Goal: Task Accomplishment & Management: Manage account settings

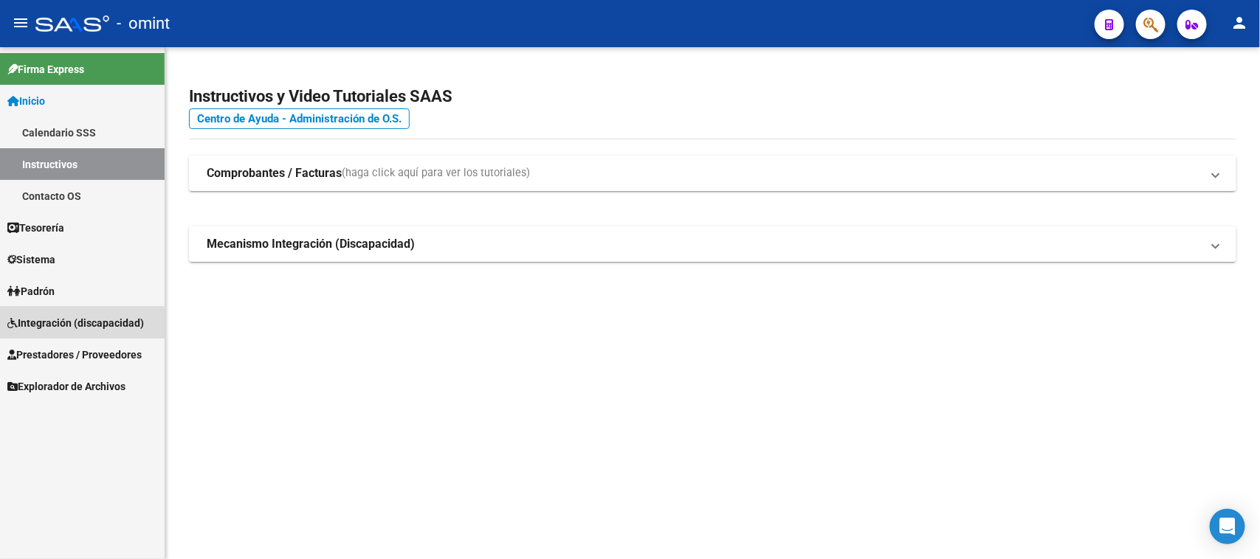
click at [63, 327] on span "Integración (discapacidad)" at bounding box center [75, 323] width 137 height 16
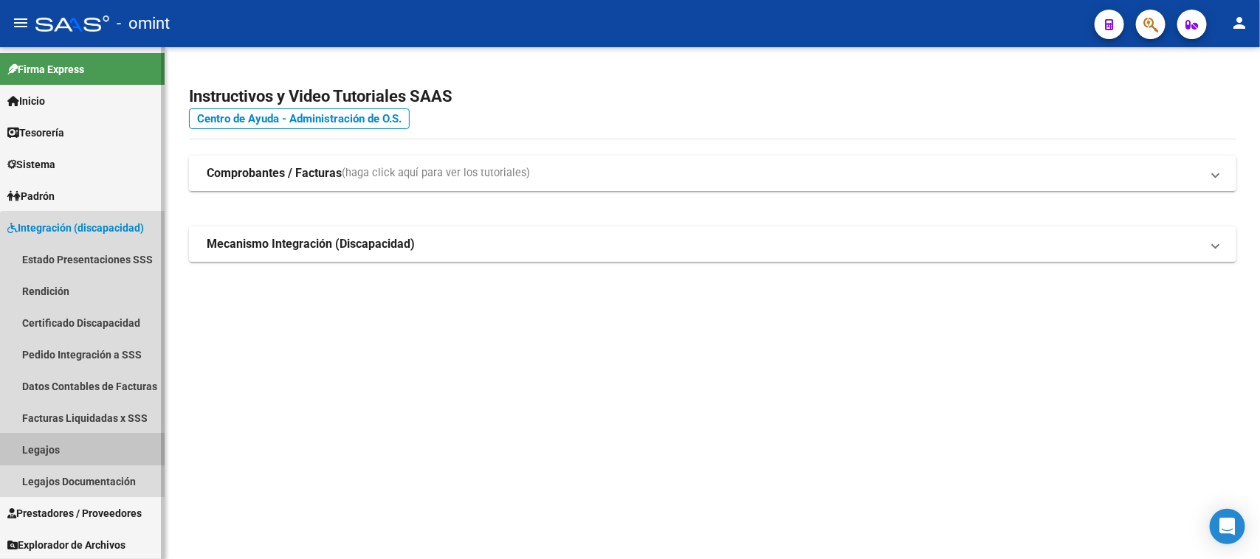
click at [85, 446] on link "Legajos" at bounding box center [82, 450] width 165 height 32
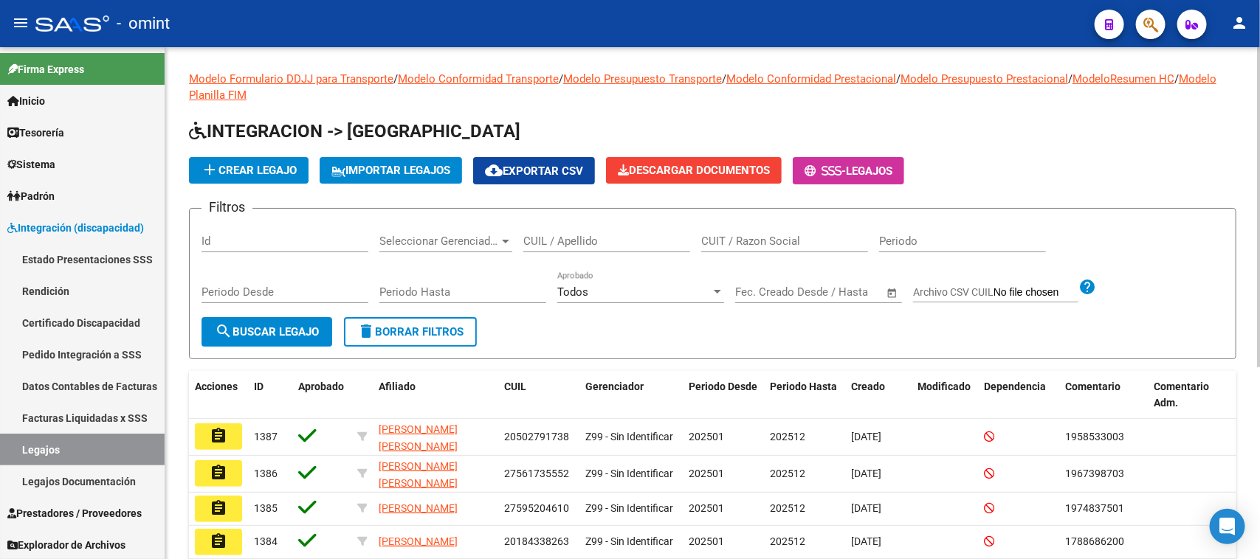
click at [631, 248] on div "CUIL / Apellido" at bounding box center [606, 237] width 167 height 32
paste input "54381608"
type input "54381608"
click at [240, 326] on span "search Buscar Legajo" at bounding box center [267, 331] width 104 height 13
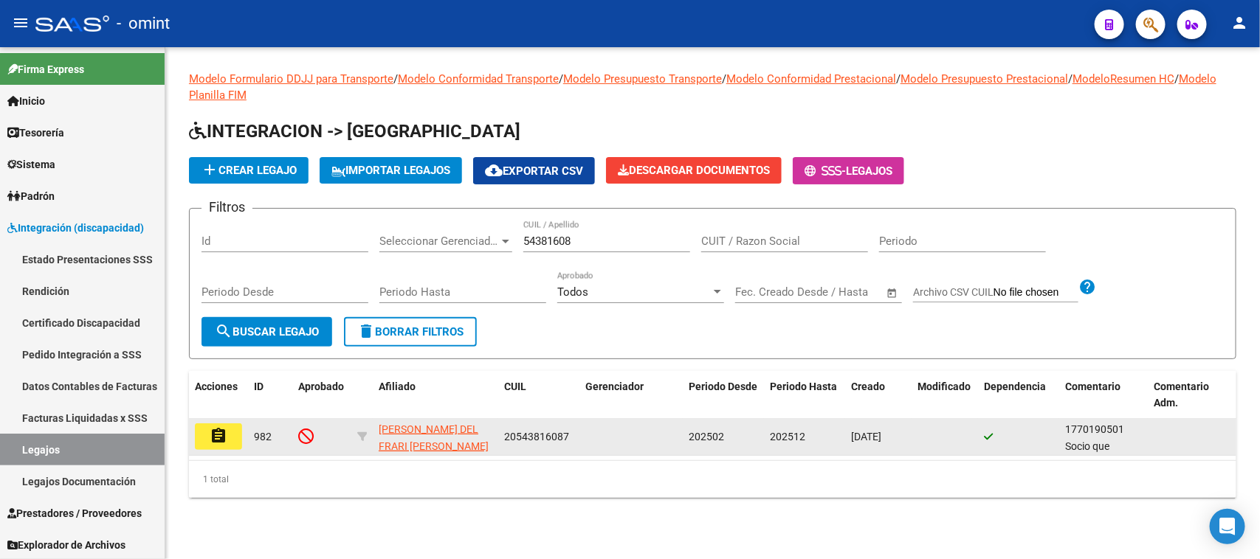
click at [207, 444] on button "assignment" at bounding box center [218, 437] width 47 height 27
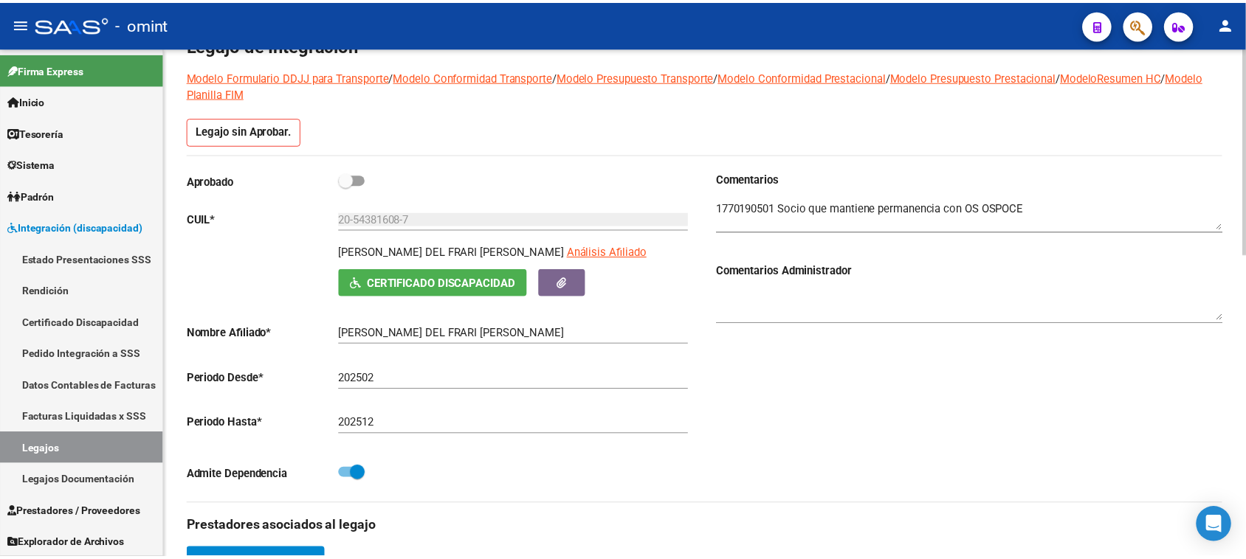
scroll to position [92, 0]
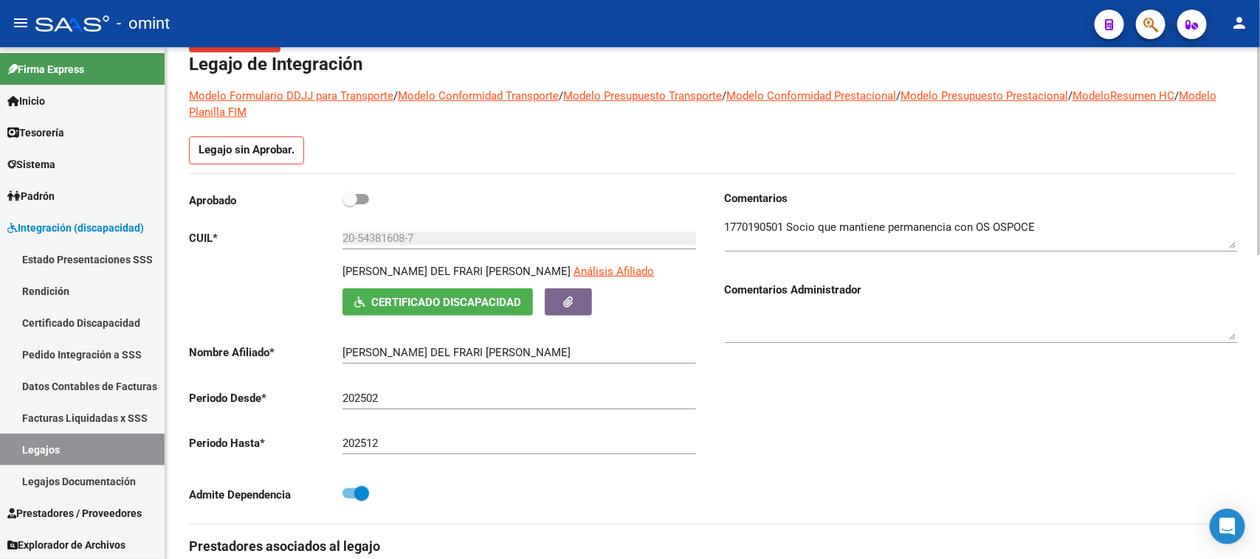
click at [600, 261] on div "20-54381608-7 Ingresar CUIL" at bounding box center [519, 241] width 354 height 46
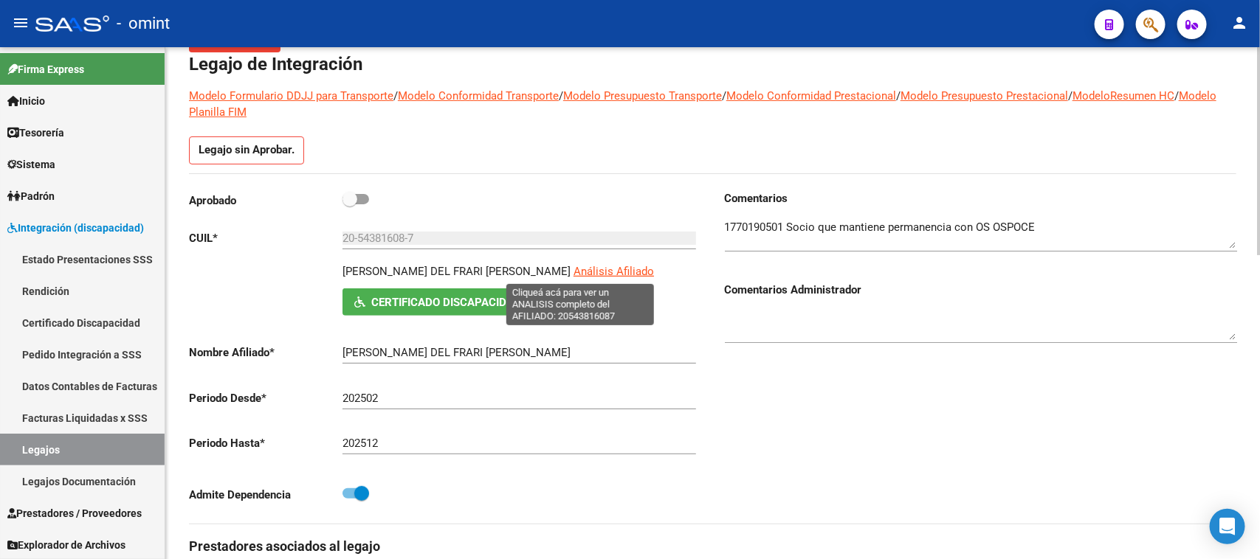
click at [617, 267] on span "Análisis Afiliado" at bounding box center [613, 271] width 80 height 13
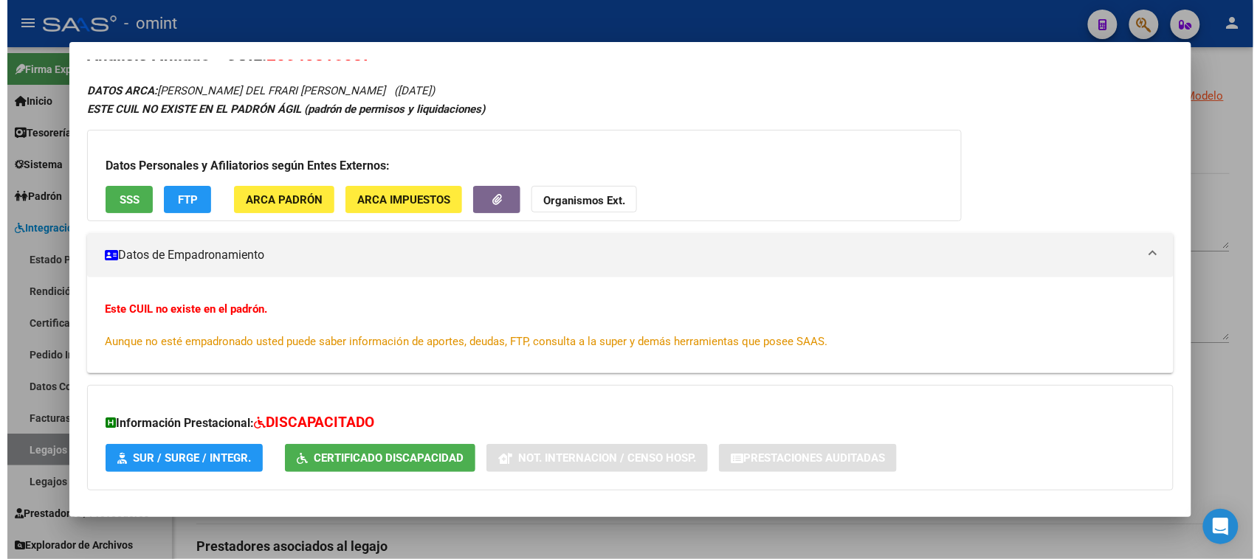
scroll to position [0, 0]
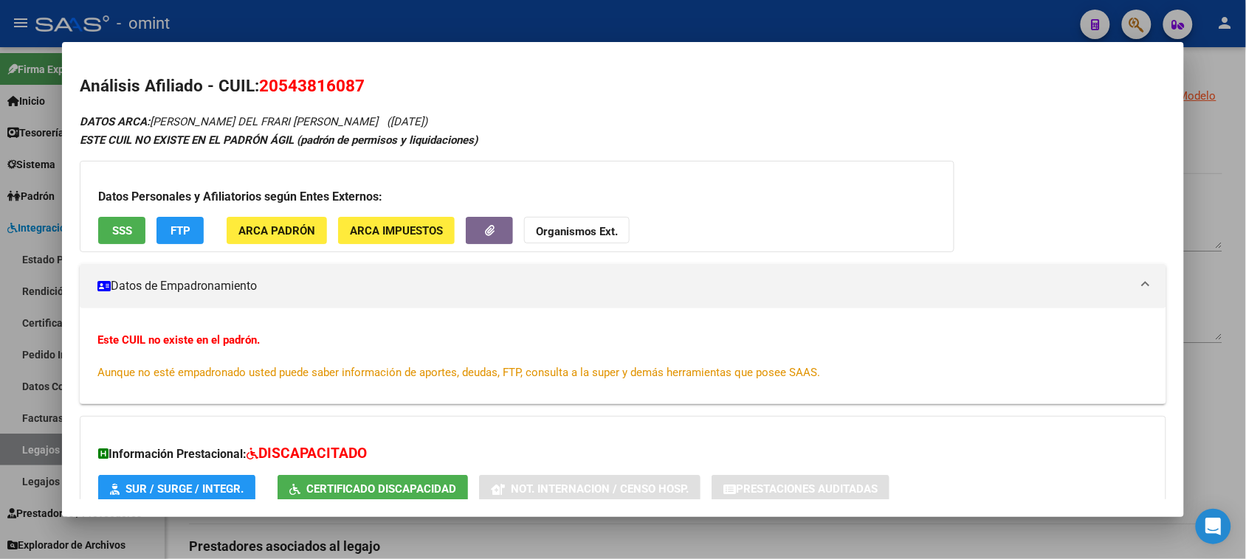
click at [275, 237] on button "ARCA Padrón" at bounding box center [277, 230] width 100 height 27
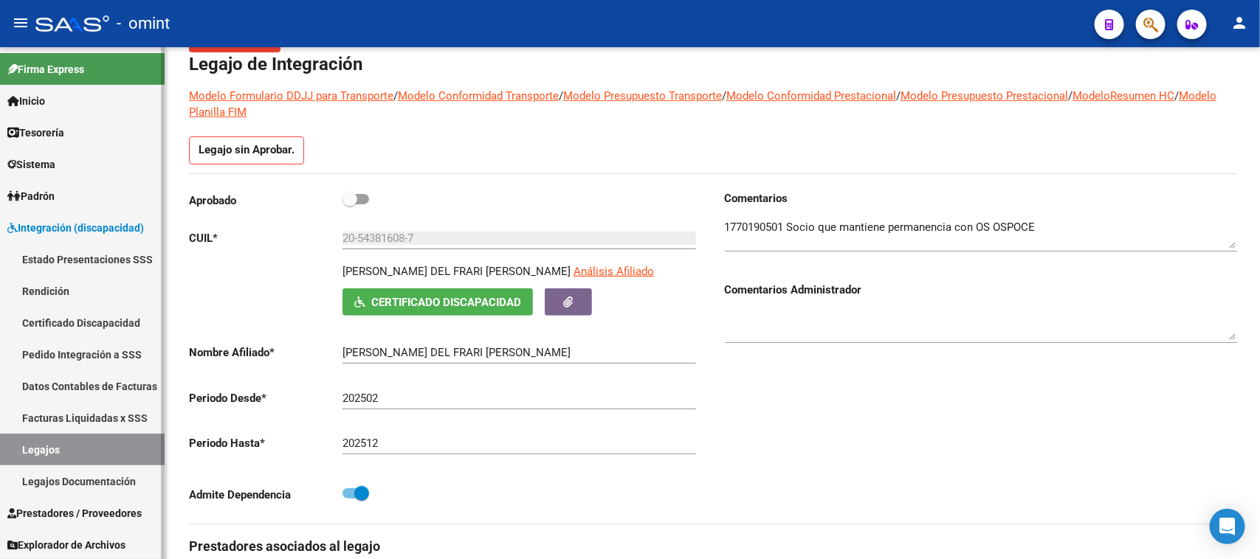
click at [131, 444] on link "Legajos" at bounding box center [82, 450] width 165 height 32
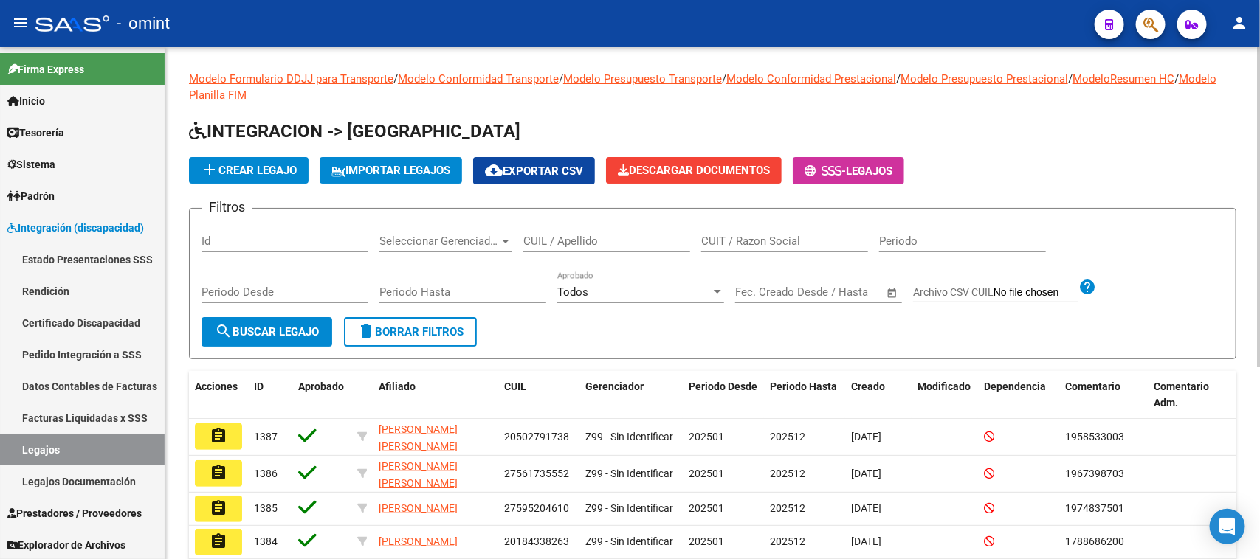
click at [585, 247] on div "CUIL / Apellido" at bounding box center [606, 237] width 167 height 32
click at [275, 317] on button "search Buscar Legajo" at bounding box center [266, 332] width 131 height 30
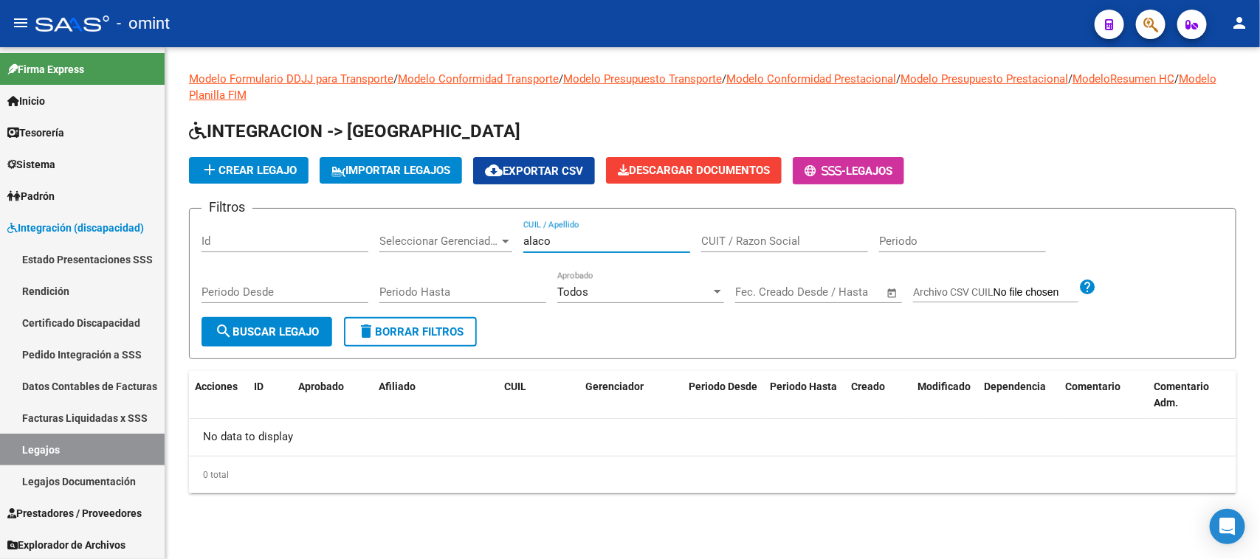
drag, startPoint x: 590, startPoint y: 241, endPoint x: 430, endPoint y: 255, distance: 160.7
click at [430, 255] on div "Filtros Id Seleccionar Gerenciador Seleccionar Gerenciador alaco CUIL / Apellid…" at bounding box center [712, 269] width 1022 height 97
paste input "23524187159"
type input "23524187159"
click at [245, 325] on span "search Buscar Legajo" at bounding box center [267, 331] width 104 height 13
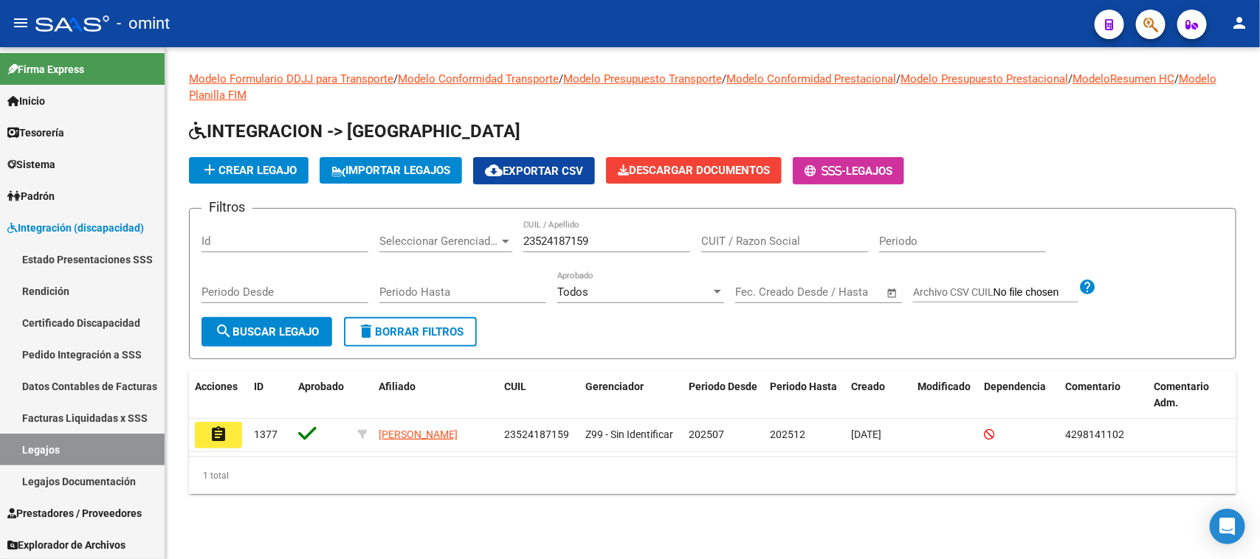
drag, startPoint x: 216, startPoint y: 443, endPoint x: 262, endPoint y: 429, distance: 47.9
click at [221, 439] on button "assignment" at bounding box center [218, 435] width 47 height 27
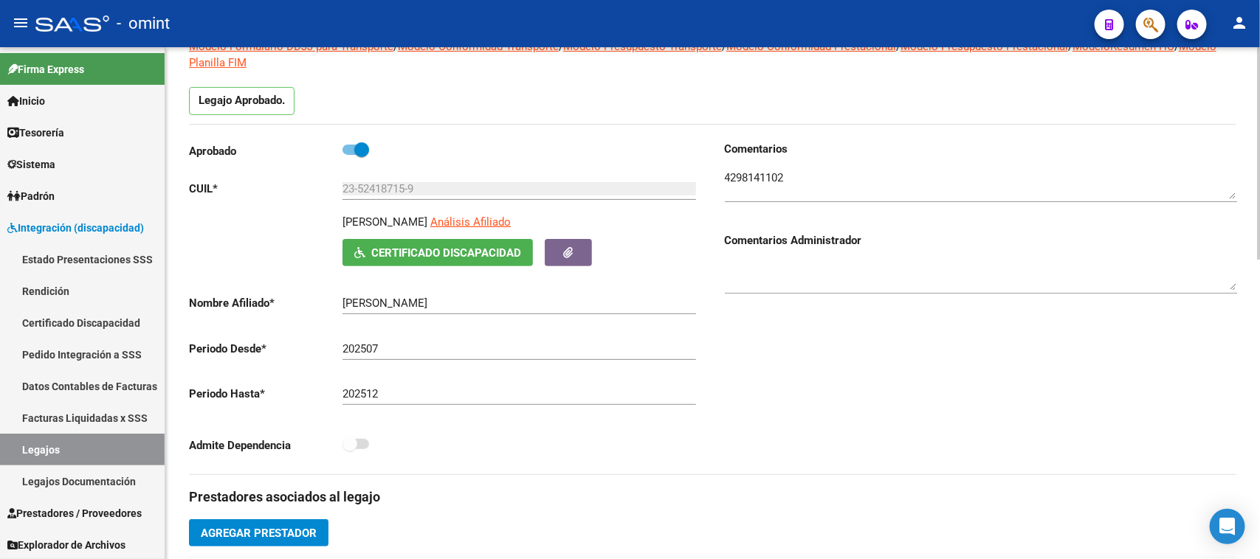
scroll to position [78, 0]
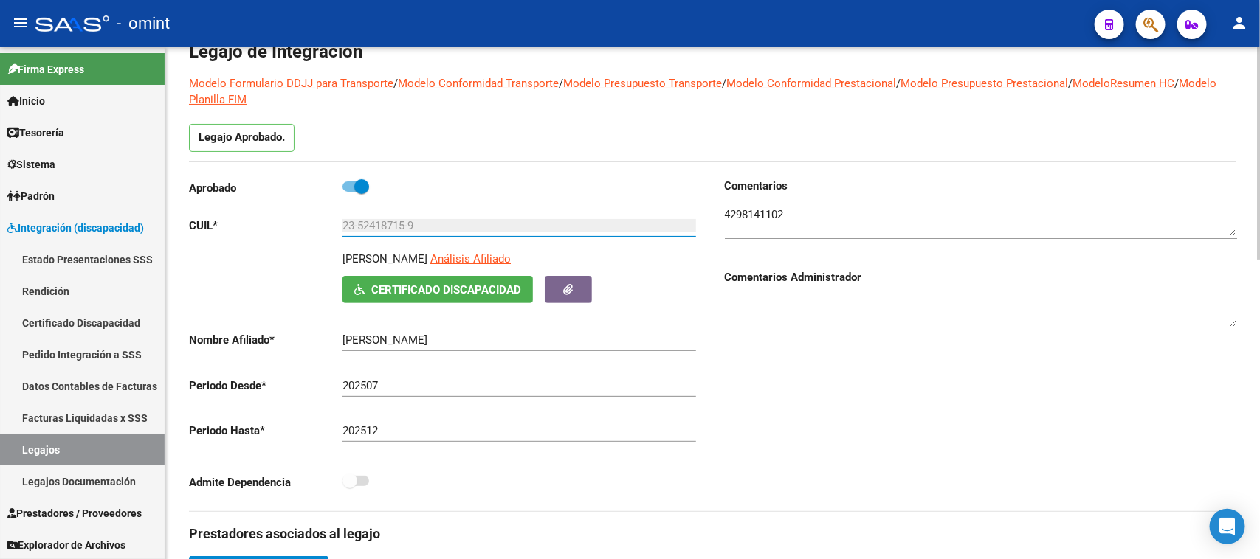
drag, startPoint x: 440, startPoint y: 229, endPoint x: 251, endPoint y: 221, distance: 189.1
click at [252, 221] on app-form-text-field "CUIL * 23-52418715-9 Ingresar CUIL" at bounding box center [442, 225] width 507 height 13
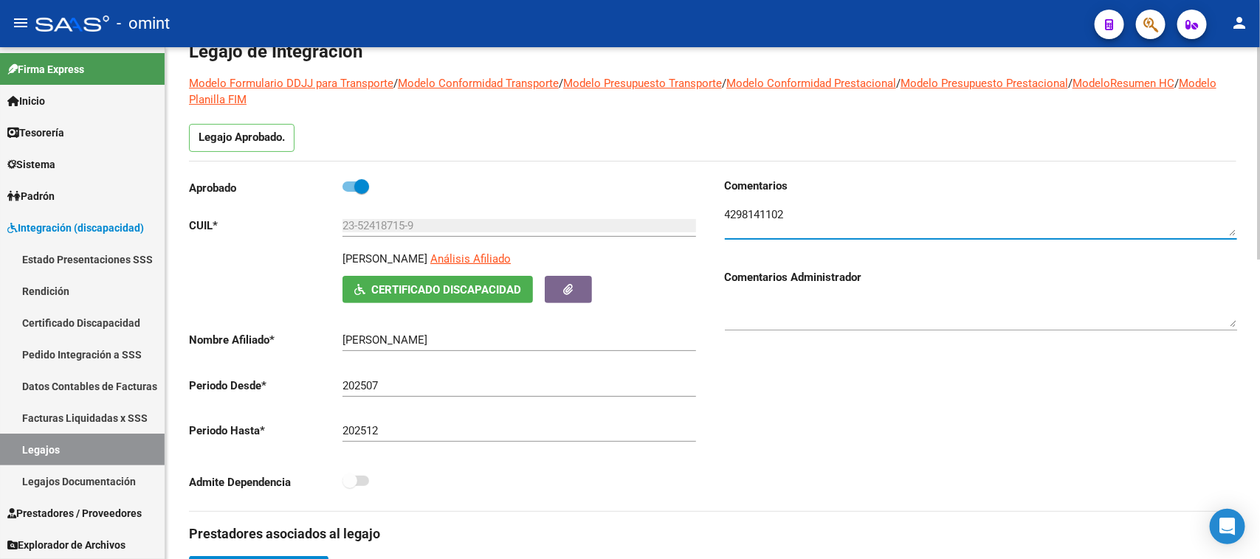
click at [732, 207] on textarea at bounding box center [981, 222] width 512 height 30
drag, startPoint x: 344, startPoint y: 257, endPoint x: 503, endPoint y: 255, distance: 159.4
click at [427, 255] on p "[PERSON_NAME]" at bounding box center [384, 259] width 85 height 16
copy p "[PERSON_NAME]"
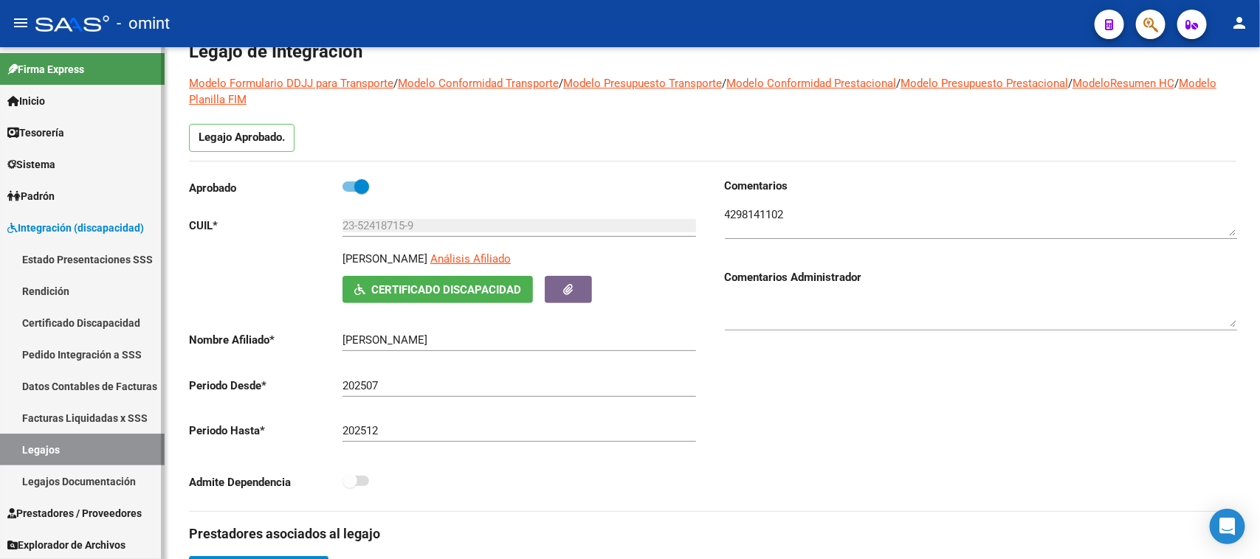
click at [80, 412] on link "Facturas Liquidadas x SSS" at bounding box center [82, 418] width 165 height 32
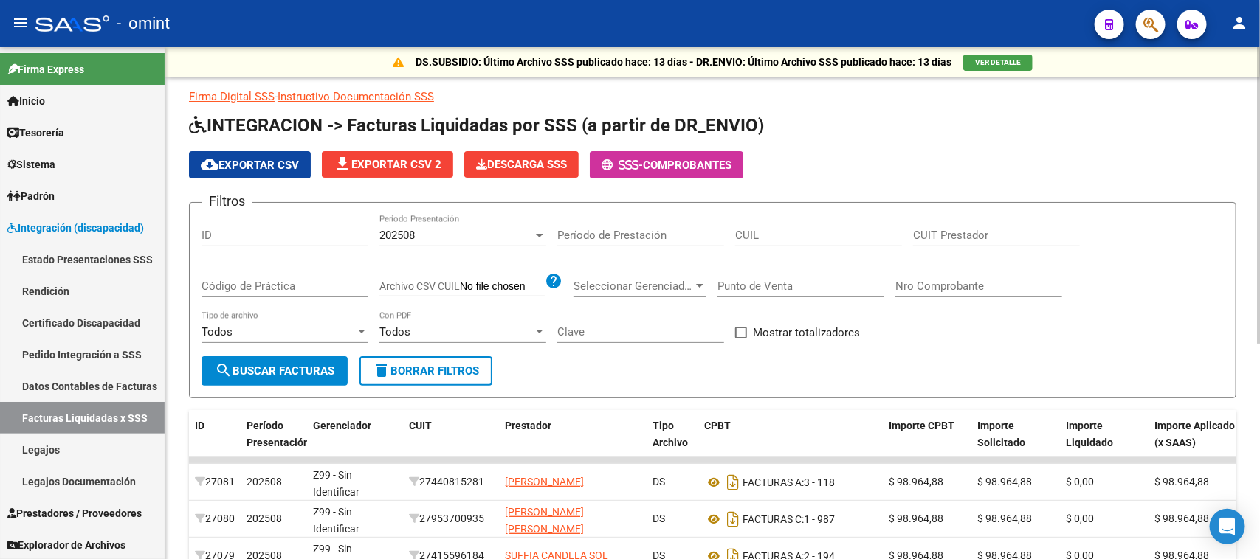
click at [898, 224] on div "CUIL" at bounding box center [818, 231] width 167 height 32
click at [921, 225] on div "CUIT Prestador" at bounding box center [996, 231] width 167 height 32
paste input "27-27311213-3"
click at [294, 365] on span "search Buscar Facturas" at bounding box center [275, 371] width 120 height 13
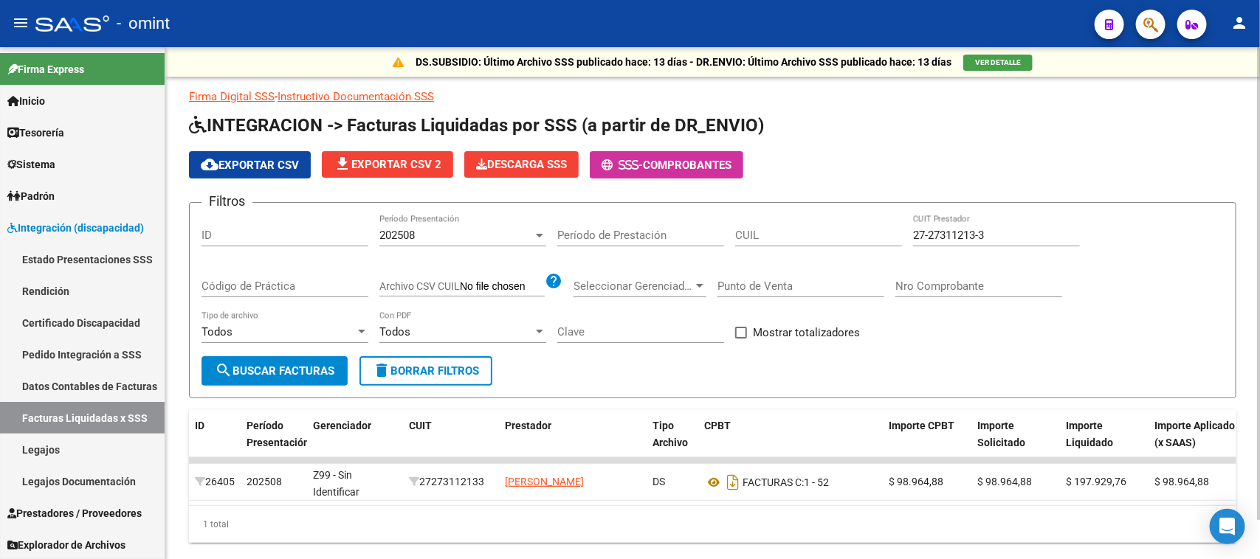
click at [385, 229] on span "202508" at bounding box center [396, 235] width 35 height 13
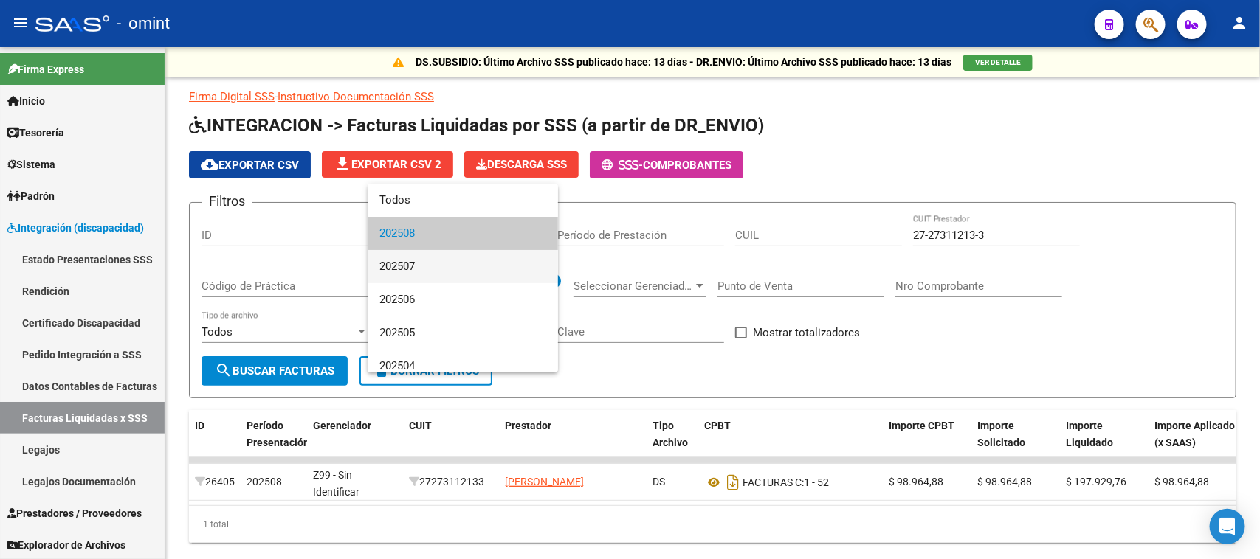
click at [390, 252] on span "202507" at bounding box center [462, 266] width 167 height 33
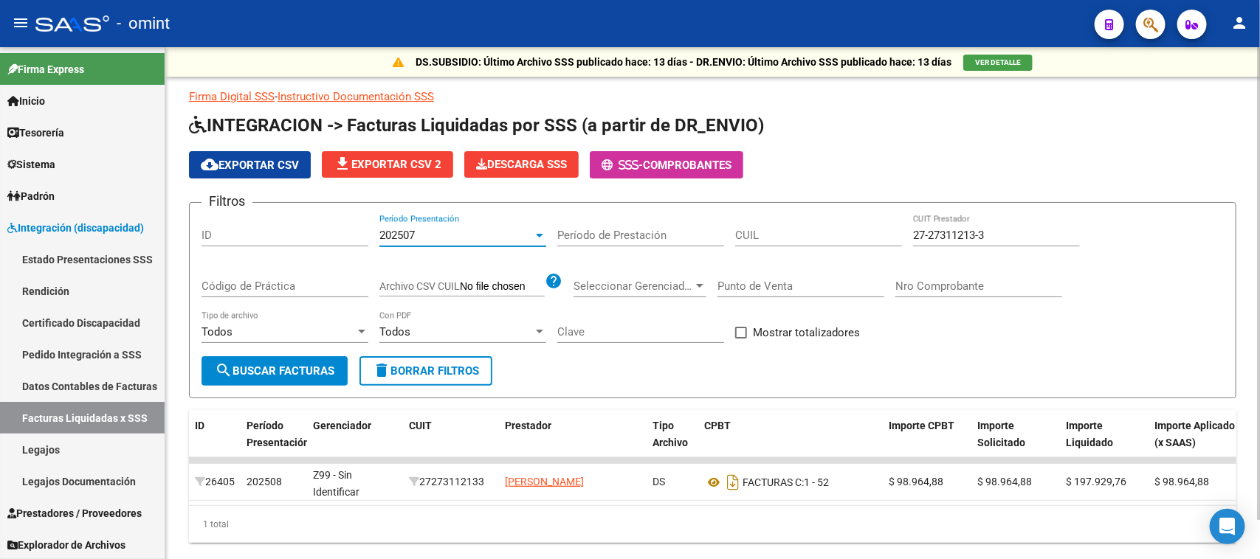
click at [310, 360] on button "search Buscar Facturas" at bounding box center [274, 371] width 146 height 30
drag, startPoint x: 739, startPoint y: 235, endPoint x: 727, endPoint y: 235, distance: 12.5
click at [729, 235] on div "Filtros ID 202507 Período Presentación Período de Prestación CUIL 27-27311213-3…" at bounding box center [712, 286] width 1022 height 142
paste input "41779507-9"
click at [288, 356] on button "search Buscar Facturas" at bounding box center [274, 371] width 146 height 30
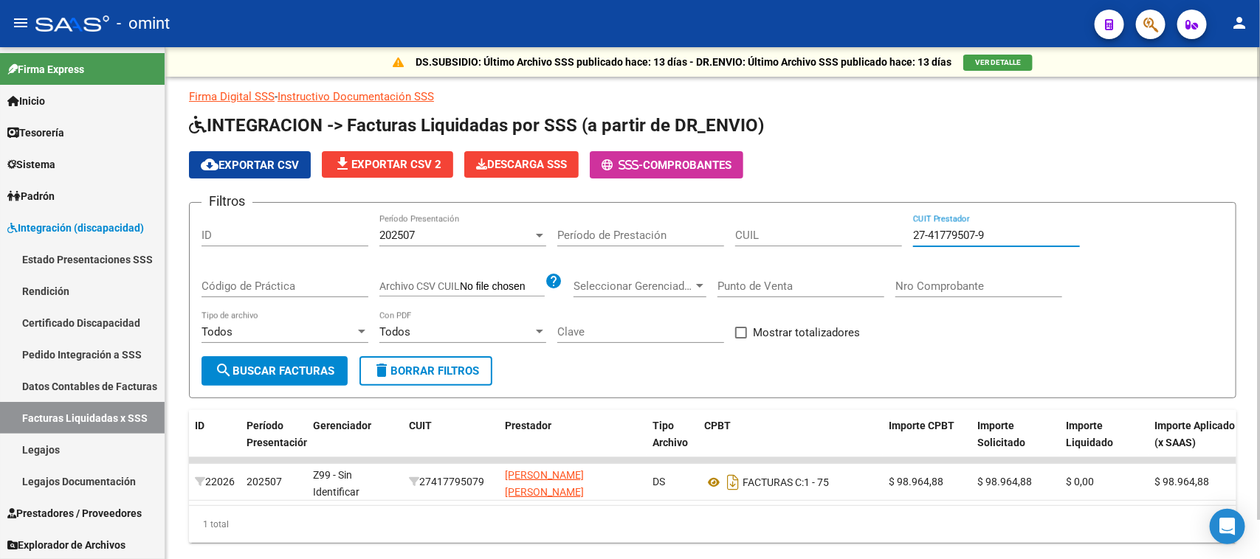
drag, startPoint x: 893, startPoint y: 241, endPoint x: 773, endPoint y: 241, distance: 120.3
click at [773, 241] on div "Filtros ID 202507 Período Presentación Período de Prestación CUIL 27-41779507-9…" at bounding box center [712, 286] width 1022 height 142
paste input "3-41313292-4"
click at [292, 359] on button "search Buscar Facturas" at bounding box center [274, 371] width 146 height 30
drag, startPoint x: 996, startPoint y: 231, endPoint x: 761, endPoint y: 231, distance: 235.4
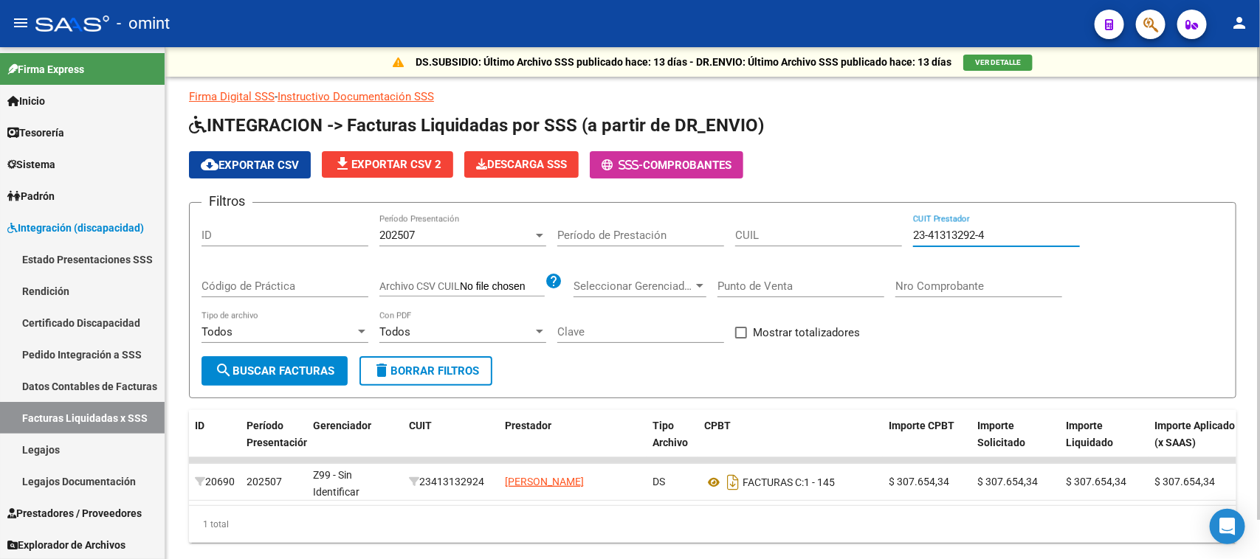
click at [761, 231] on div "Filtros ID 202507 Período Presentación Período de Prestación CUIL 23-41313292-4…" at bounding box center [712, 286] width 1022 height 142
paste input "7-23256705-3"
click at [294, 359] on button "search Buscar Facturas" at bounding box center [274, 371] width 146 height 30
drag, startPoint x: 1027, startPoint y: 224, endPoint x: 762, endPoint y: 225, distance: 264.9
click at [762, 225] on div "Filtros ID 202507 Período Presentación Período de Prestación CUIL 27-23256705-3…" at bounding box center [712, 286] width 1022 height 142
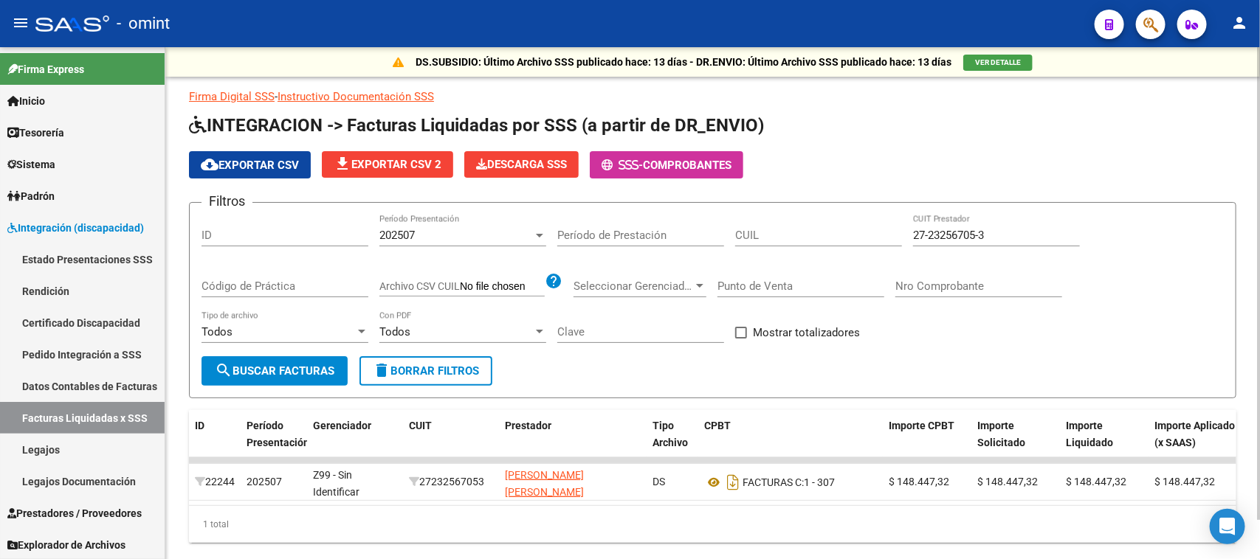
click at [1039, 236] on input "27-23256705-3" at bounding box center [996, 235] width 167 height 13
drag, startPoint x: 999, startPoint y: 237, endPoint x: 791, endPoint y: 237, distance: 207.4
click at [790, 237] on div "Filtros ID 202507 Período Presentación Período de Prestación CUIL 27-23256705-3…" at bounding box center [712, 286] width 1022 height 142
paste input "5779084-9"
click at [329, 365] on span "search Buscar Facturas" at bounding box center [275, 371] width 120 height 13
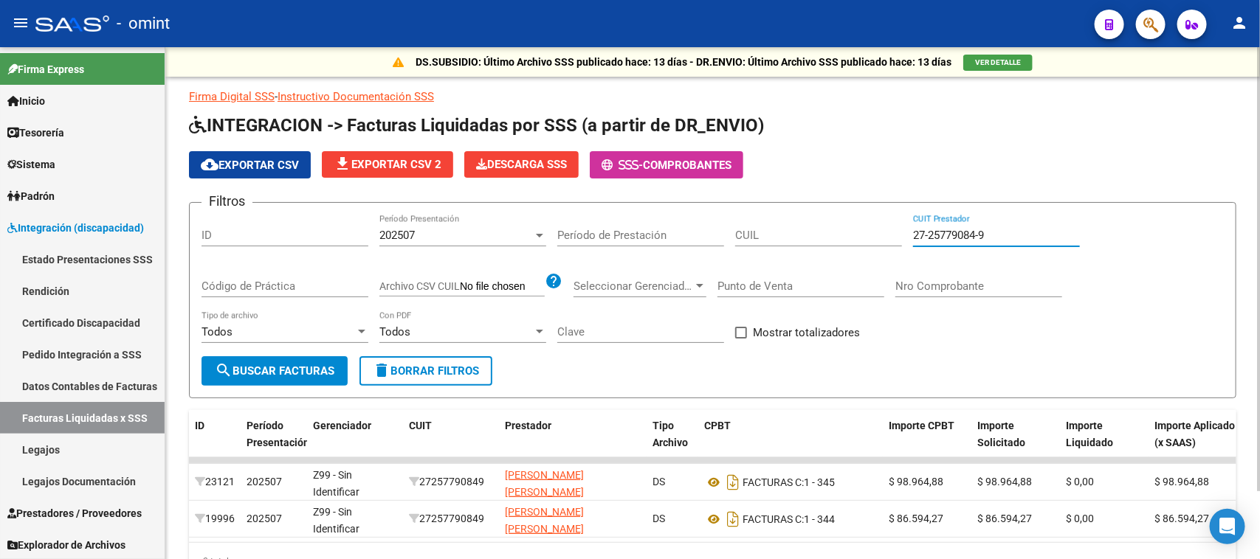
drag, startPoint x: 993, startPoint y: 236, endPoint x: 692, endPoint y: 238, distance: 301.8
click at [711, 236] on div "Filtros ID 202507 Período Presentación Período de Prestación CUIL 27-25779084-9…" at bounding box center [712, 286] width 1022 height 142
paste input "9850590-3"
click at [234, 351] on div "Todos Tipo de archivo" at bounding box center [284, 334] width 167 height 46
click at [234, 365] on span "search Buscar Facturas" at bounding box center [275, 371] width 120 height 13
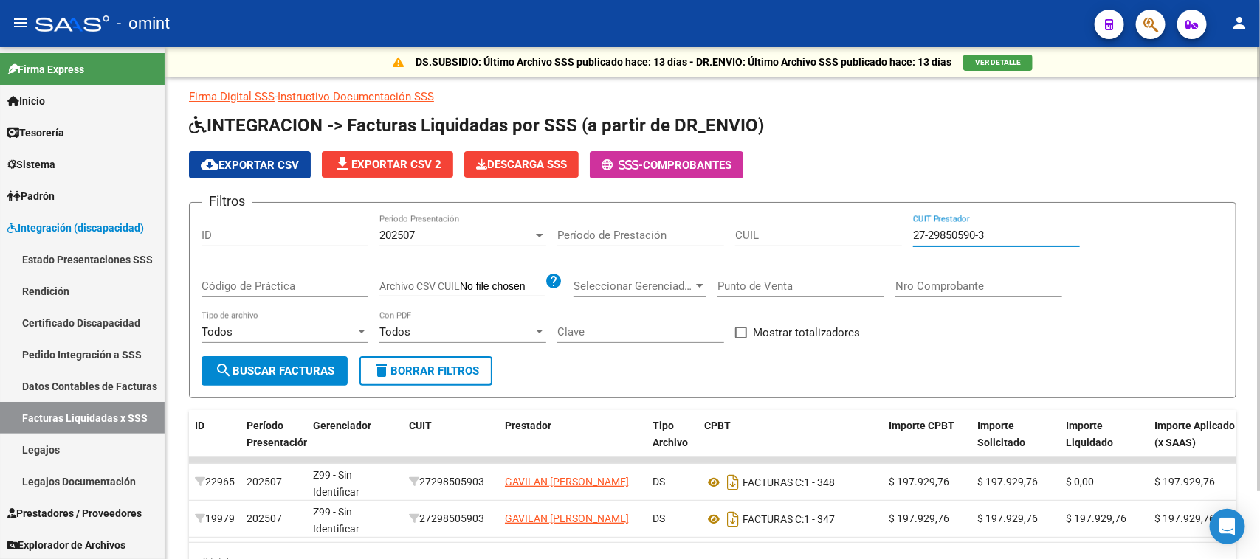
drag, startPoint x: 1039, startPoint y: 234, endPoint x: 601, endPoint y: 255, distance: 438.2
click at [613, 255] on div "Filtros ID 202507 Período Presentación Período de Prestación CUIL 27-29850590-3…" at bounding box center [712, 286] width 1022 height 142
paste input "37520058-4"
click at [257, 365] on span "search Buscar Facturas" at bounding box center [275, 371] width 120 height 13
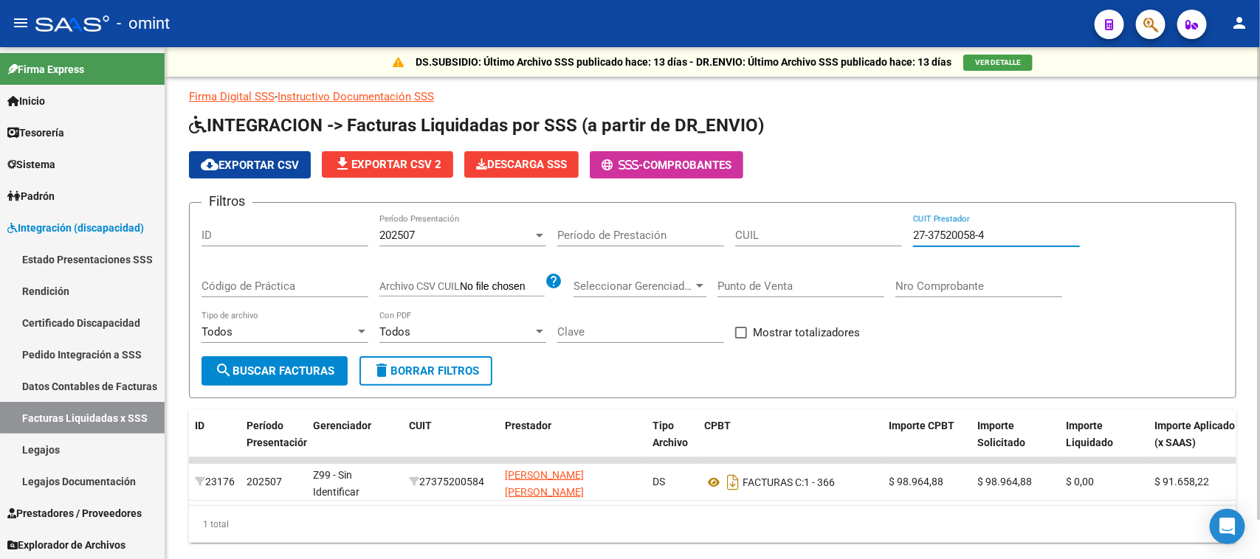
drag, startPoint x: 1068, startPoint y: 236, endPoint x: 562, endPoint y: 236, distance: 506.3
click at [565, 236] on div "Filtros ID 202507 Período Presentación Período de Prestación CUIL 27-37520058-4…" at bounding box center [712, 286] width 1022 height 142
paste input "1999855-7"
click at [294, 359] on button "search Buscar Facturas" at bounding box center [274, 371] width 146 height 30
drag, startPoint x: 1002, startPoint y: 232, endPoint x: 694, endPoint y: 238, distance: 307.8
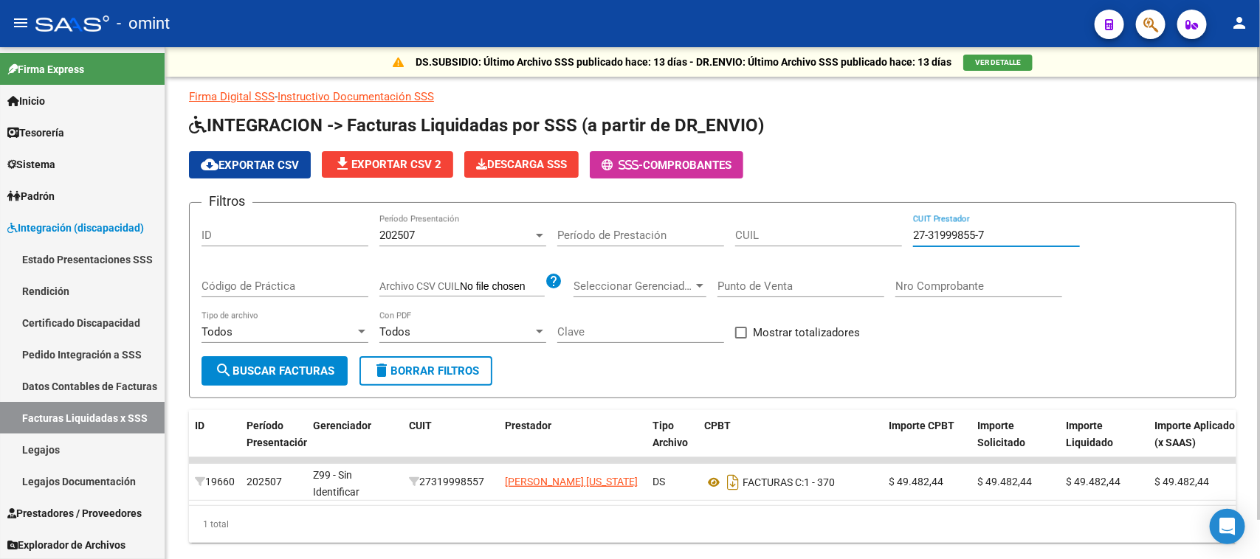
click at [705, 235] on div "Filtros ID 202507 Período Presentación Período de Prestación CUIL 27-31999855-7…" at bounding box center [712, 286] width 1022 height 142
paste input "6830704"
click at [303, 366] on span "search Buscar Facturas" at bounding box center [275, 371] width 120 height 13
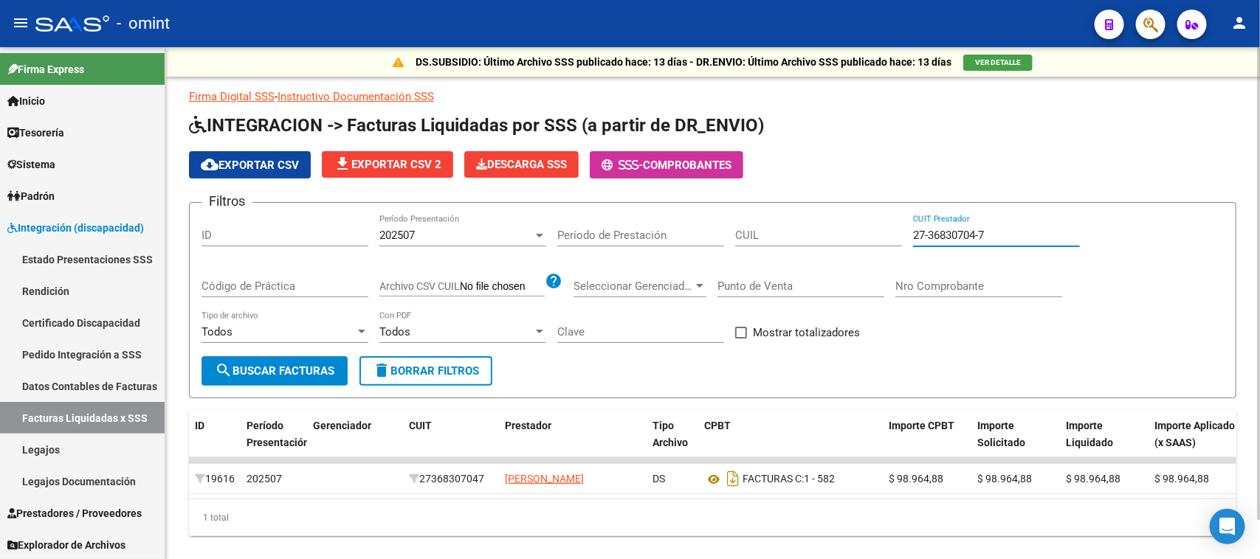
drag, startPoint x: 1039, startPoint y: 233, endPoint x: 596, endPoint y: 247, distance: 443.0
click at [596, 247] on div "Filtros ID 202507 Período Presentación Período de Prestación CUIL 27-36830704-7…" at bounding box center [712, 286] width 1022 height 142
paste input "3-37983510-4"
click at [244, 373] on span "search Buscar Facturas" at bounding box center [275, 371] width 120 height 13
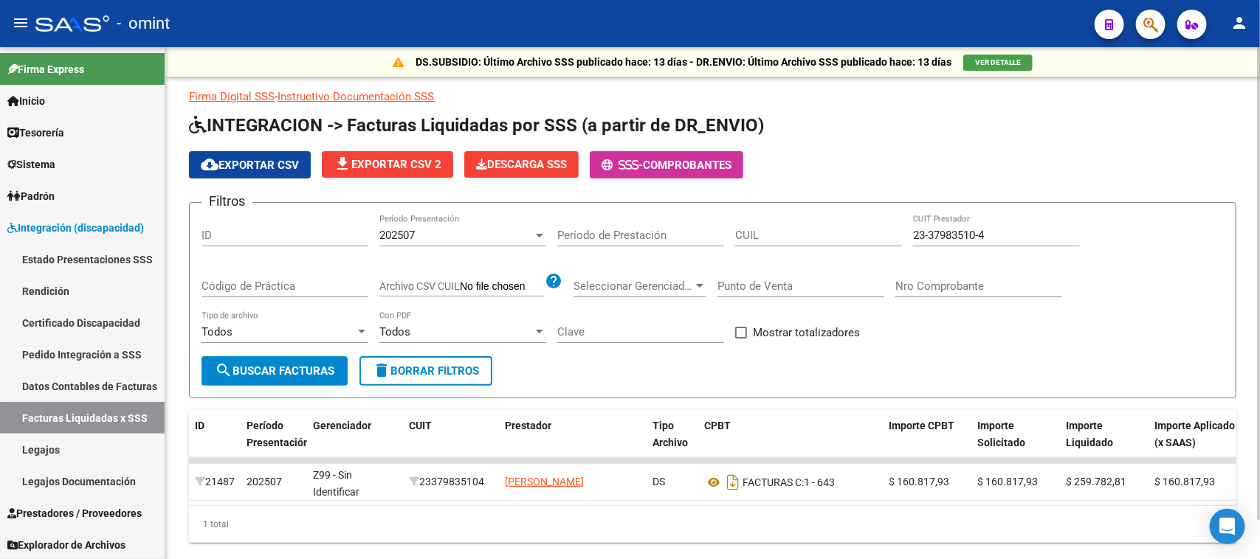
drag, startPoint x: 1004, startPoint y: 223, endPoint x: 526, endPoint y: 227, distance: 477.5
click at [526, 227] on div "Filtros ID 202507 Período Presentación Período de Prestación CUIL 23-37983510-4…" at bounding box center [712, 286] width 1022 height 142
click at [1131, 207] on form "Filtros ID 202507 Período Presentación Período de Prestación CUIL 23-37983510-4…" at bounding box center [712, 300] width 1047 height 196
drag, startPoint x: 1020, startPoint y: 234, endPoint x: 590, endPoint y: 234, distance: 429.5
click at [590, 234] on div "Filtros ID 202507 Período Presentación Período de Prestación CUIL 23-37983510-4…" at bounding box center [712, 286] width 1022 height 142
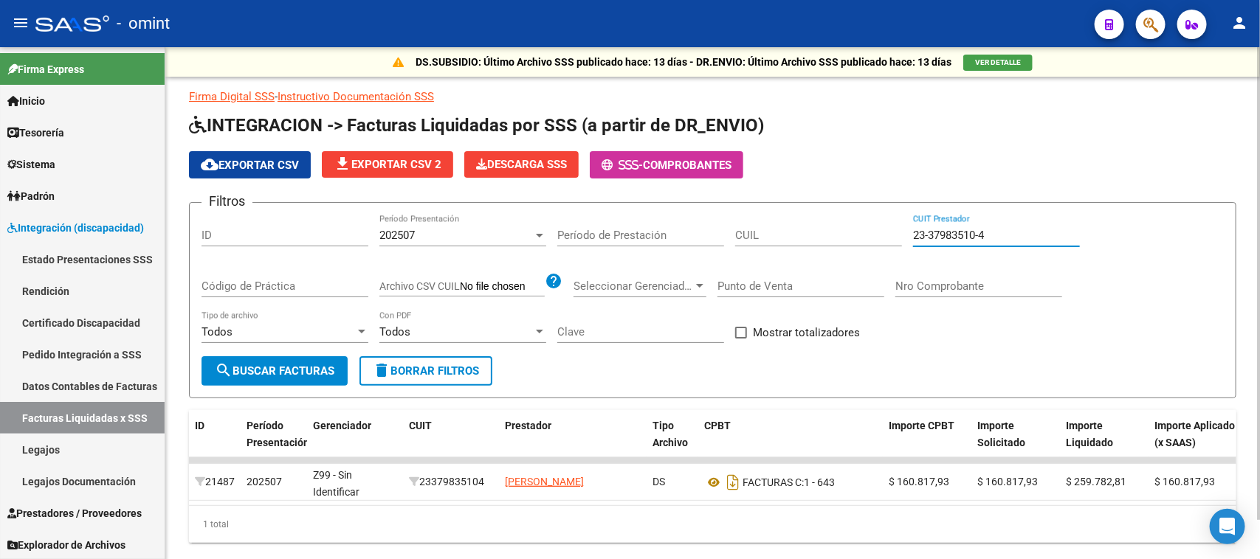
paste input "7-37611232-8"
drag, startPoint x: 336, startPoint y: 371, endPoint x: 407, endPoint y: 382, distance: 72.4
click at [334, 369] on button "search Buscar Facturas" at bounding box center [274, 371] width 146 height 30
drag, startPoint x: 1017, startPoint y: 235, endPoint x: 536, endPoint y: 232, distance: 481.2
click at [536, 232] on div "Filtros ID 202507 Período Presentación Período de Prestación CUIL 27-37611232-8…" at bounding box center [712, 286] width 1022 height 142
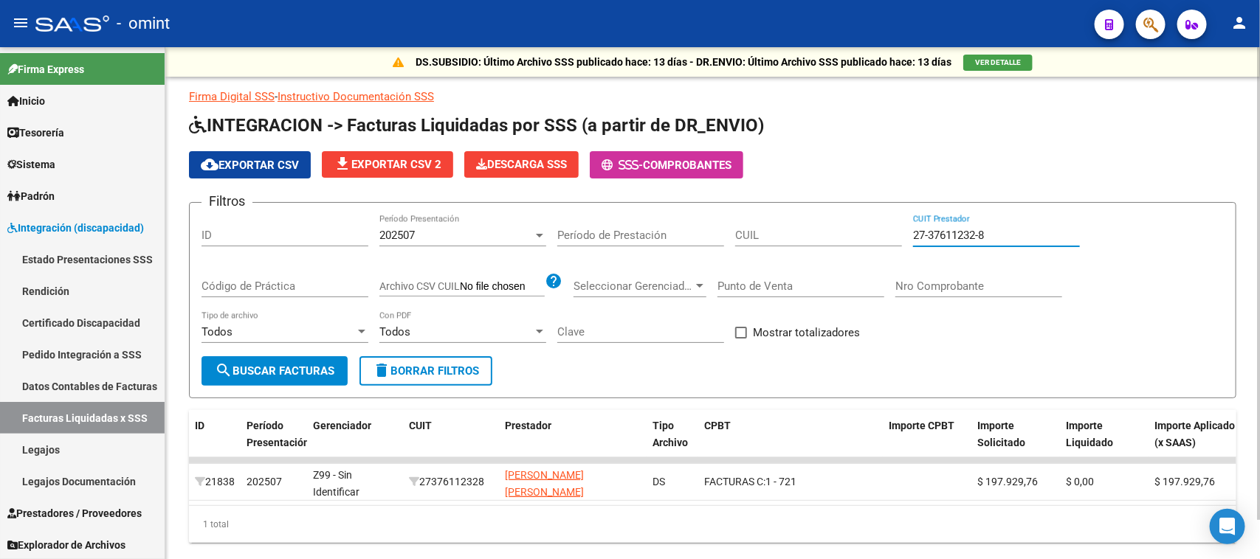
paste input "28043208-9"
click at [226, 366] on mat-icon "search" at bounding box center [224, 371] width 18 height 18
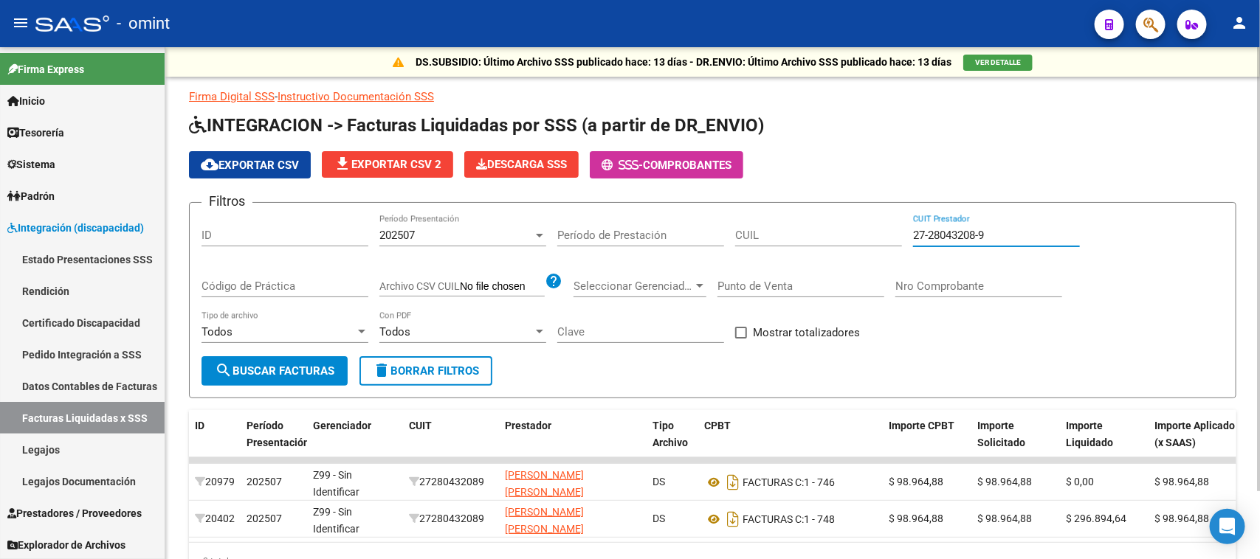
drag, startPoint x: 813, startPoint y: 233, endPoint x: 559, endPoint y: 233, distance: 254.6
click at [559, 233] on div "Filtros ID 202507 Período Presentación Período de Prestación CUIL 27-28043208-9…" at bounding box center [712, 286] width 1022 height 142
paste input "38688928-2"
click at [323, 374] on span "search Buscar Facturas" at bounding box center [275, 371] width 120 height 13
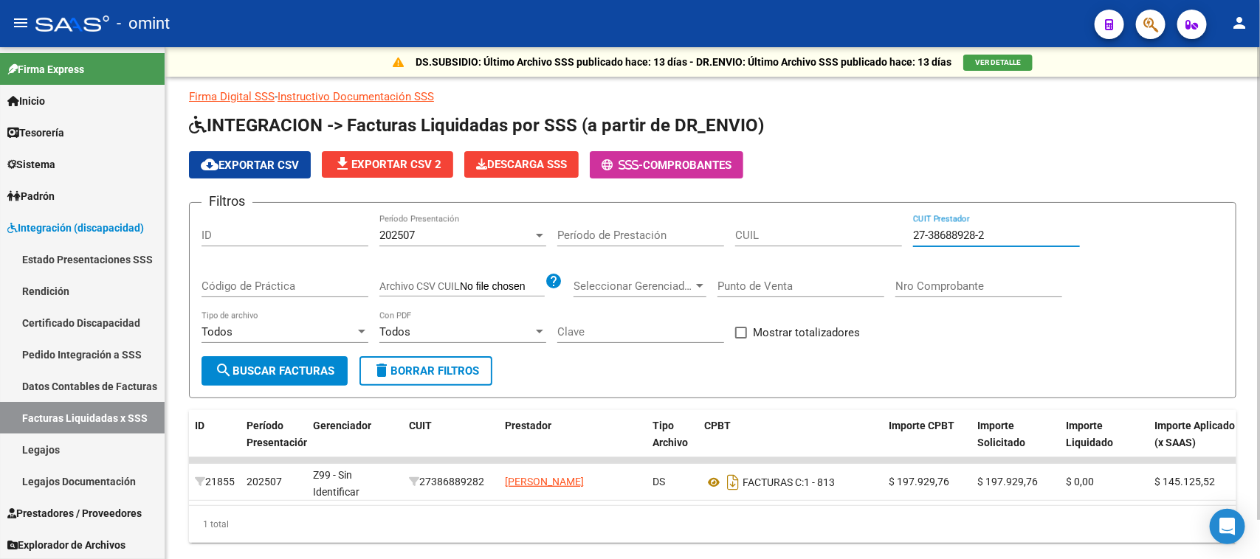
drag, startPoint x: 1027, startPoint y: 235, endPoint x: 519, endPoint y: 232, distance: 508.5
click at [519, 232] on div "Filtros ID 202507 Período Presentación Período de Prestación CUIL 27-38688928-2…" at bounding box center [712, 286] width 1022 height 142
paste input "9389204-3"
click at [241, 352] on div "Todos Tipo de archivo" at bounding box center [284, 334] width 167 height 46
click at [259, 370] on span "search Buscar Facturas" at bounding box center [275, 371] width 120 height 13
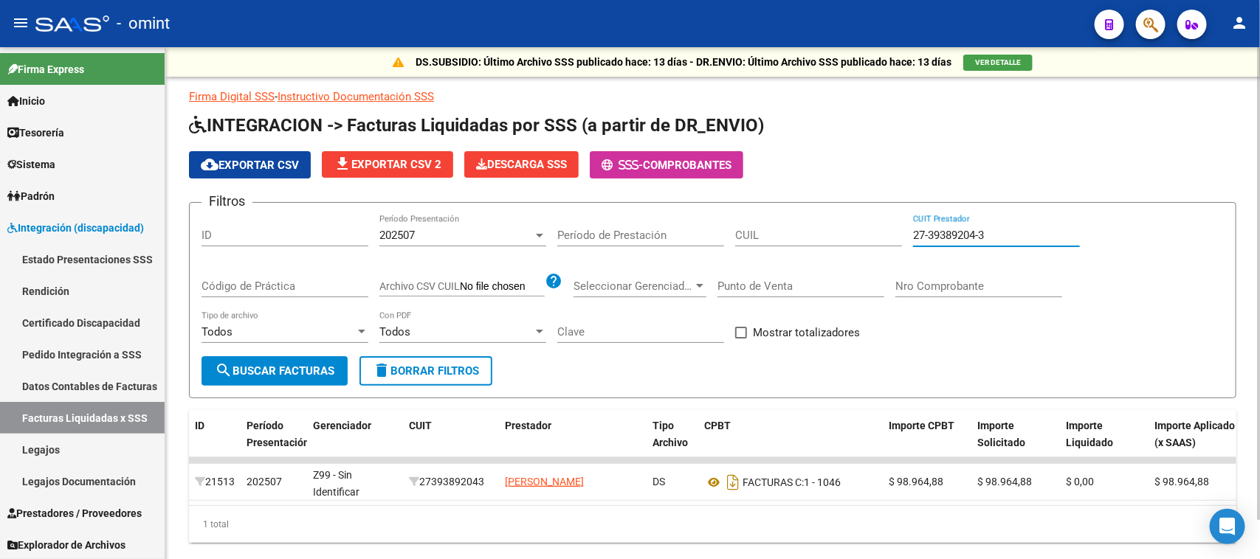
drag, startPoint x: 1002, startPoint y: 234, endPoint x: 581, endPoint y: 233, distance: 421.4
click at [582, 233] on div "Filtros ID 202507 Período Presentación Período de Prestación CUIL 27-39389204-3…" at bounding box center [712, 286] width 1022 height 142
paste input "26800674-0"
type input "27-26800674-0"
click at [325, 366] on span "search Buscar Facturas" at bounding box center [275, 371] width 120 height 13
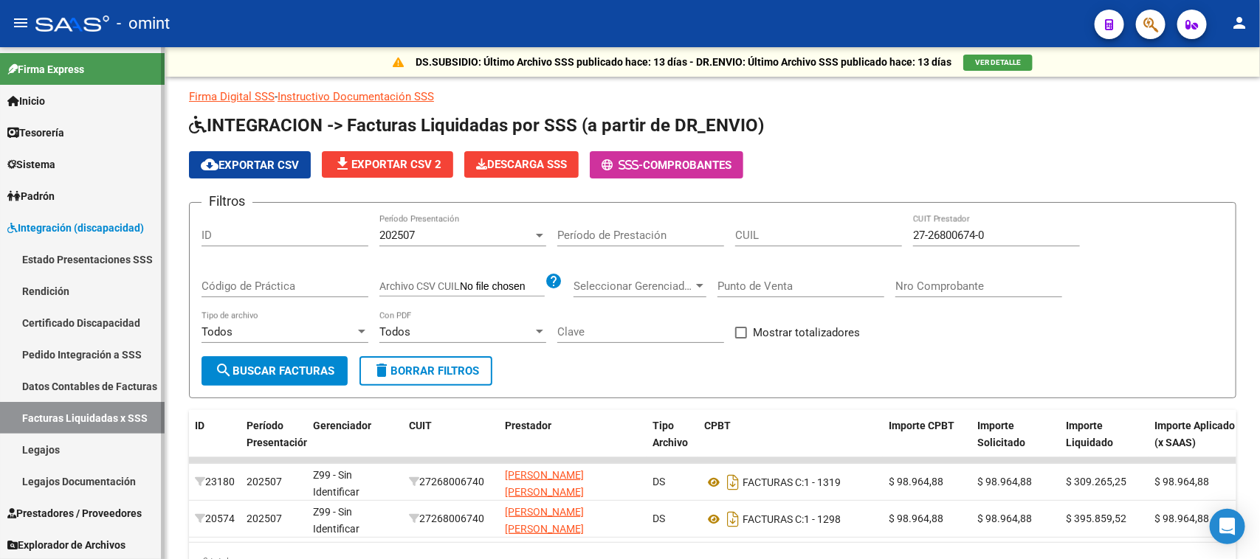
click at [89, 455] on link "Legajos" at bounding box center [82, 450] width 165 height 32
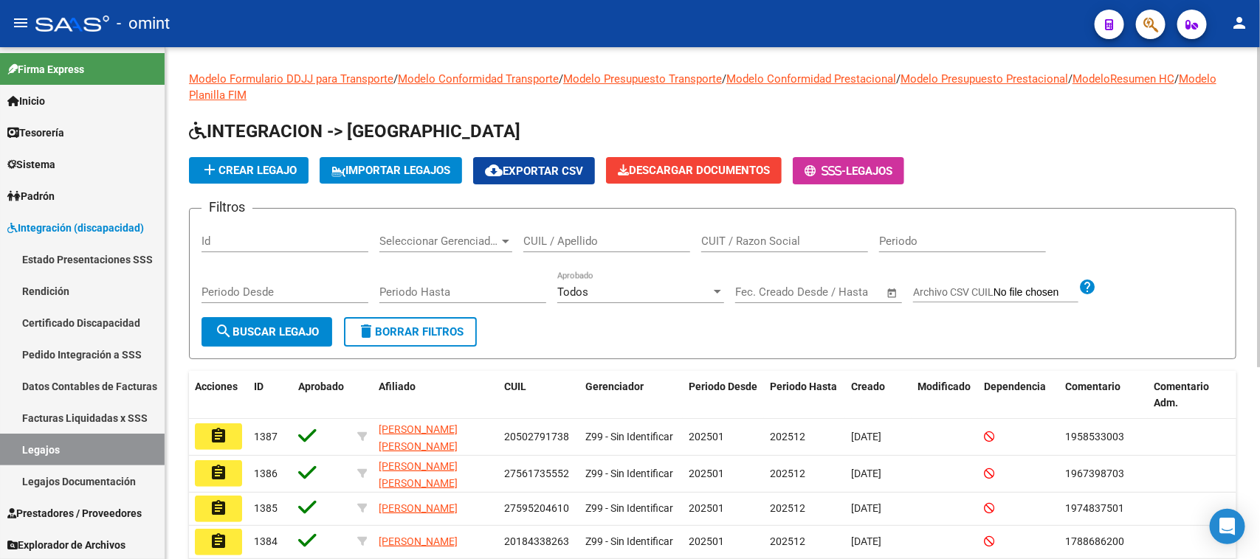
drag, startPoint x: 805, startPoint y: 244, endPoint x: 739, endPoint y: 249, distance: 66.7
click at [805, 242] on input "CUIT / Razon Social" at bounding box center [784, 241] width 167 height 13
paste input "30717468593"
type input "30717468593"
click at [262, 321] on button "search Buscar Legajo" at bounding box center [266, 332] width 131 height 30
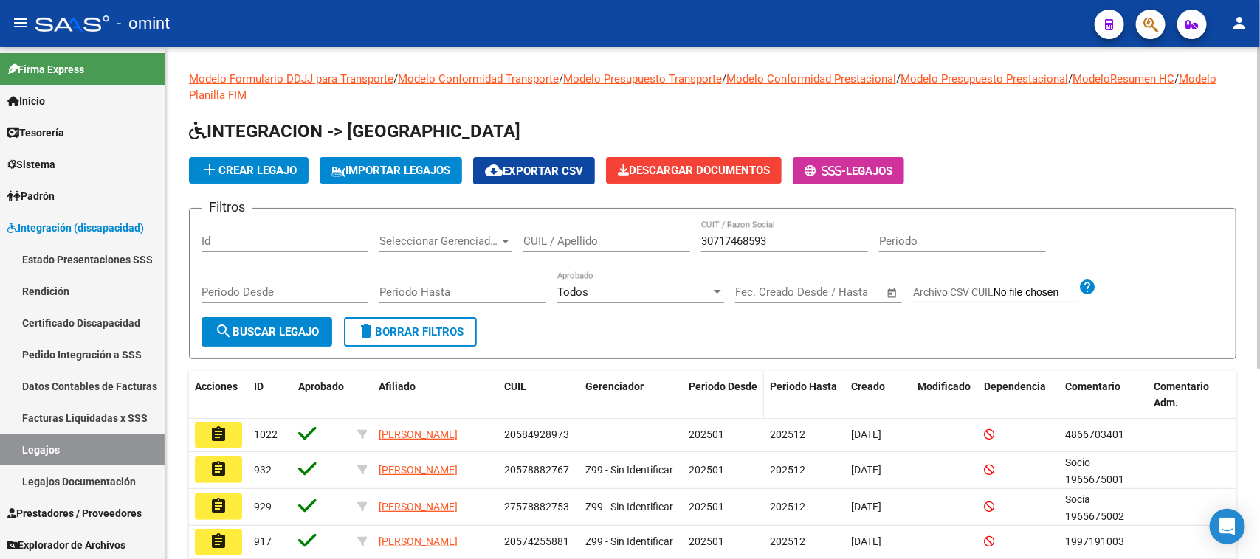
scroll to position [92, 0]
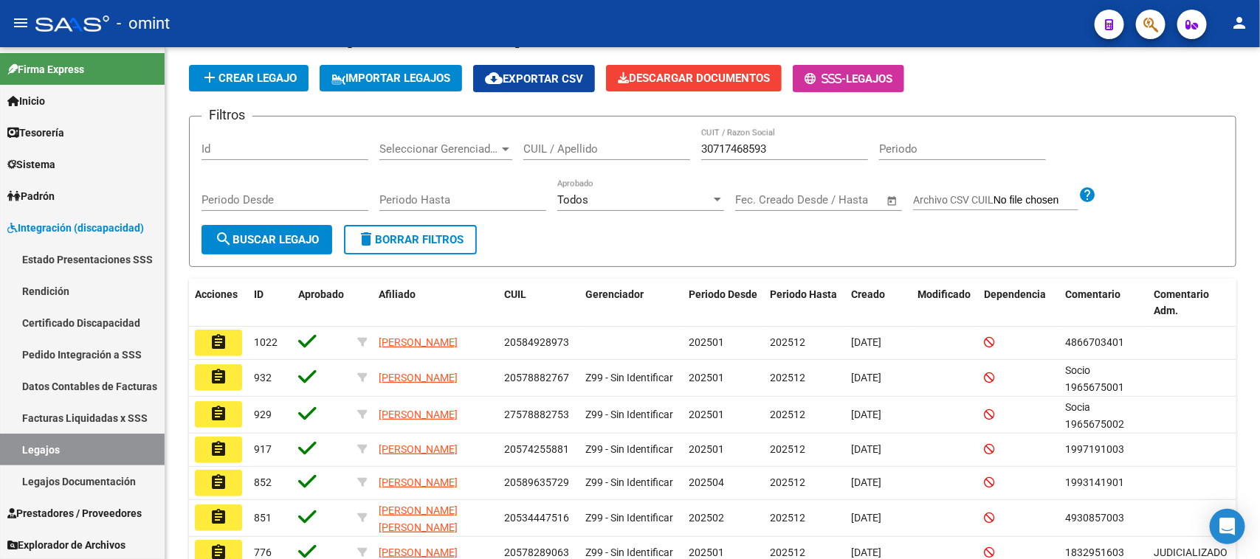
drag, startPoint x: 216, startPoint y: 415, endPoint x: 234, endPoint y: 414, distance: 17.8
click at [216, 415] on mat-icon "assignment" at bounding box center [219, 414] width 18 height 18
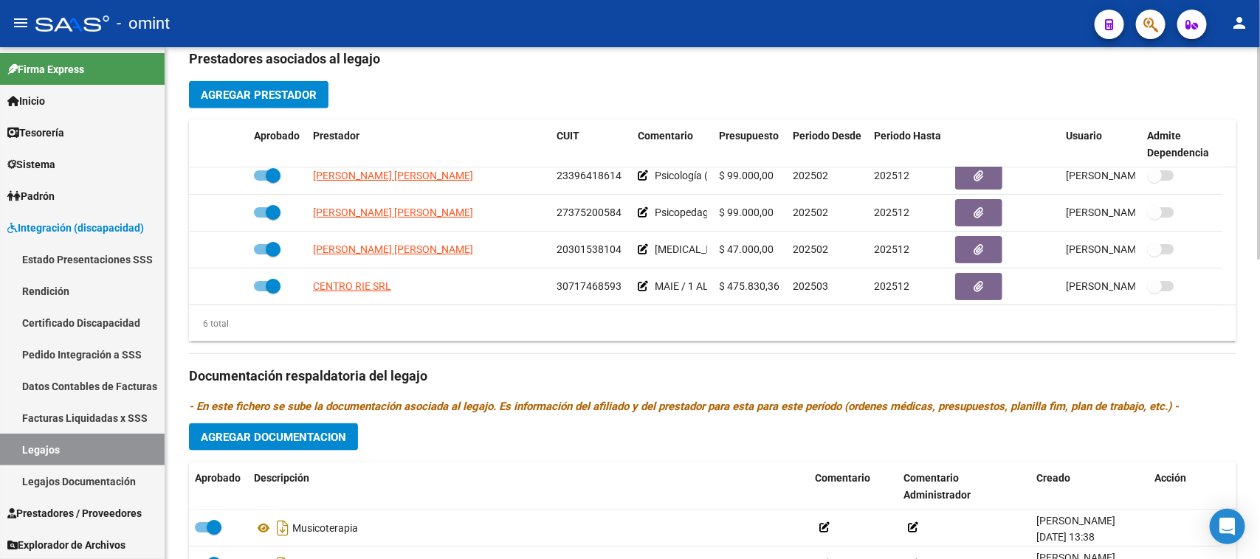
scroll to position [89, 0]
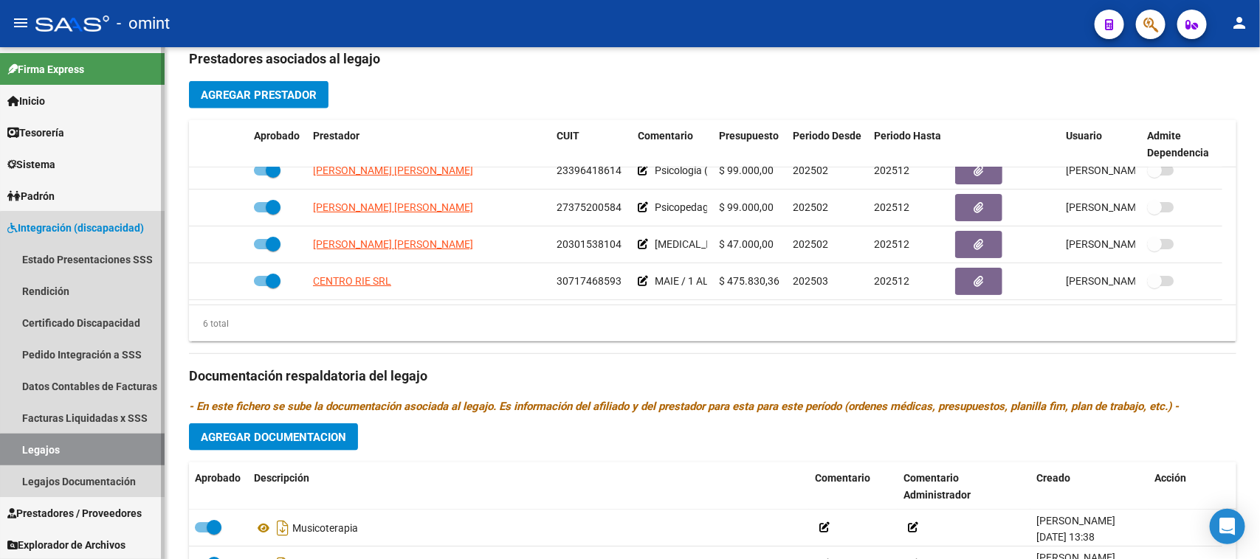
click at [87, 454] on link "Legajos" at bounding box center [82, 450] width 165 height 32
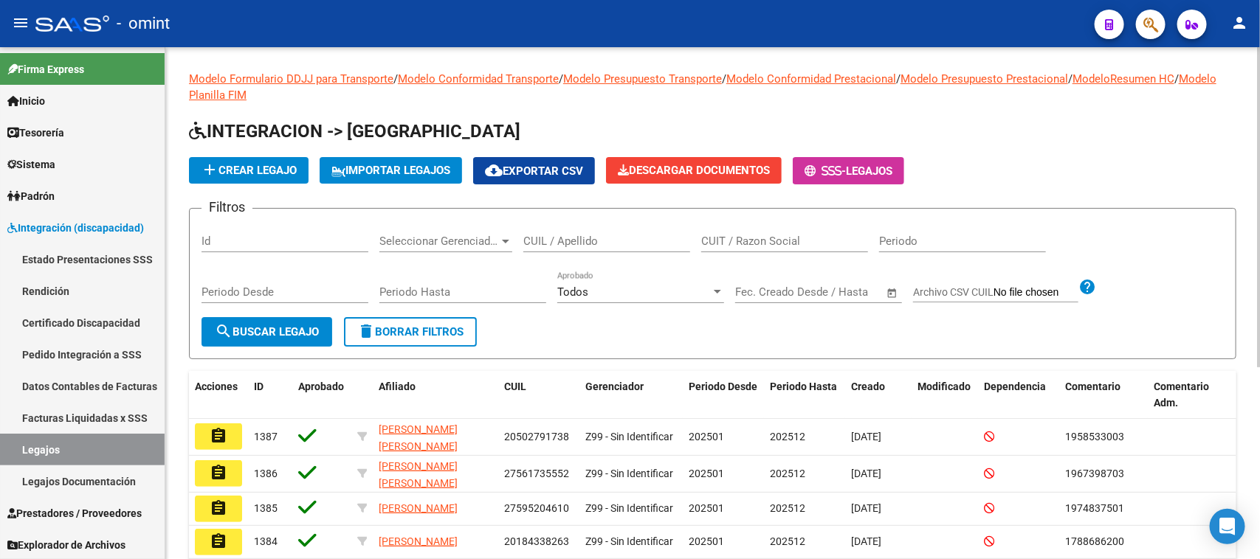
click at [648, 255] on div "CUIL / Apellido" at bounding box center [606, 244] width 167 height 46
click at [755, 245] on input "CUIT / Razon Social" at bounding box center [784, 241] width 167 height 13
paste input "30712404007"
type input "30712404007"
drag, startPoint x: 290, startPoint y: 318, endPoint x: 301, endPoint y: 325, distance: 12.9
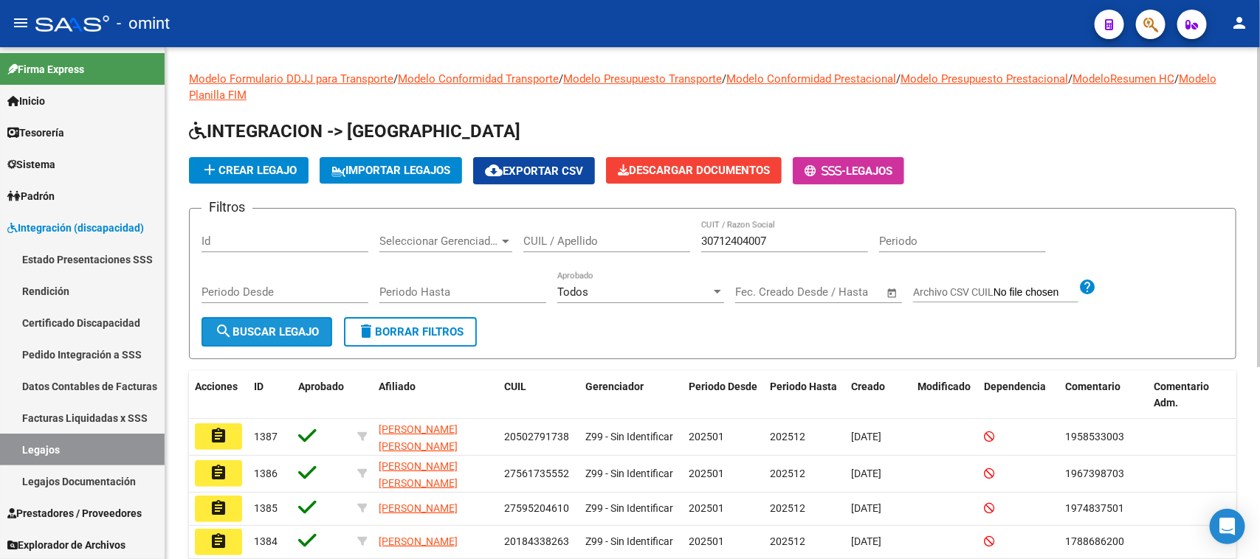
click at [293, 318] on button "search Buscar Legajo" at bounding box center [266, 332] width 131 height 30
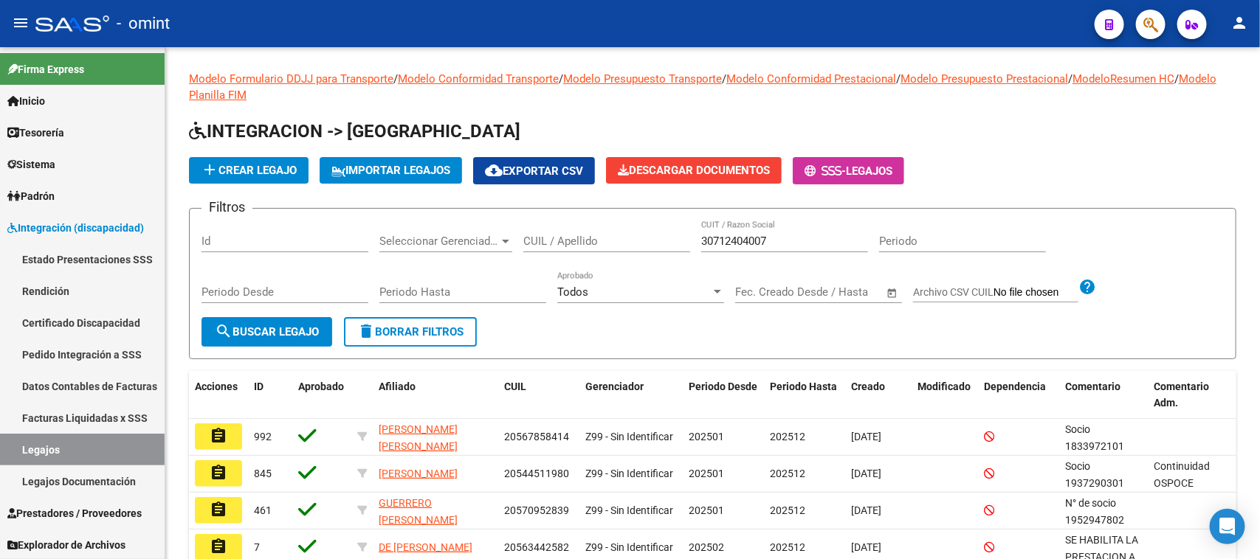
drag, startPoint x: 222, startPoint y: 433, endPoint x: 562, endPoint y: 434, distance: 340.2
click at [218, 434] on mat-icon "assignment" at bounding box center [219, 436] width 18 height 18
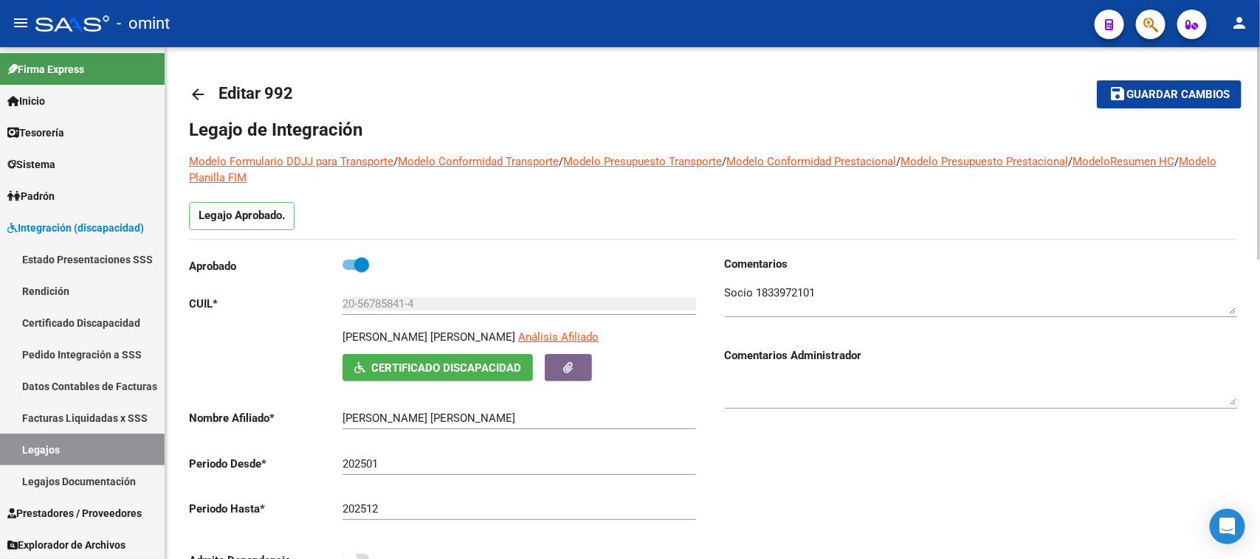
scroll to position [545, 0]
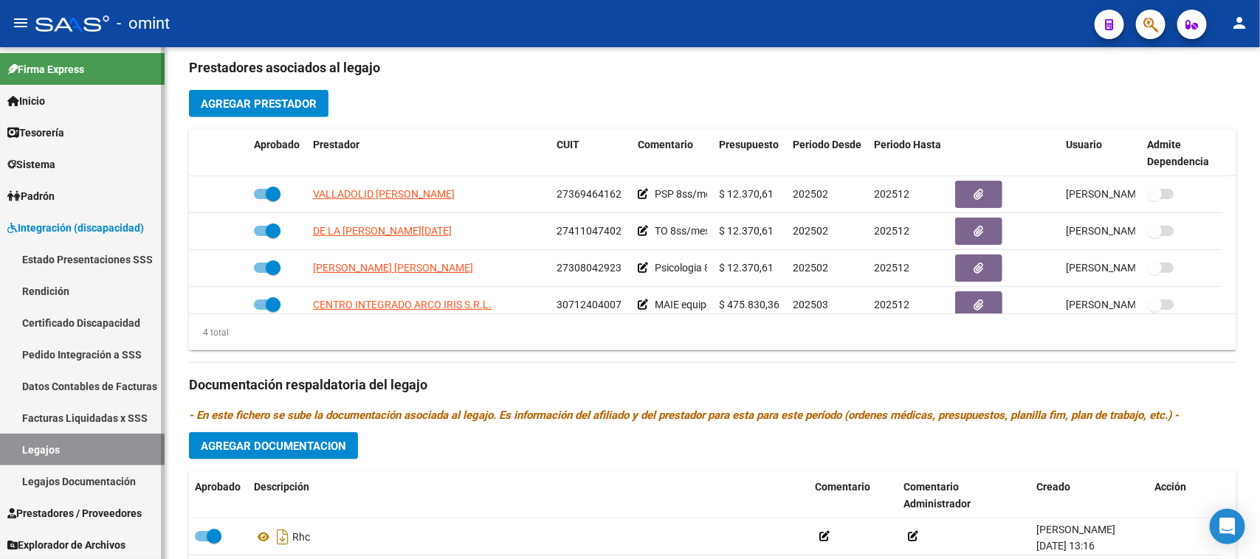
click at [50, 451] on link "Legajos" at bounding box center [82, 450] width 165 height 32
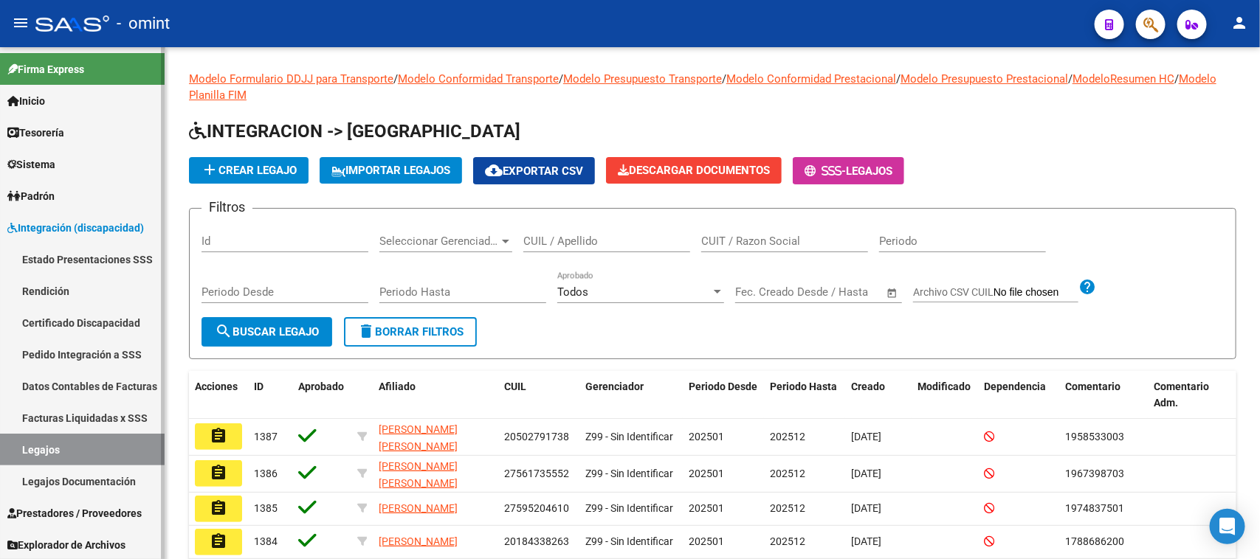
click at [64, 161] on link "Sistema" at bounding box center [82, 164] width 165 height 32
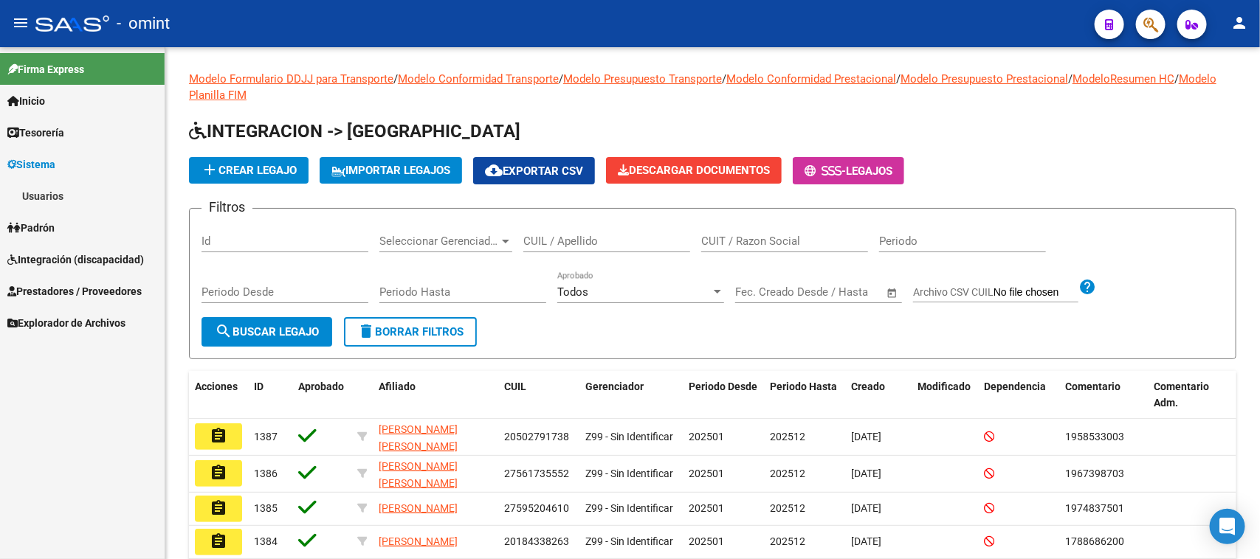
click at [63, 199] on link "Usuarios" at bounding box center [82, 196] width 165 height 32
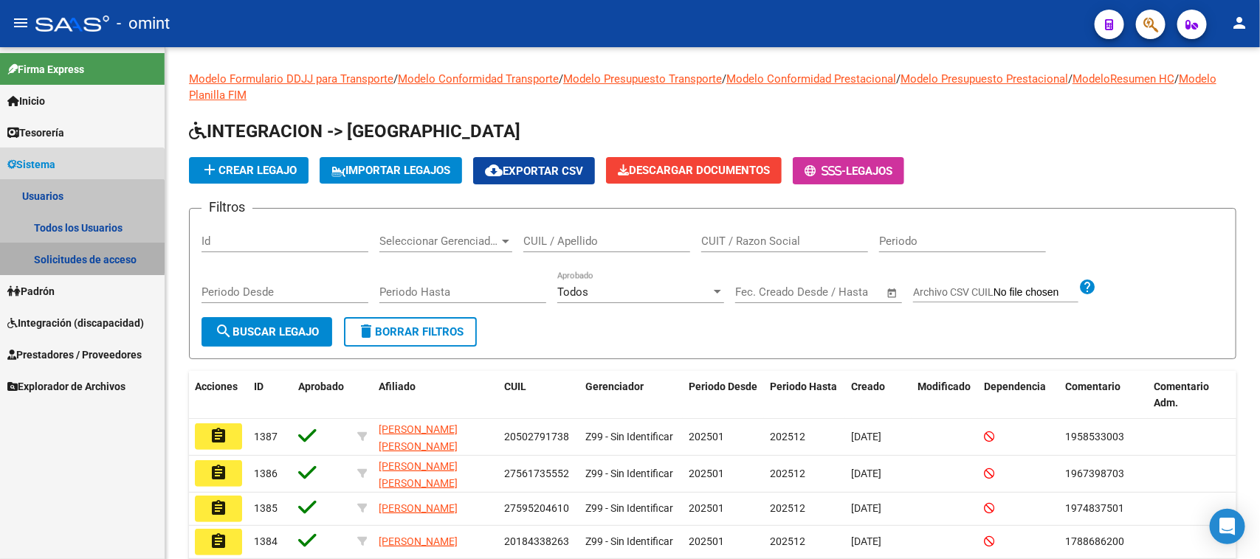
click at [65, 252] on link "Solicitudes de acceso" at bounding box center [82, 260] width 165 height 32
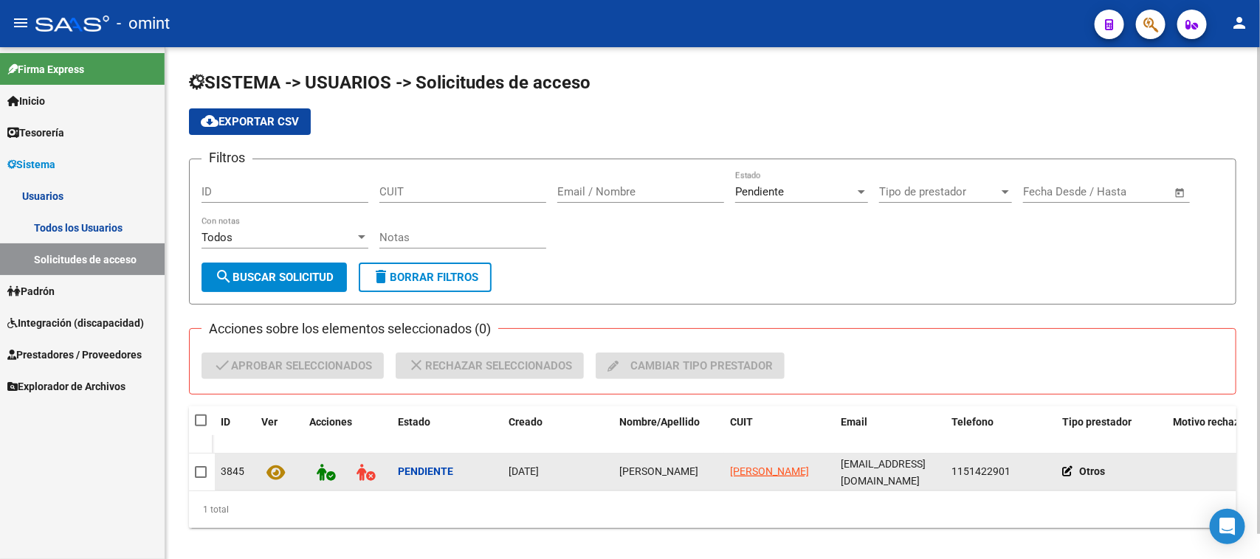
click at [658, 466] on span "[PERSON_NAME]" at bounding box center [658, 472] width 79 height 12
copy span "[PERSON_NAME]"
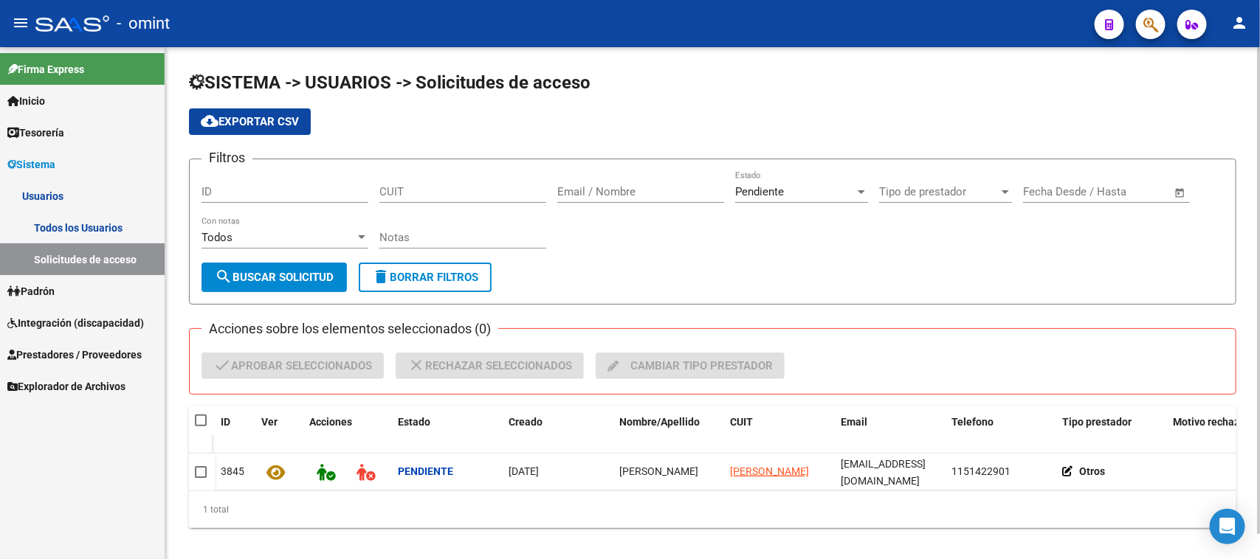
click at [197, 415] on span at bounding box center [201, 421] width 12 height 12
click at [200, 427] on input "checkbox" at bounding box center [200, 427] width 1 height 1
checkbox input "true"
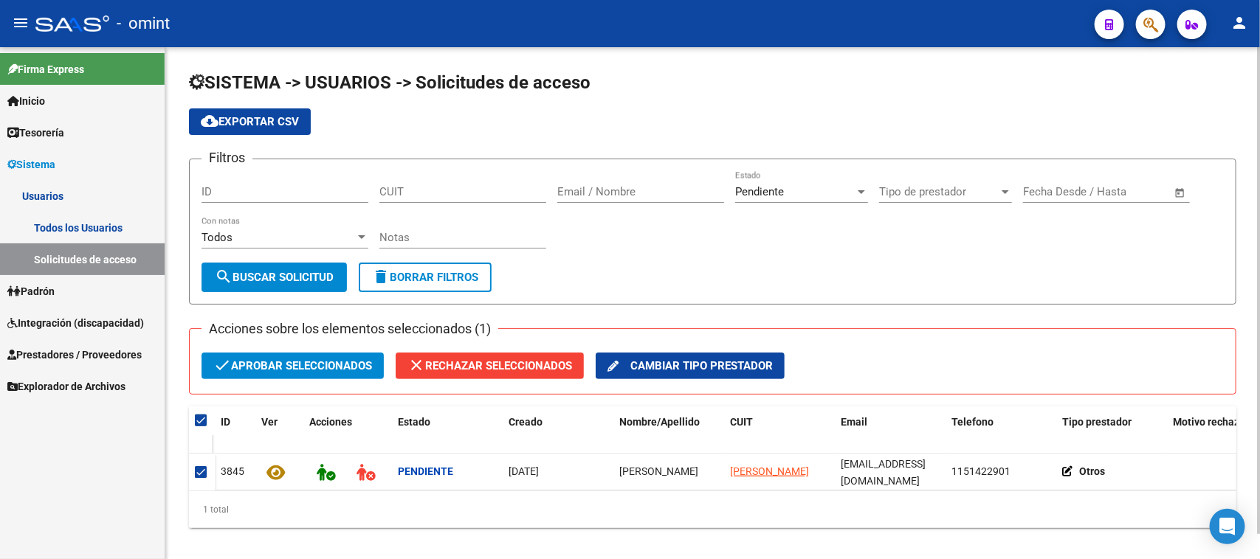
click at [300, 363] on span "check Aprobar seleccionados" at bounding box center [292, 366] width 159 height 27
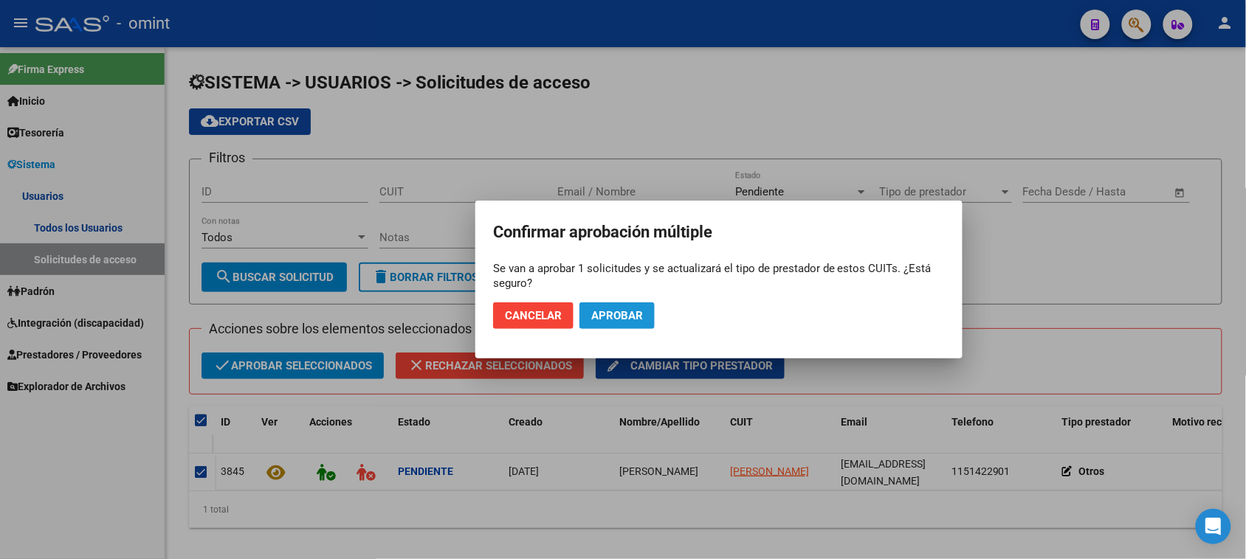
click at [632, 307] on button "Aprobar" at bounding box center [616, 316] width 75 height 27
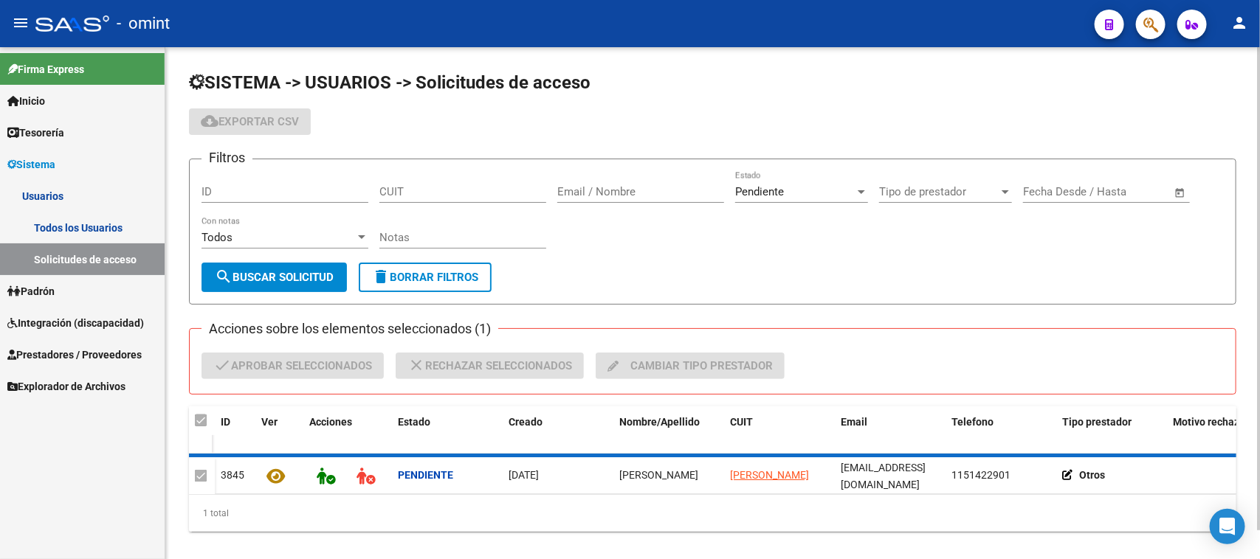
checkbox input "false"
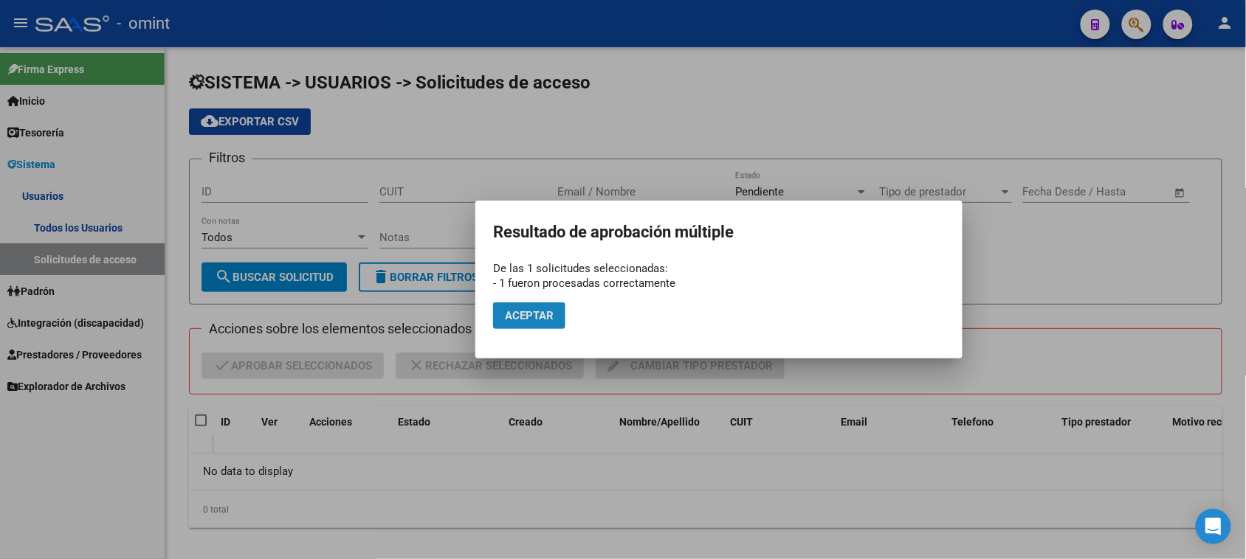
click at [510, 319] on span "Aceptar" at bounding box center [529, 315] width 49 height 13
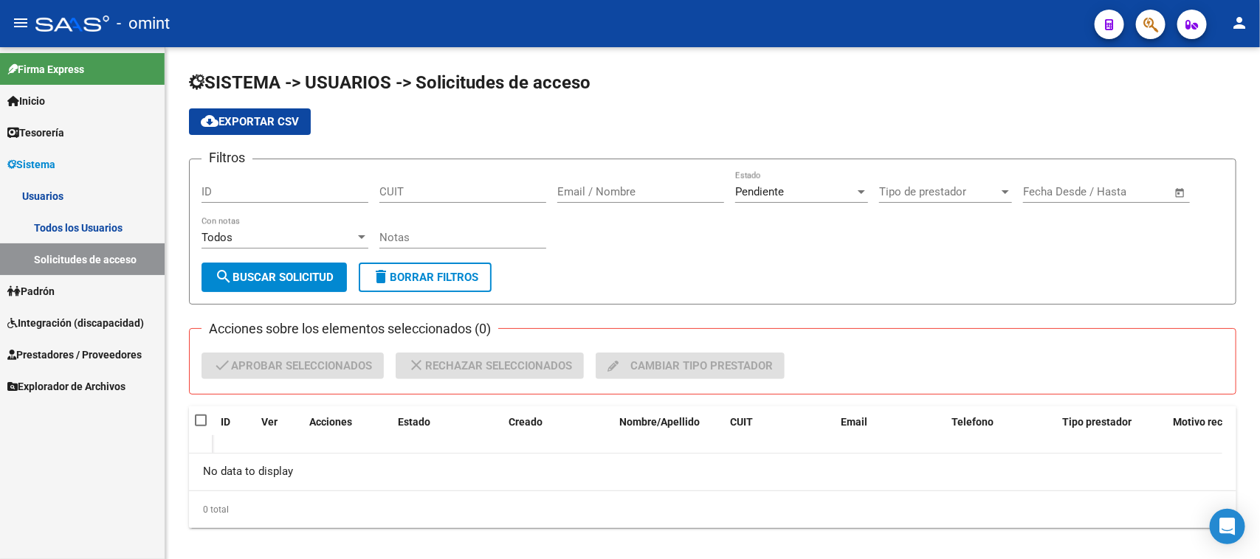
click at [106, 231] on link "Todos los Usuarios" at bounding box center [82, 228] width 165 height 32
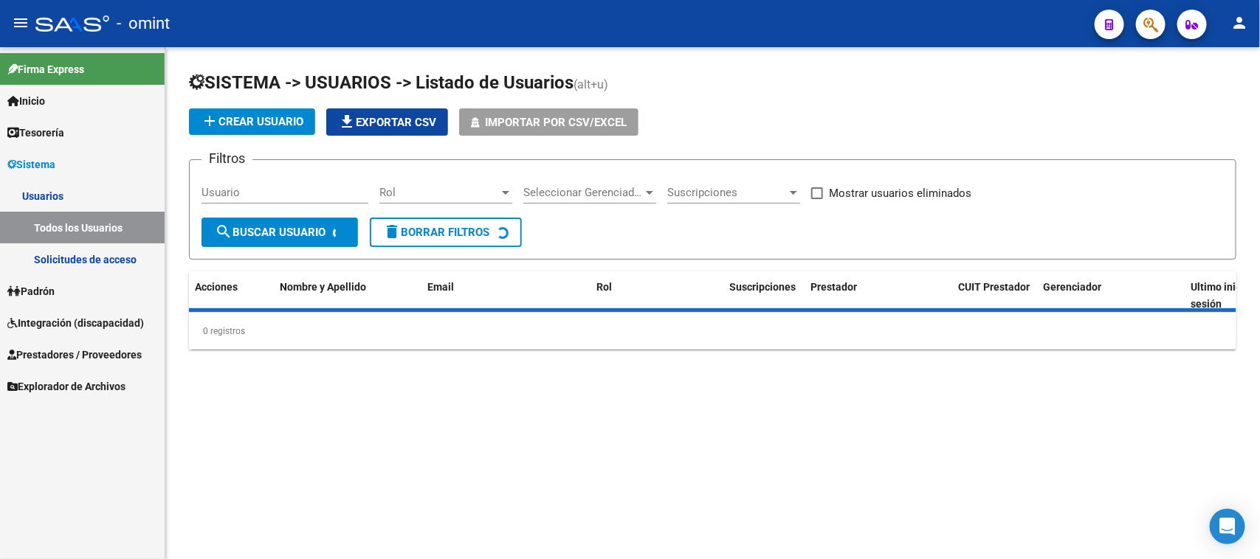
click at [225, 194] on input "Usuario" at bounding box center [284, 192] width 167 height 13
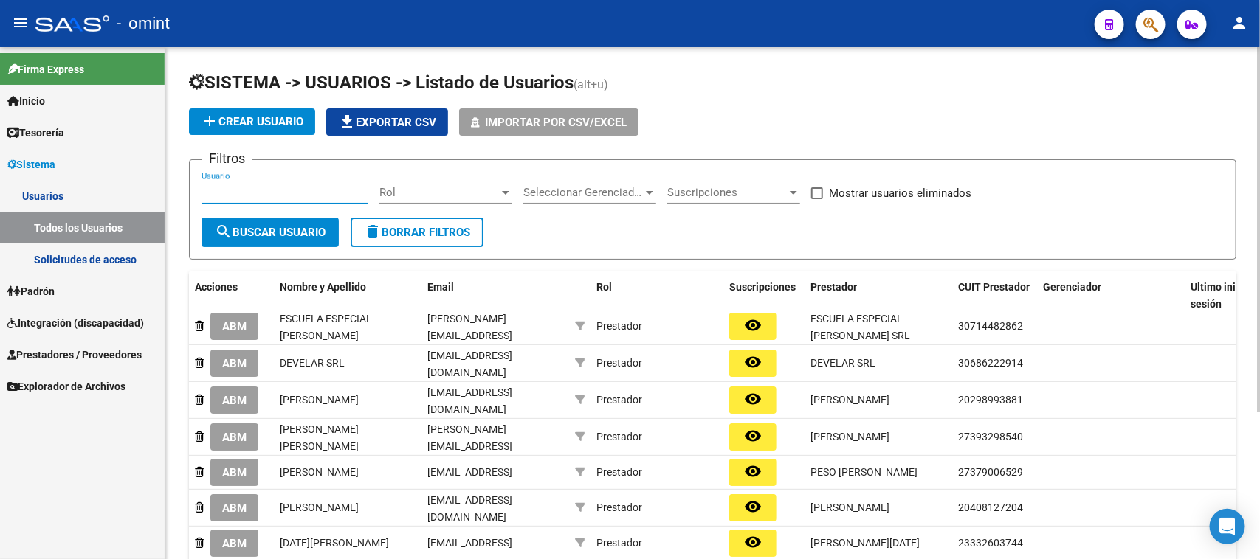
paste input "[PERSON_NAME]"
type input "[PERSON_NAME]"
click at [263, 231] on span "search Buscar Usuario" at bounding box center [270, 232] width 111 height 13
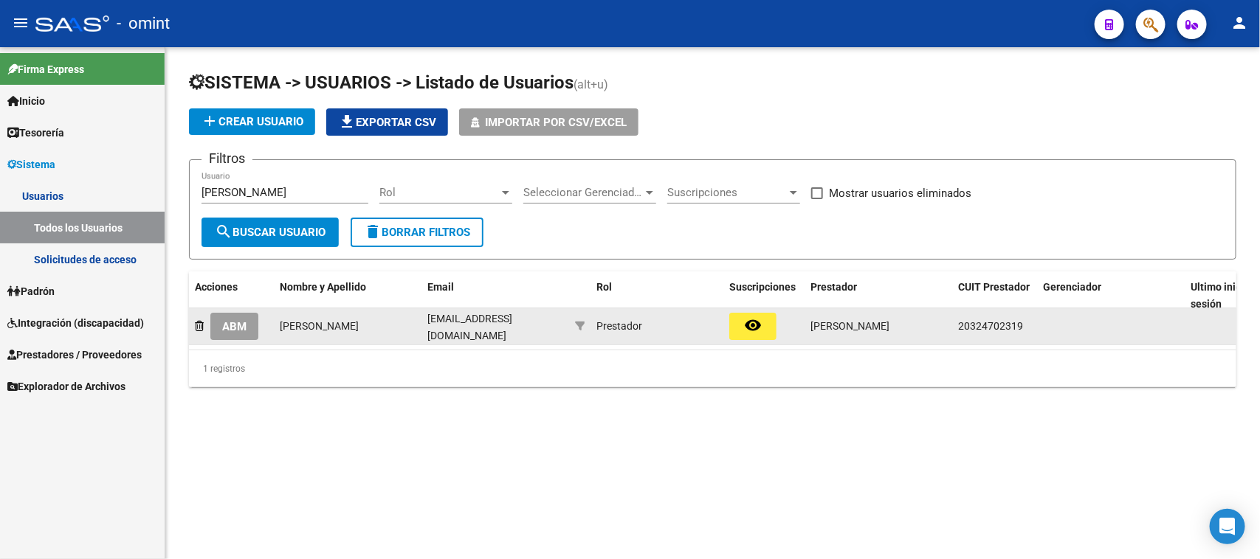
click at [227, 314] on button "ABM" at bounding box center [234, 326] width 48 height 27
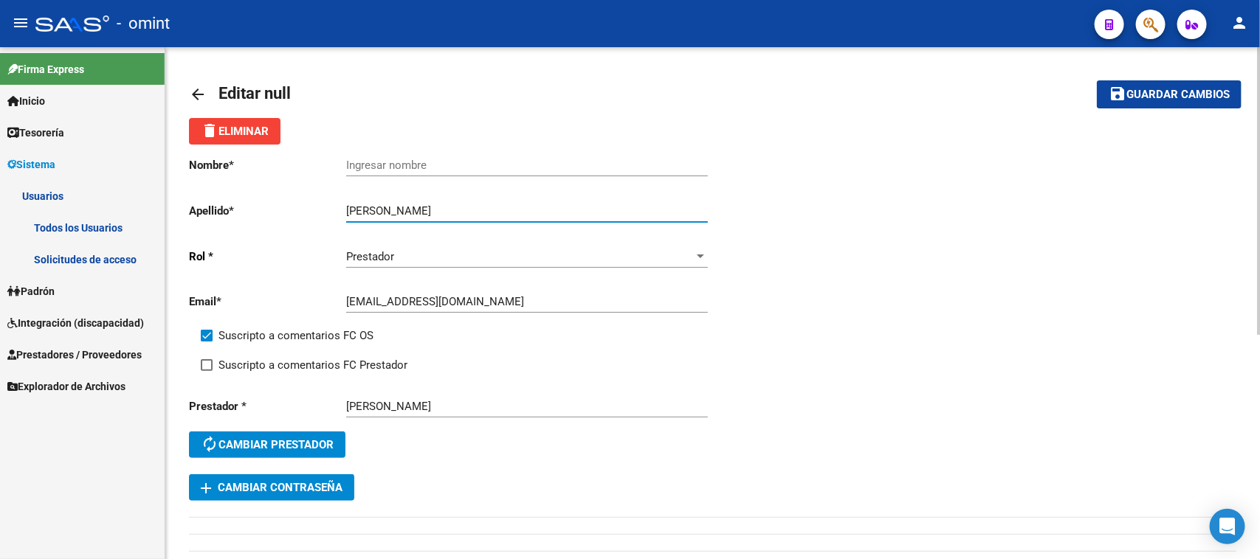
drag, startPoint x: 424, startPoint y: 208, endPoint x: 289, endPoint y: 213, distance: 135.1
click at [289, 210] on app-form-text-field "Apellido * [PERSON_NAME] Ingresar apellido" at bounding box center [448, 210] width 518 height 13
type input "[PERSON_NAME]"
click at [406, 168] on input "Ingresar nombre" at bounding box center [527, 165] width 362 height 13
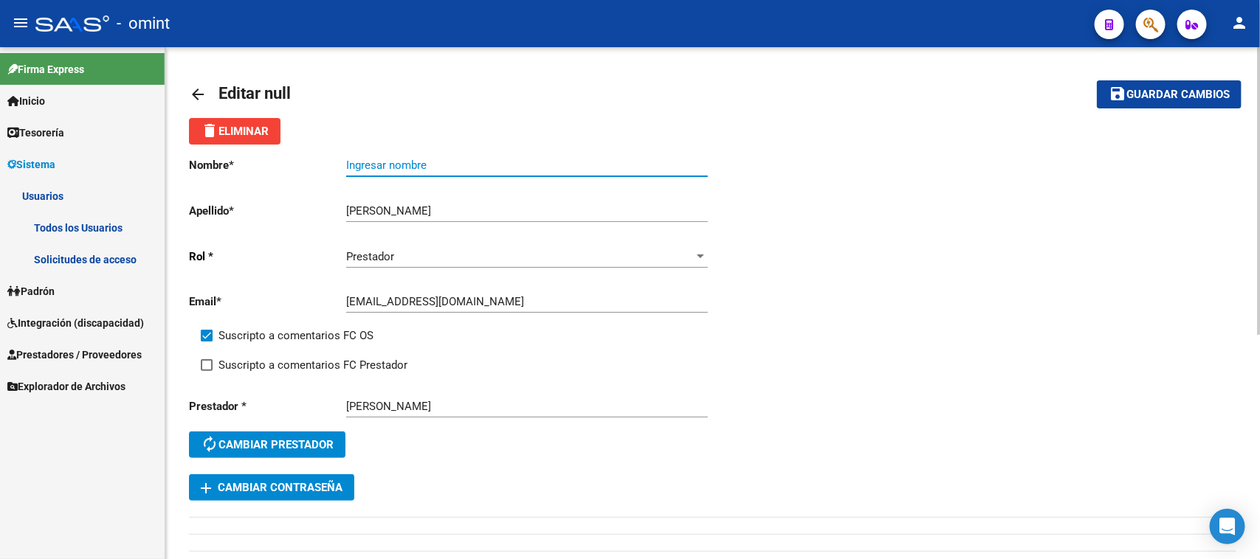
paste input "[PERSON_NAME]"
type input "[PERSON_NAME]"
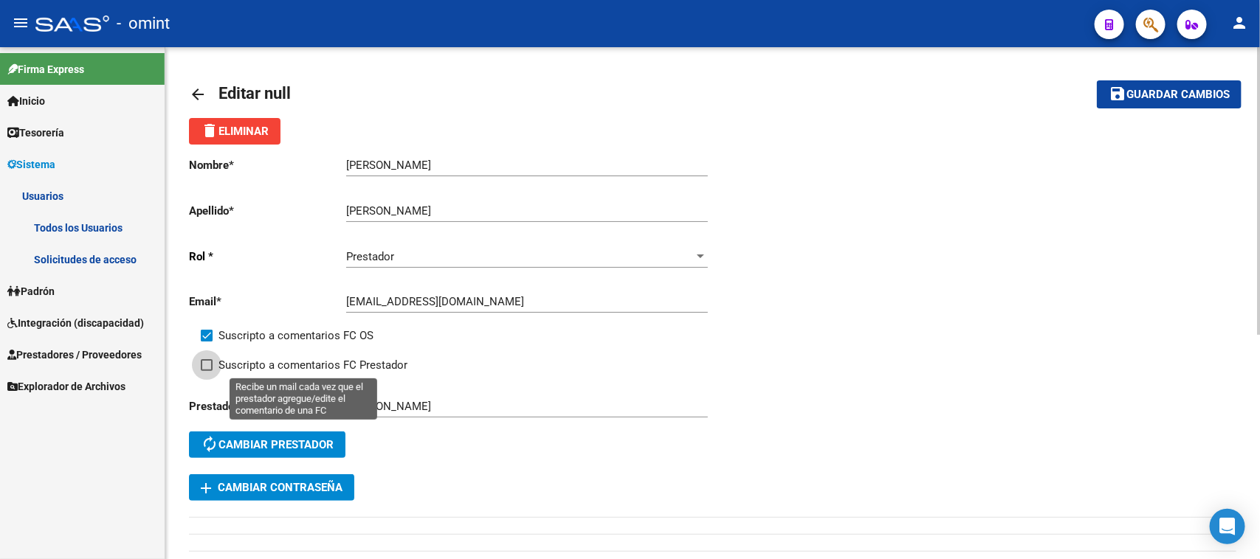
click at [255, 366] on span "Suscripto a comentarios FC Prestador" at bounding box center [312, 365] width 189 height 18
click at [207, 371] on input "Suscripto a comentarios FC Prestador" at bounding box center [206, 371] width 1 height 1
checkbox input "true"
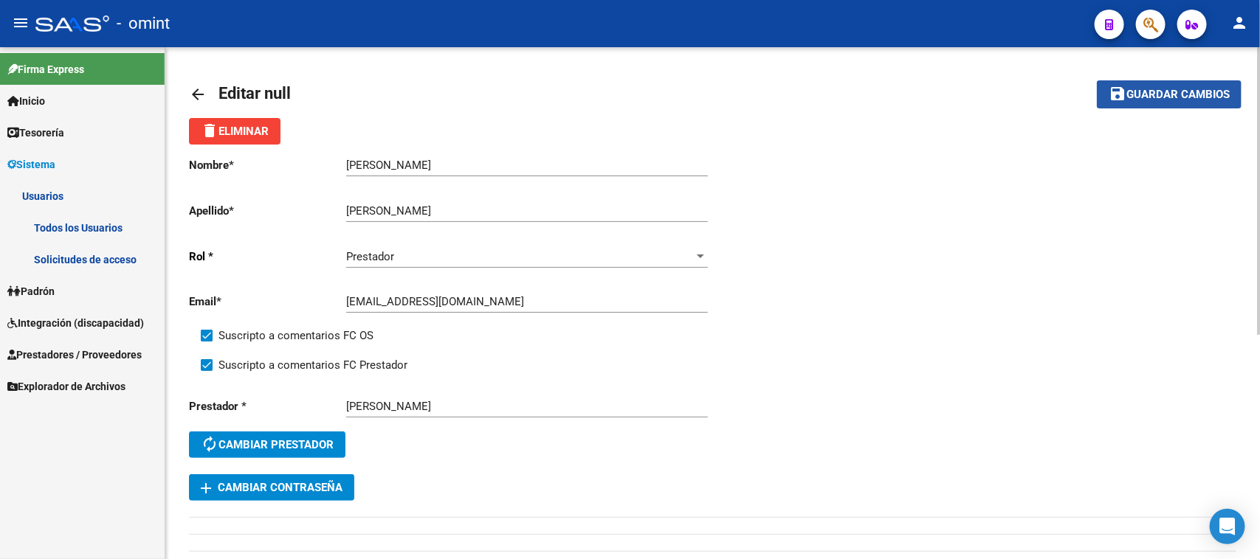
drag, startPoint x: 1177, startPoint y: 85, endPoint x: 1122, endPoint y: 102, distance: 57.2
click at [1176, 85] on button "save Guardar cambios" at bounding box center [1169, 93] width 145 height 27
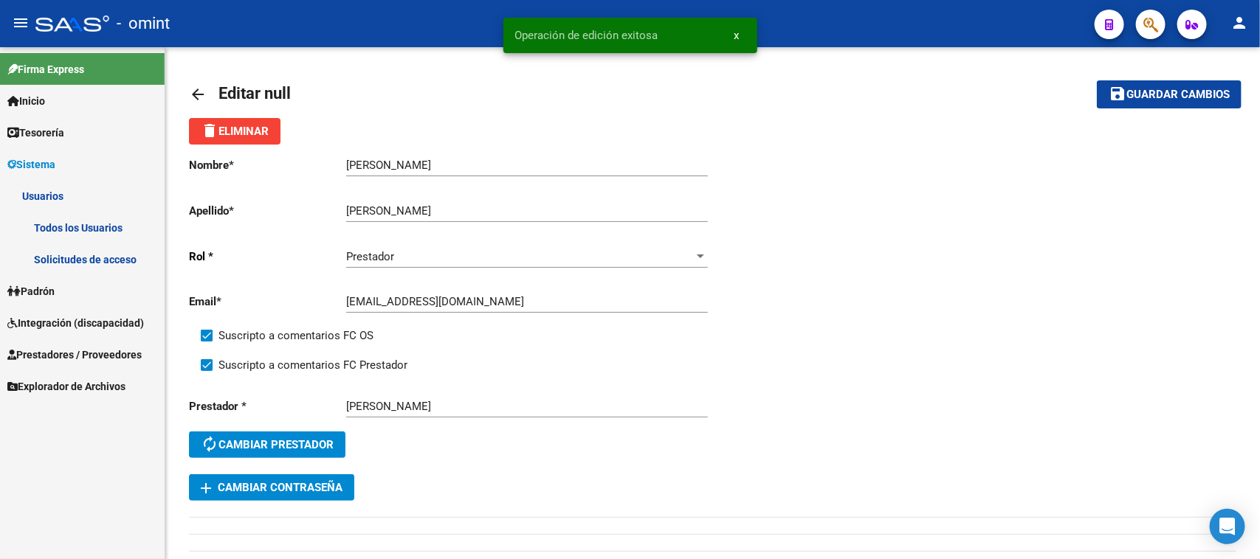
click at [93, 212] on link "Todos los Usuarios" at bounding box center [82, 228] width 165 height 32
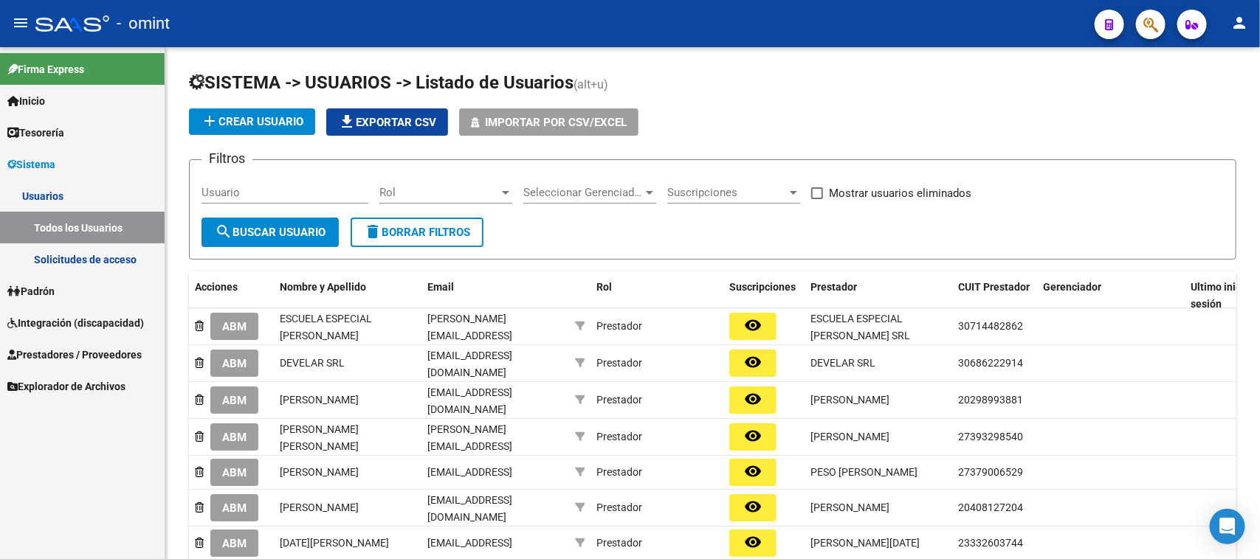
click at [72, 315] on span "Integración (discapacidad)" at bounding box center [75, 323] width 137 height 16
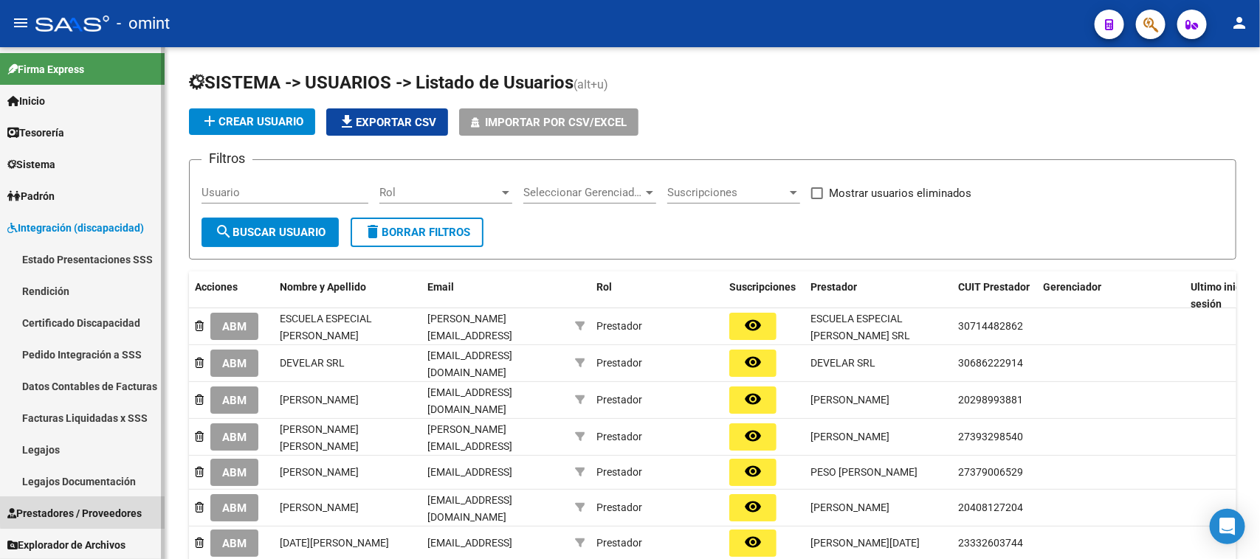
click at [94, 506] on span "Prestadores / Proveedores" at bounding box center [74, 514] width 134 height 16
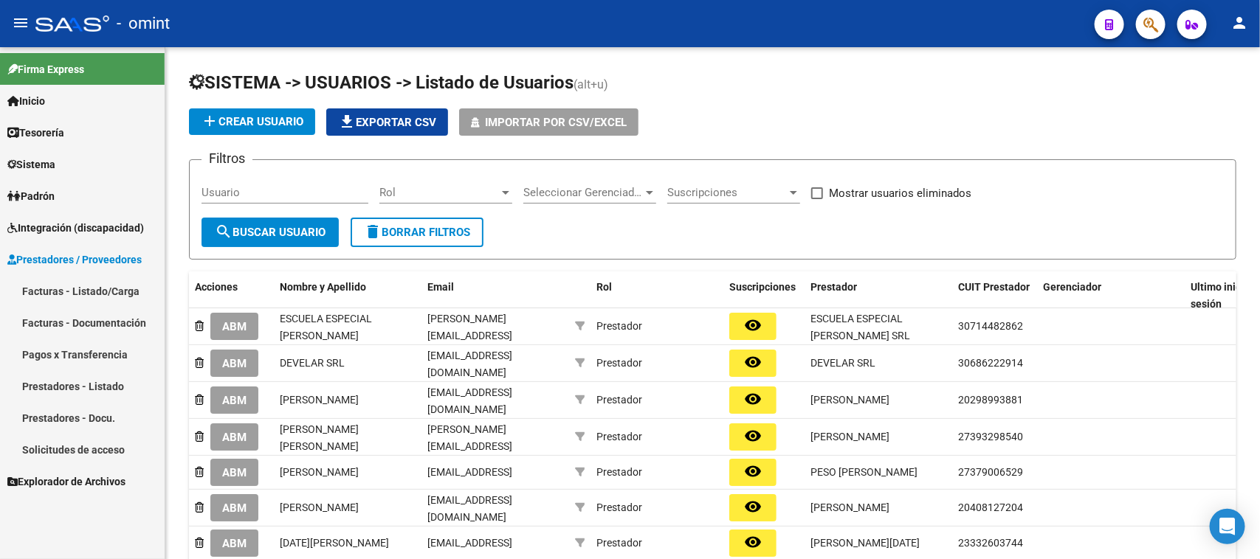
click at [82, 292] on link "Facturas - Listado/Carga" at bounding box center [82, 291] width 165 height 32
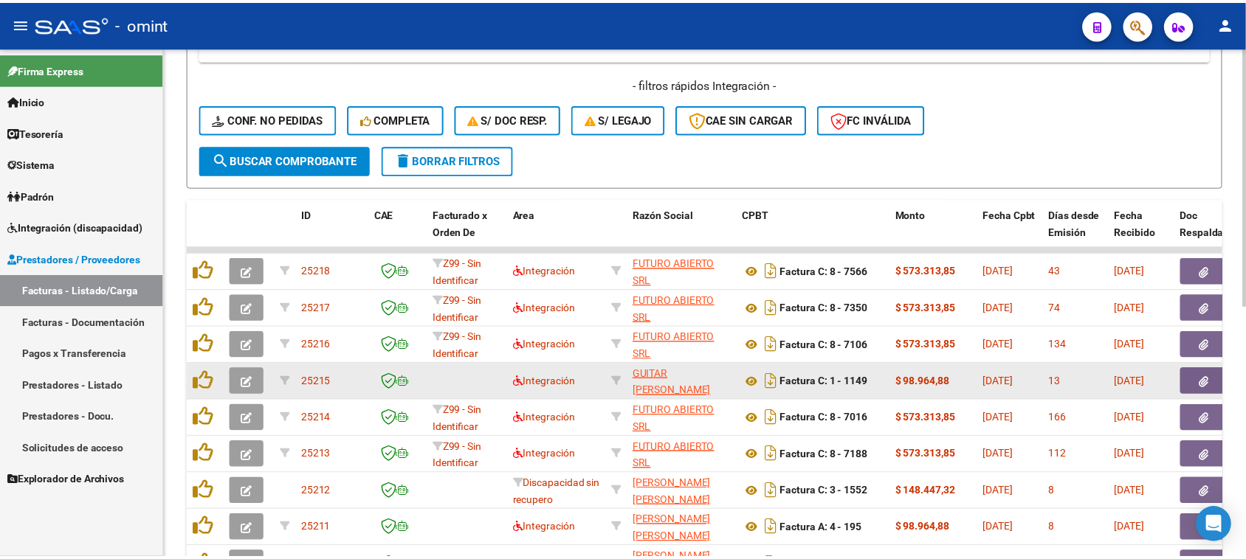
scroll to position [382, 0]
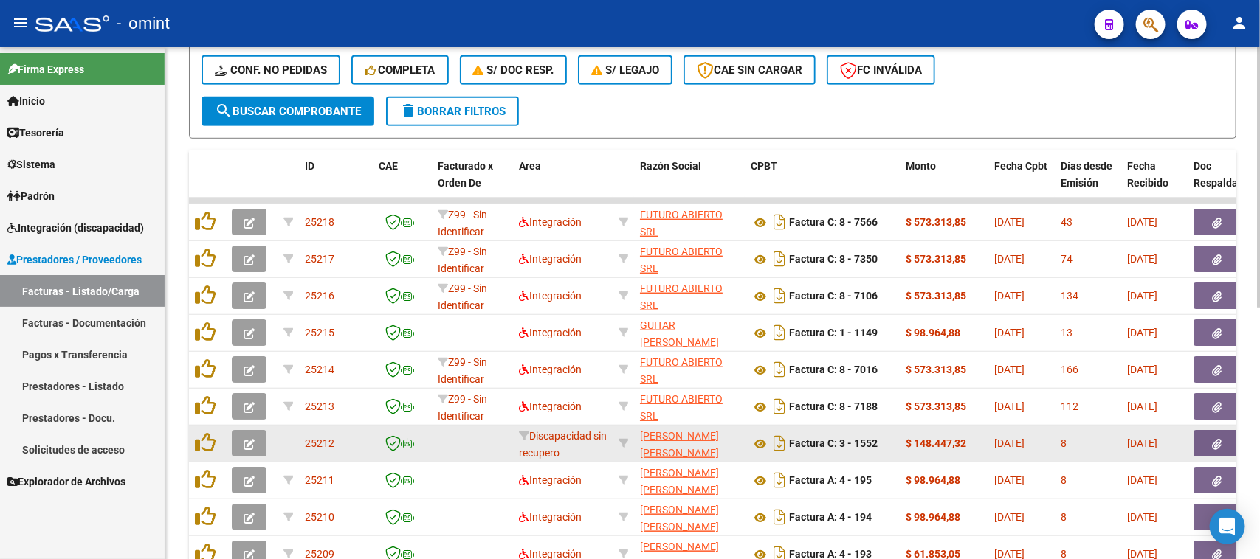
click at [256, 448] on button "button" at bounding box center [249, 443] width 35 height 27
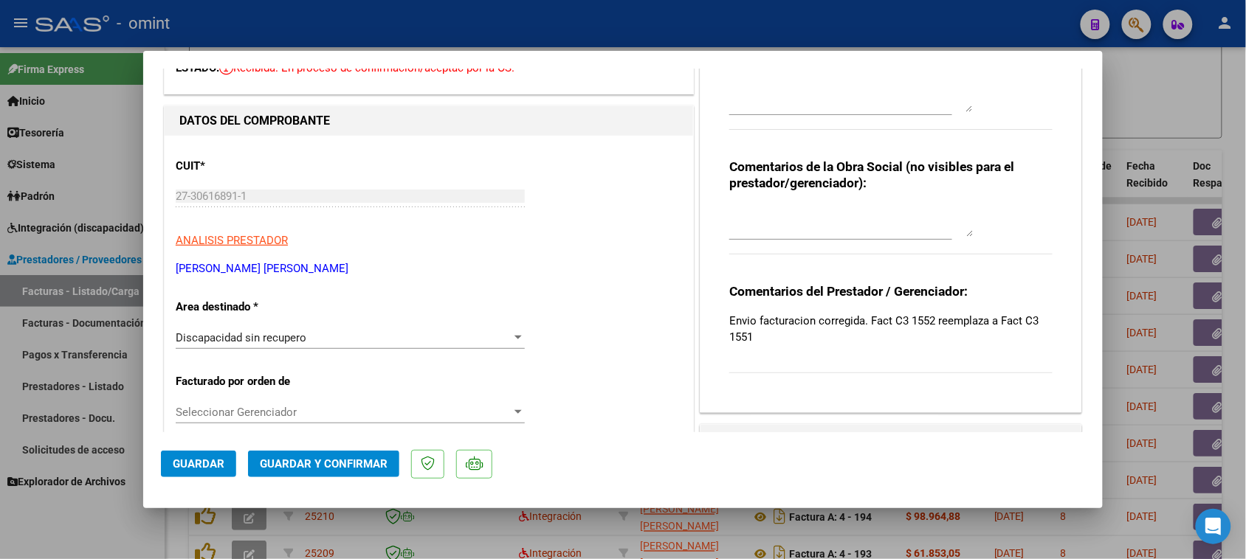
scroll to position [0, 0]
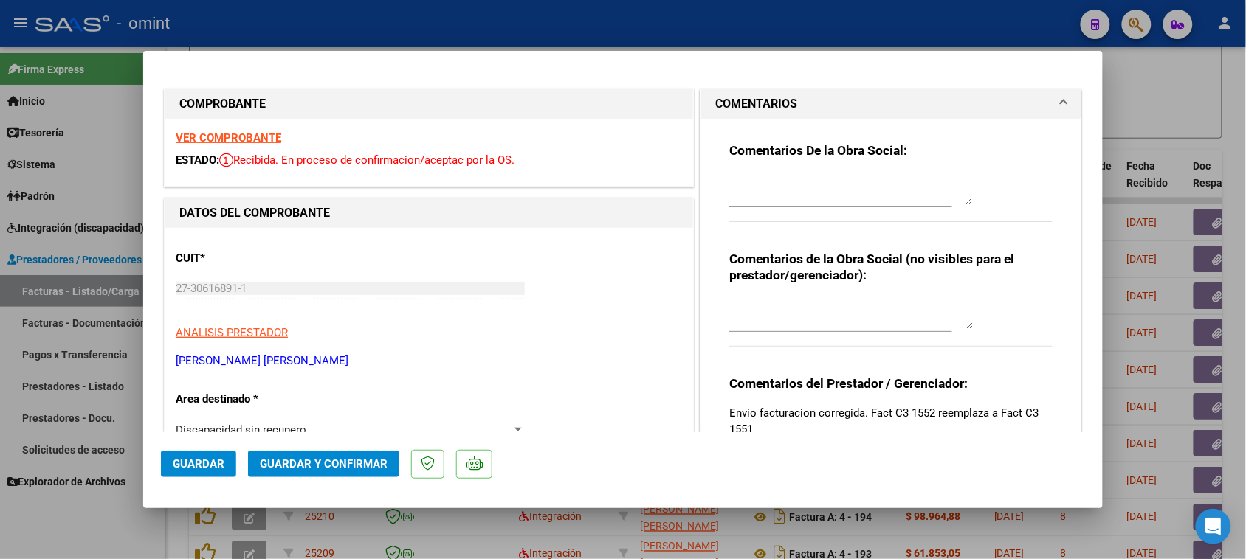
click at [241, 130] on div "VER COMPROBANTE ESTADO: Recibida. En proceso de confirmacion/aceptac por la OS." at bounding box center [429, 152] width 528 height 67
click at [238, 135] on strong "VER COMPROBANTE" at bounding box center [229, 137] width 106 height 13
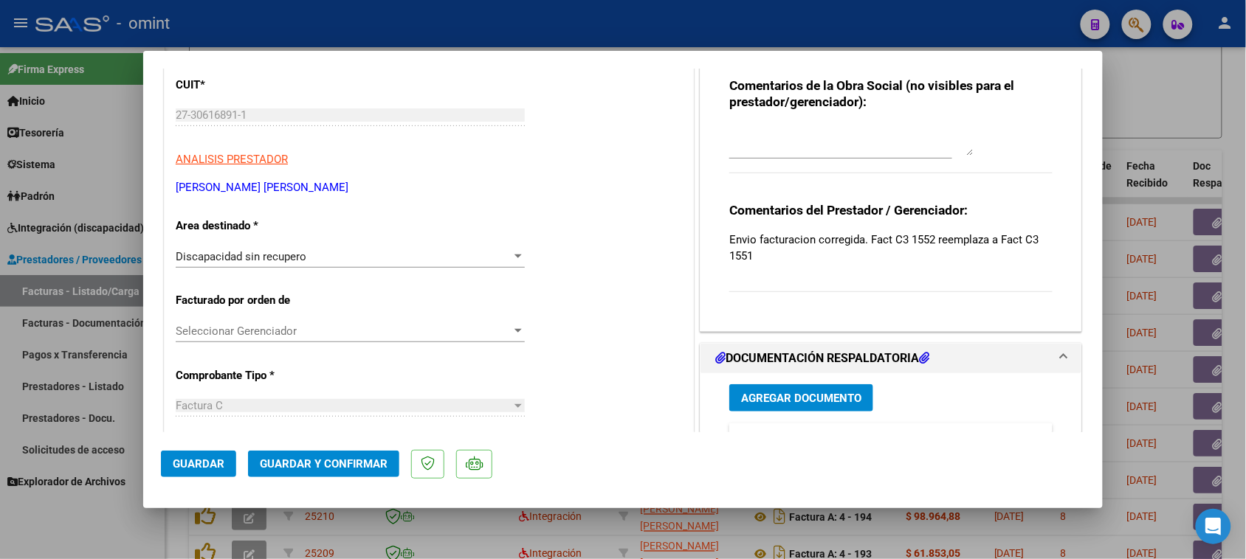
scroll to position [184, 0]
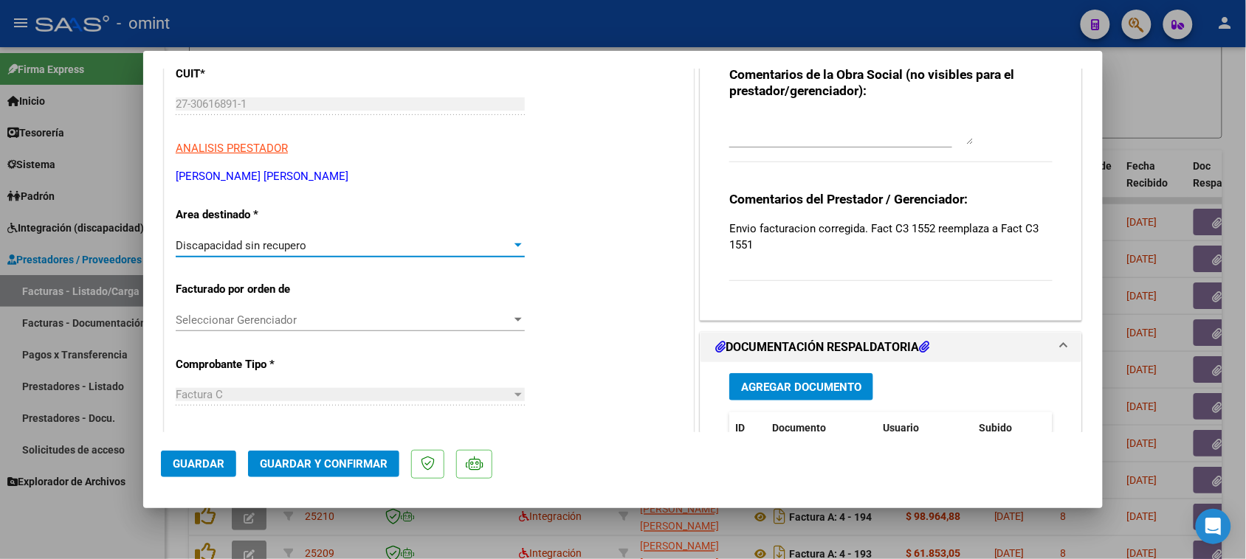
click at [336, 244] on div "Discapacidad sin recupero" at bounding box center [344, 245] width 336 height 13
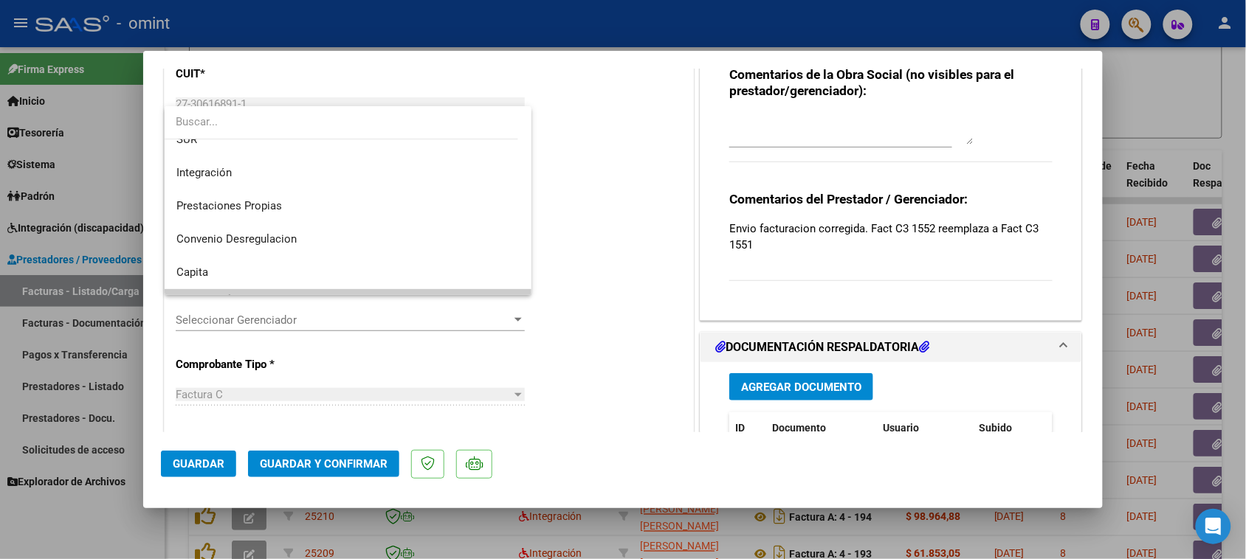
scroll to position [50, 0]
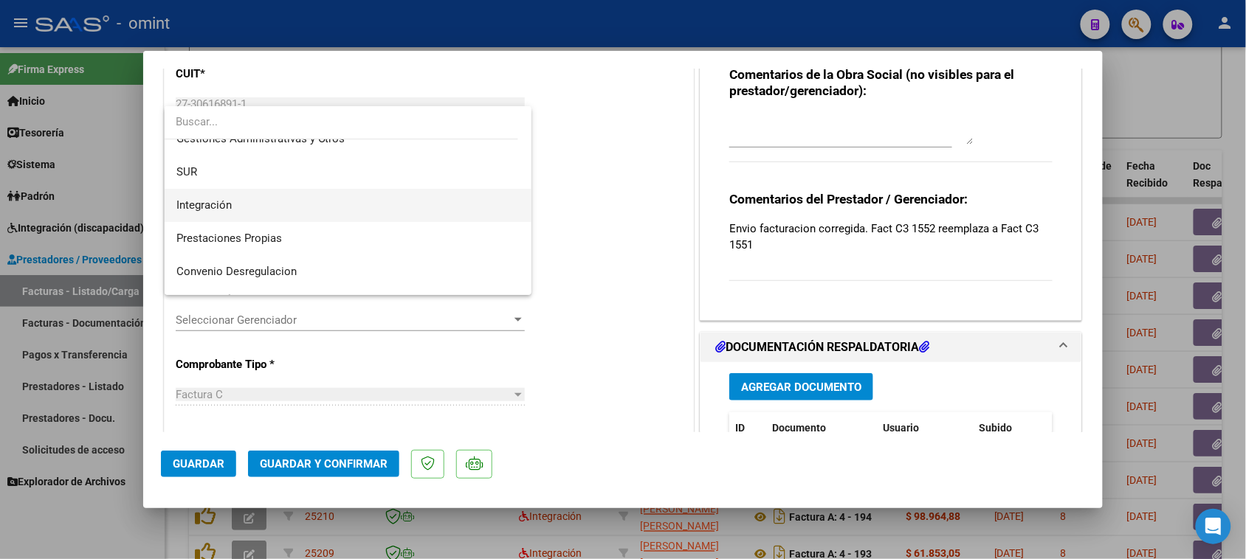
click at [341, 208] on span "Integración" at bounding box center [348, 205] width 344 height 33
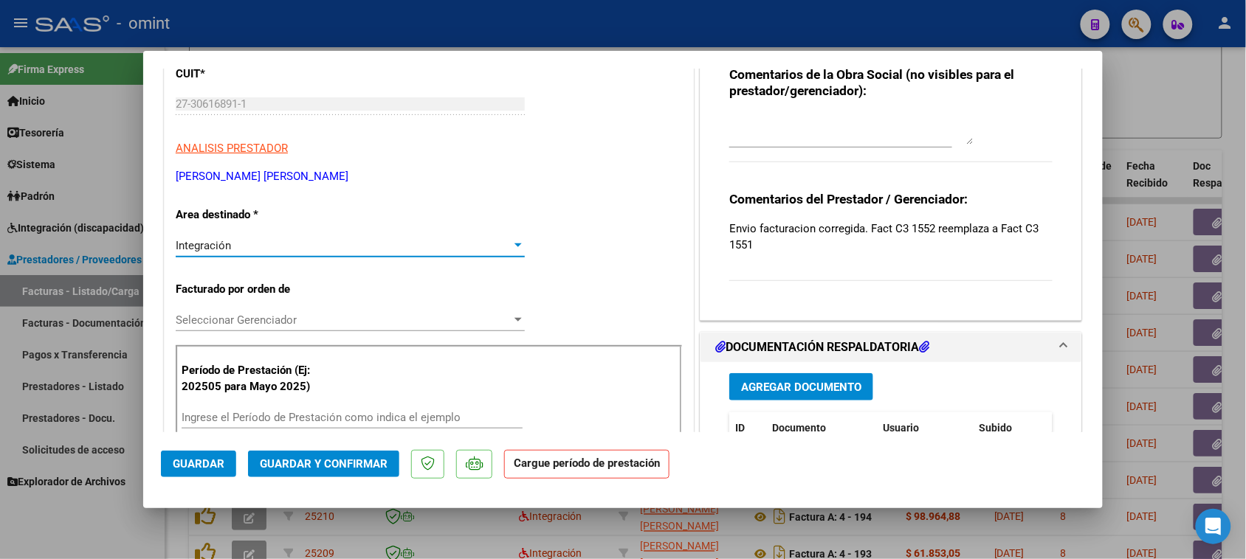
scroll to position [277, 0]
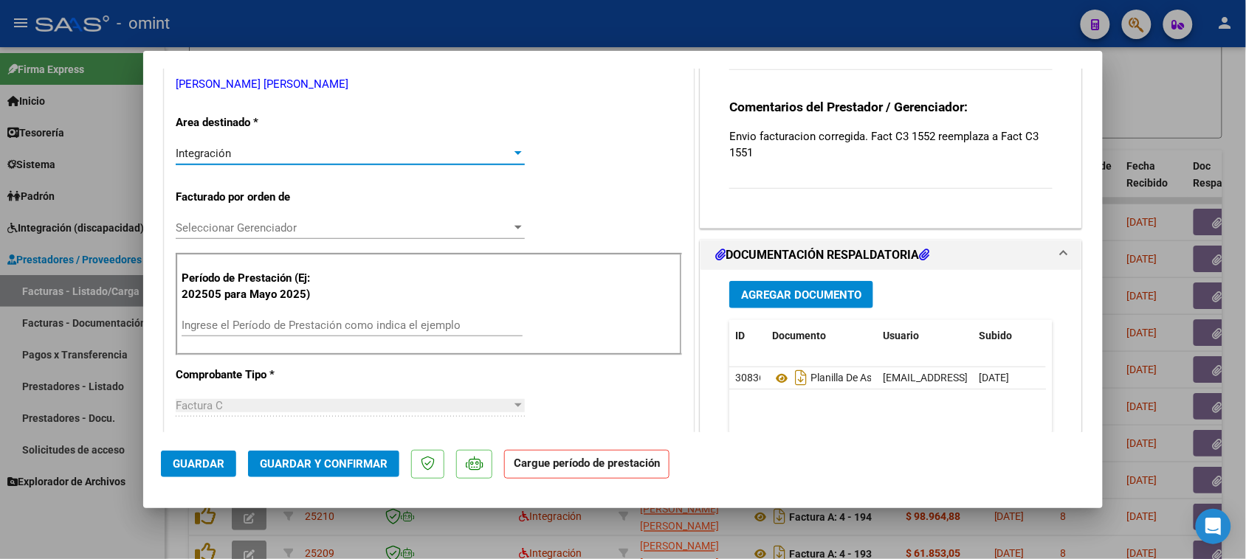
click at [303, 330] on input "Ingrese el Período de Prestación como indica el ejemplo" at bounding box center [352, 325] width 341 height 13
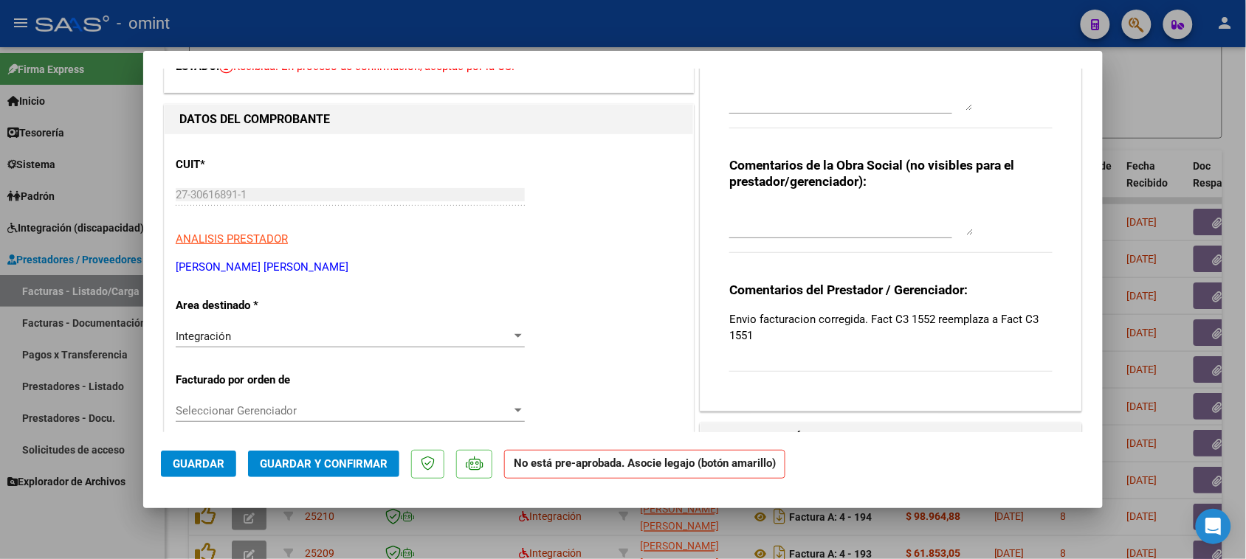
scroll to position [92, 0]
type input "202509"
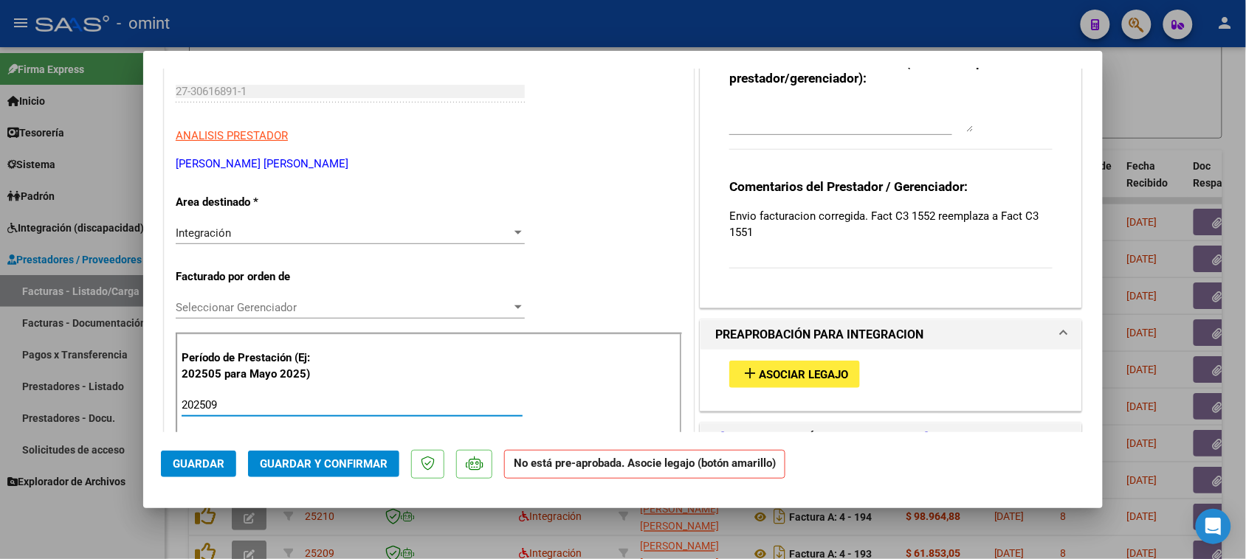
scroll to position [277, 0]
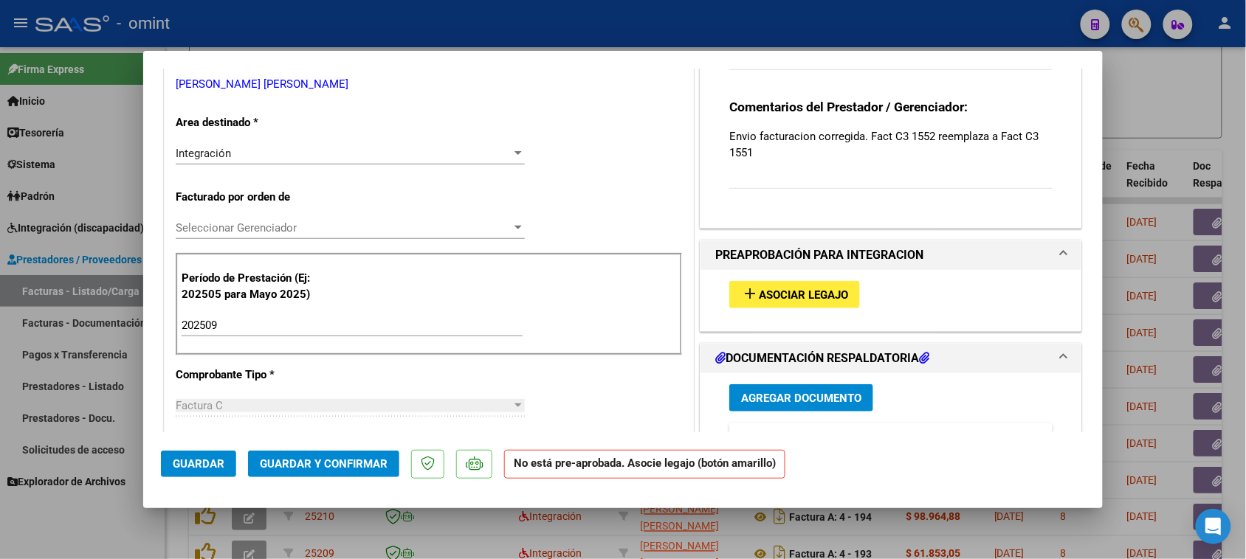
click at [773, 275] on div "add Asociar Legajo" at bounding box center [890, 294] width 345 height 49
click at [773, 289] on span "Asociar Legajo" at bounding box center [803, 295] width 89 height 13
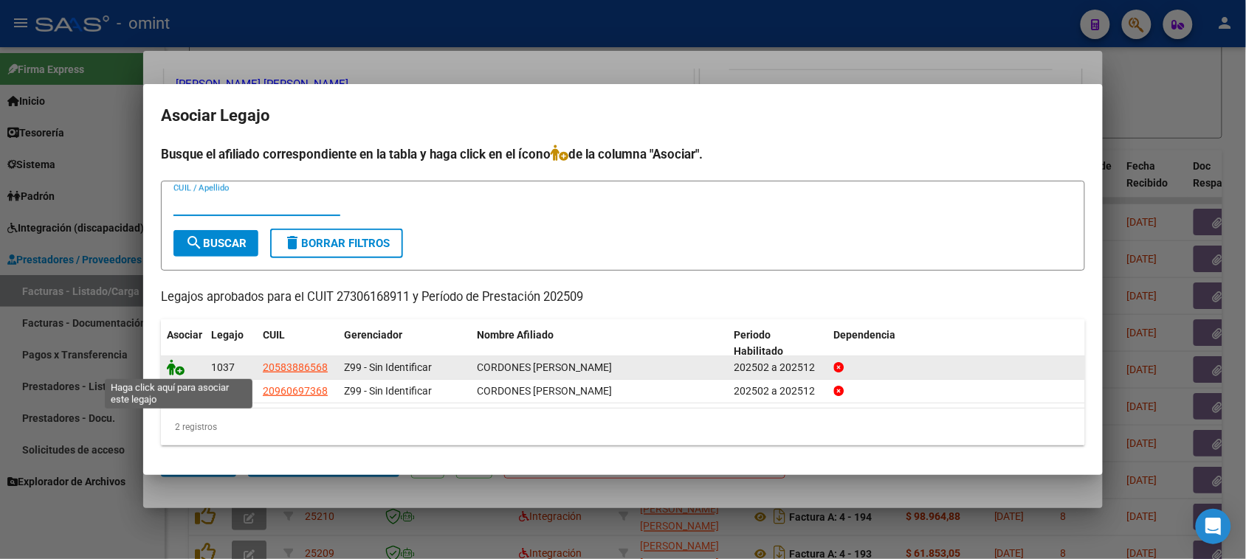
drag, startPoint x: 179, startPoint y: 365, endPoint x: 193, endPoint y: 365, distance: 14.8
click at [179, 365] on icon at bounding box center [176, 367] width 18 height 16
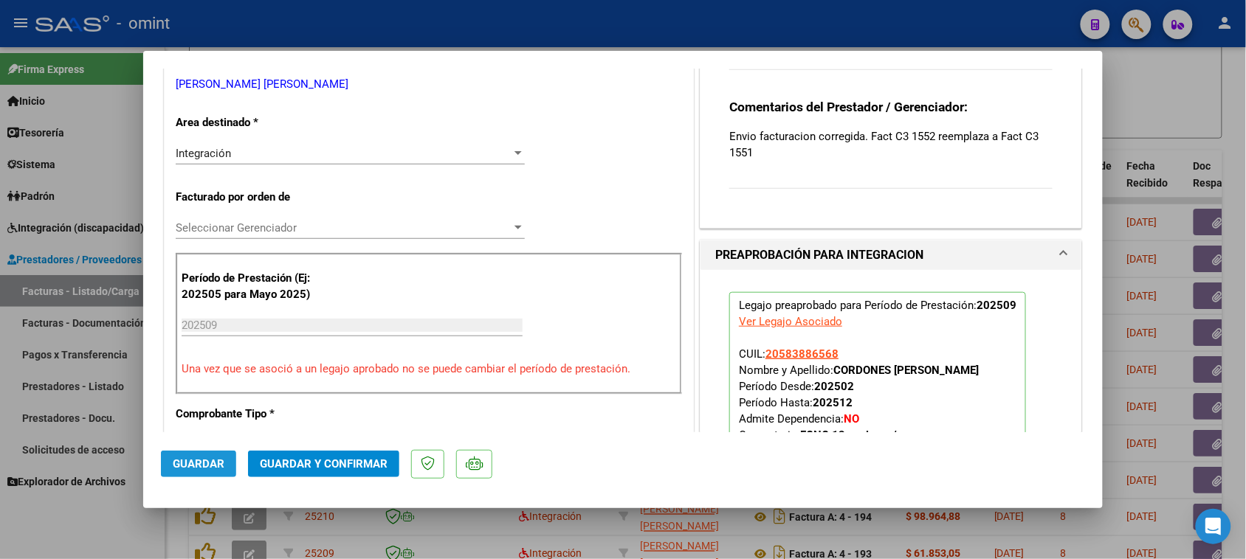
drag, startPoint x: 200, startPoint y: 462, endPoint x: 430, endPoint y: 382, distance: 243.2
click at [199, 462] on span "Guardar" at bounding box center [199, 464] width 52 height 13
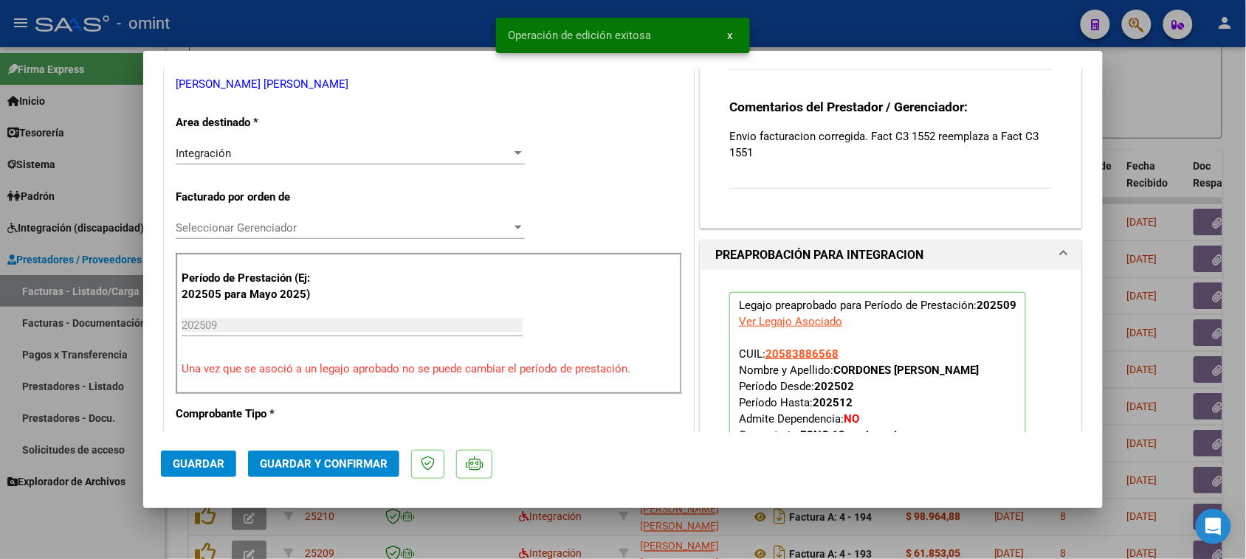
type input "$ 0,00"
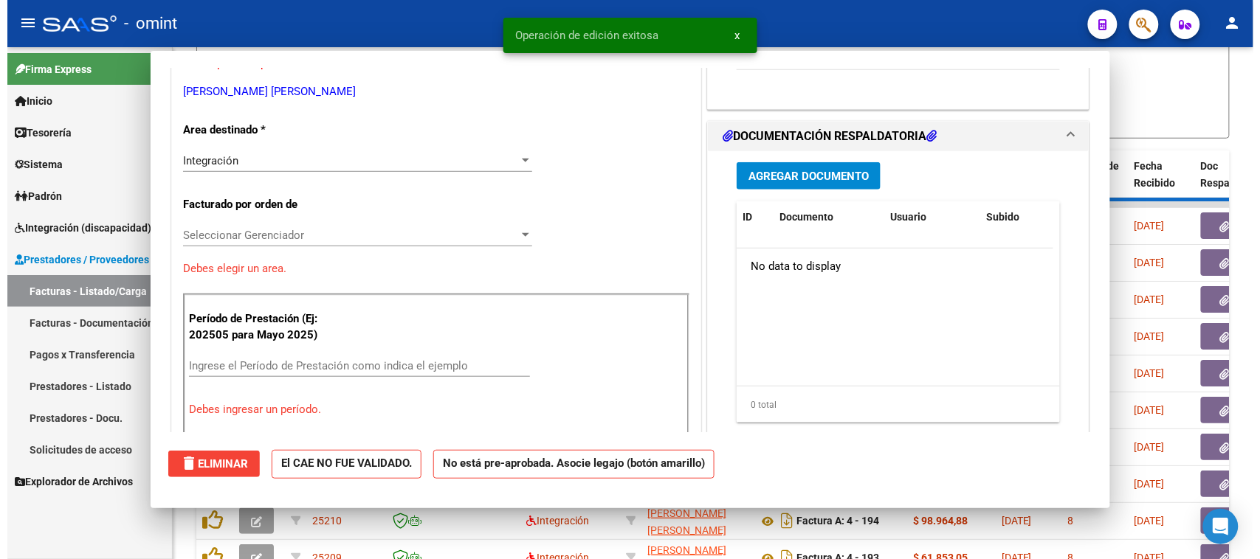
scroll to position [284, 0]
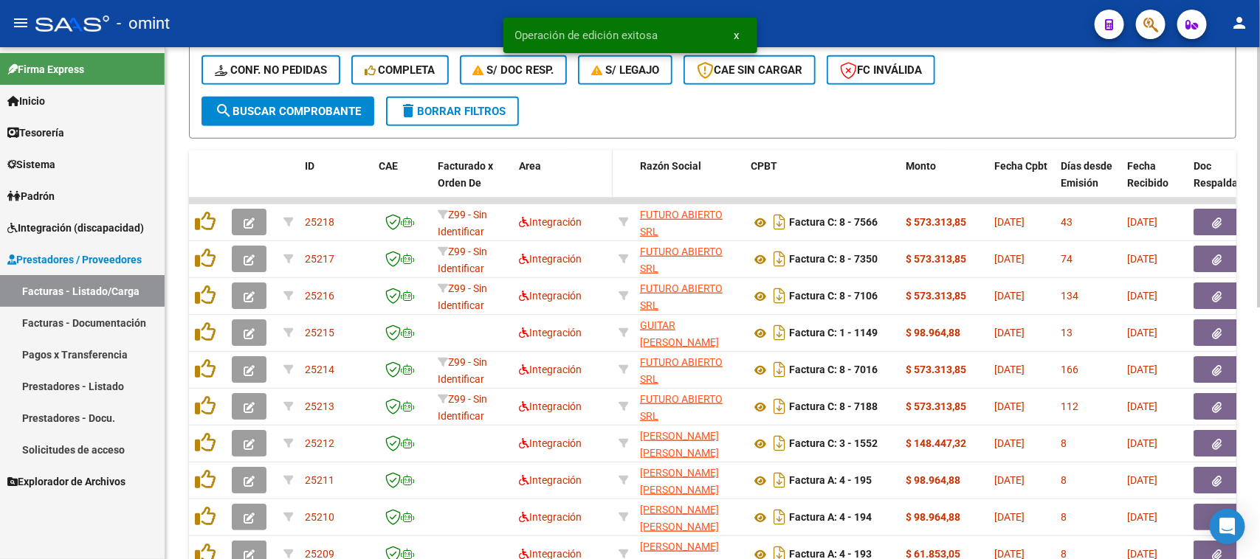
click at [534, 167] on span "Area" at bounding box center [530, 166] width 22 height 12
click at [536, 166] on span "Area" at bounding box center [530, 166] width 22 height 12
click at [537, 165] on span "Area" at bounding box center [530, 166] width 22 height 12
click at [567, 170] on div "Area" at bounding box center [563, 166] width 88 height 17
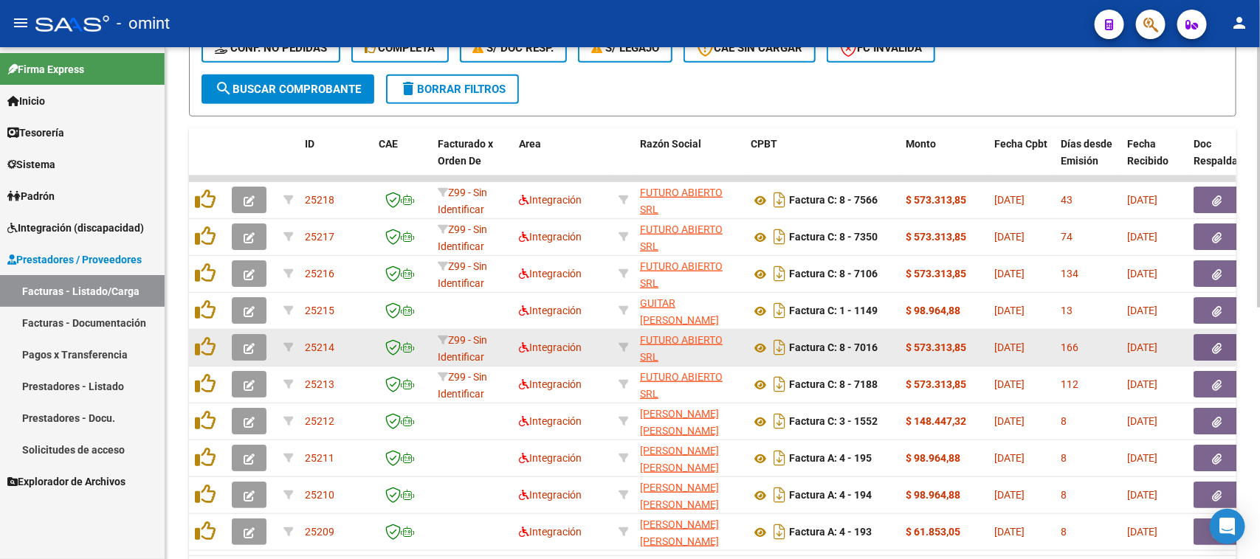
scroll to position [311, 0]
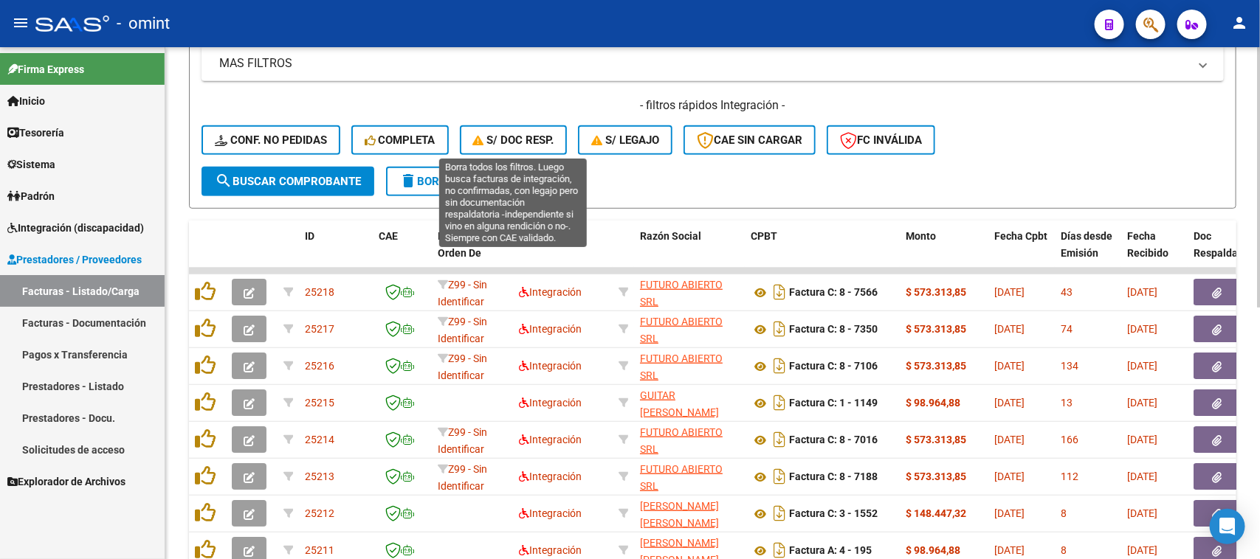
click at [500, 144] on span "S/ Doc Resp." at bounding box center [513, 140] width 81 height 13
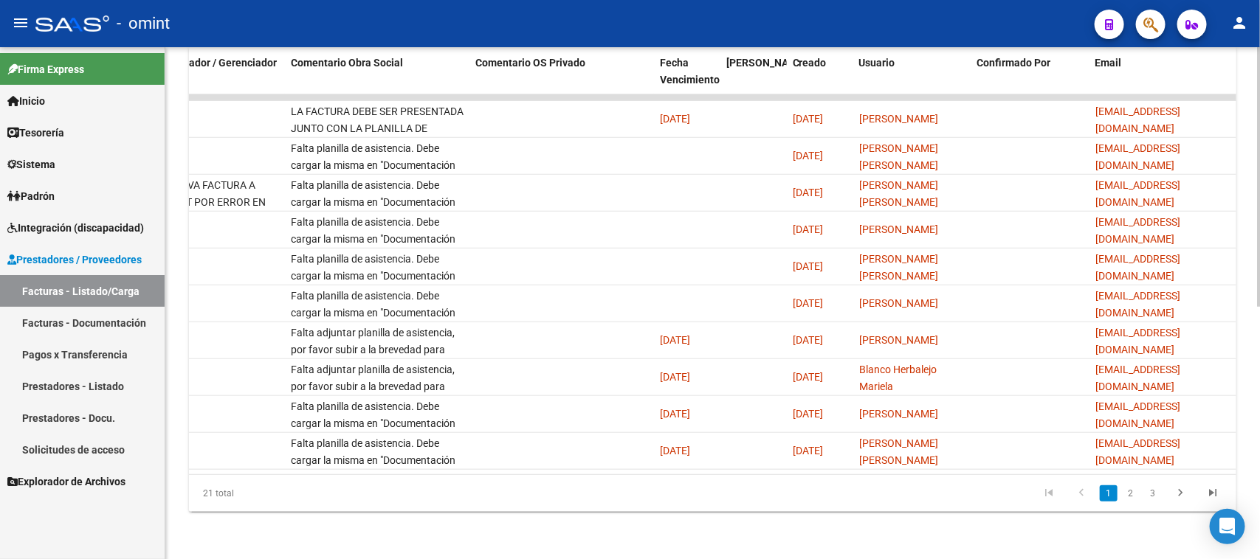
scroll to position [0, 987]
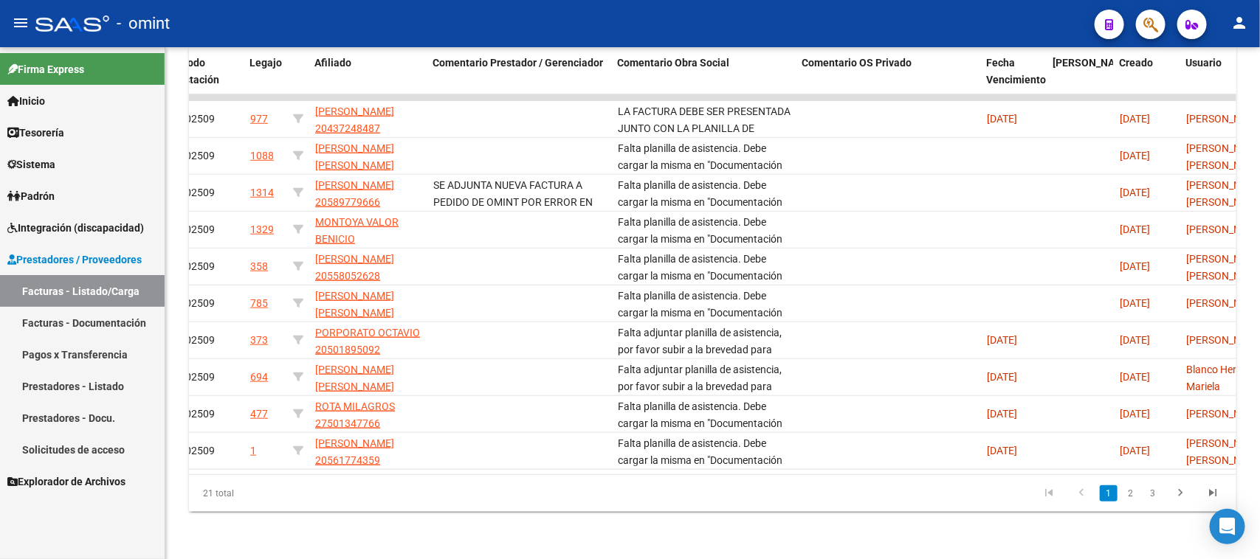
click at [674, 44] on mat-toolbar "menu - omint person" at bounding box center [630, 23] width 1260 height 47
click at [669, 56] on div "Comentario Obra Social" at bounding box center [703, 63] width 173 height 17
click at [675, 57] on span "Comentario Obra Social" at bounding box center [673, 63] width 112 height 12
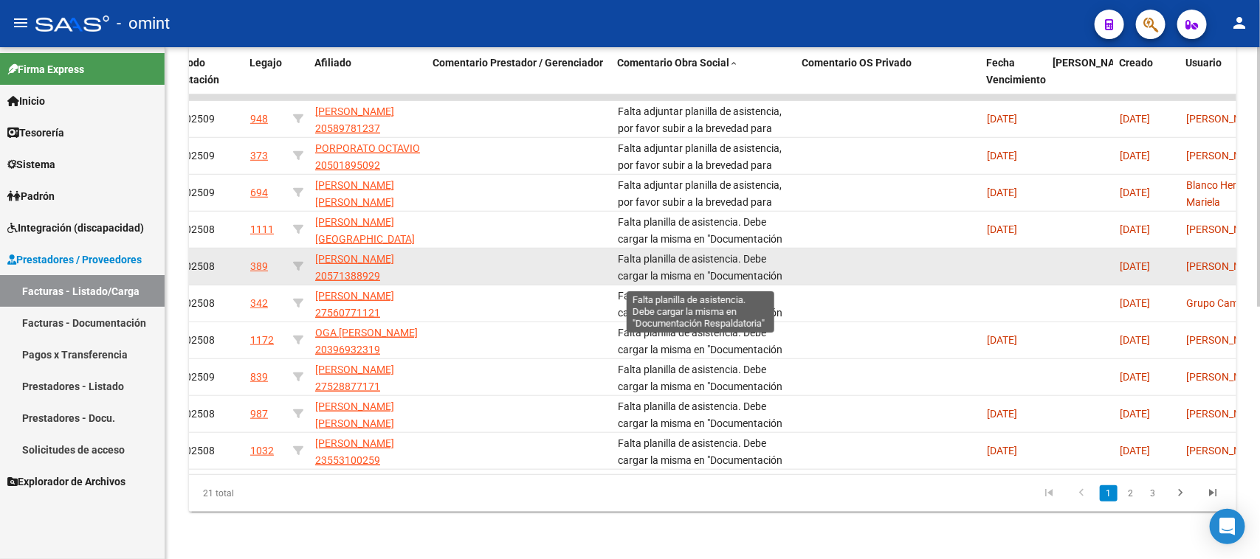
click at [666, 264] on span "Falta planilla de asistencia. Debe cargar la misma en "Documentación Respaldato…" at bounding box center [700, 276] width 165 height 46
copy span "Falta planilla de asistencia. Debe cargar la misma en "Documentación Respaldato…"
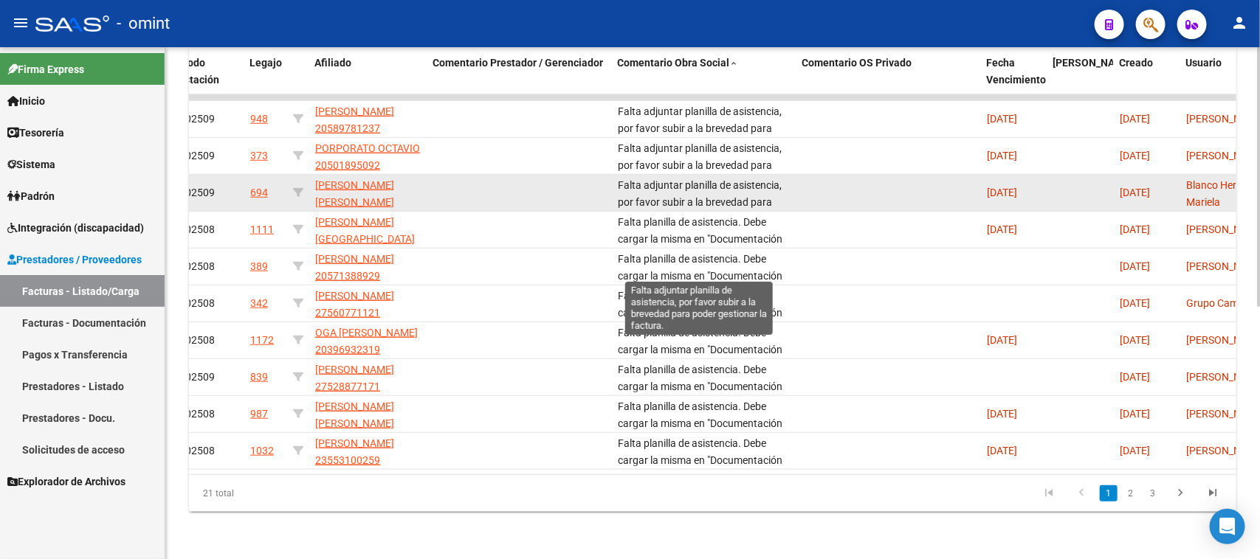
scroll to position [219, 0]
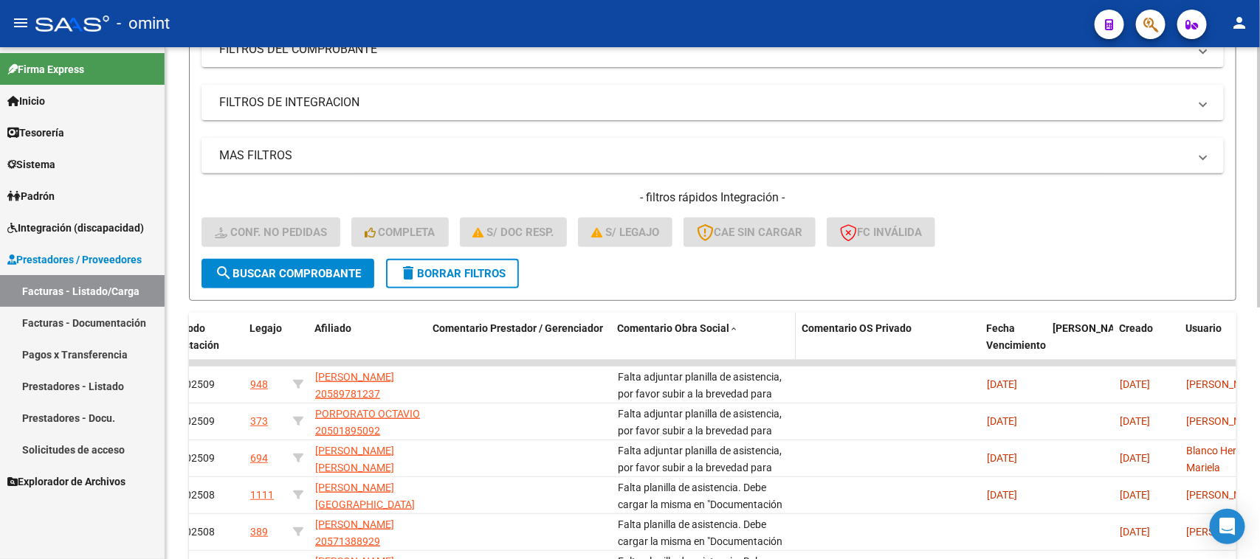
drag, startPoint x: 680, startPoint y: 321, endPoint x: 762, endPoint y: 348, distance: 86.1
click at [680, 323] on span "Comentario Obra Social" at bounding box center [673, 329] width 112 height 12
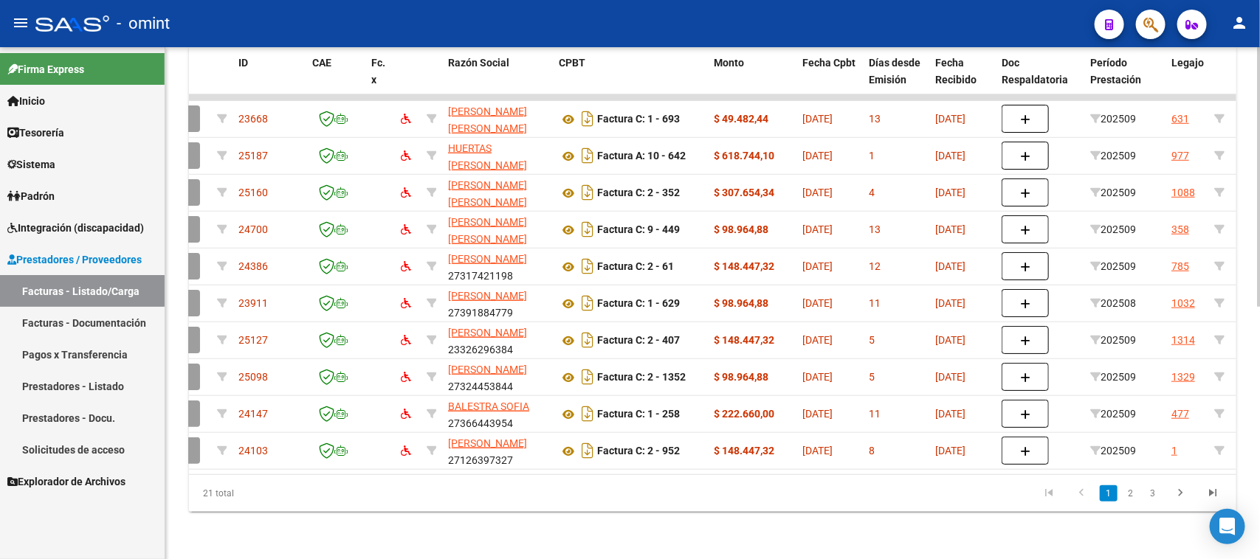
scroll to position [0, 0]
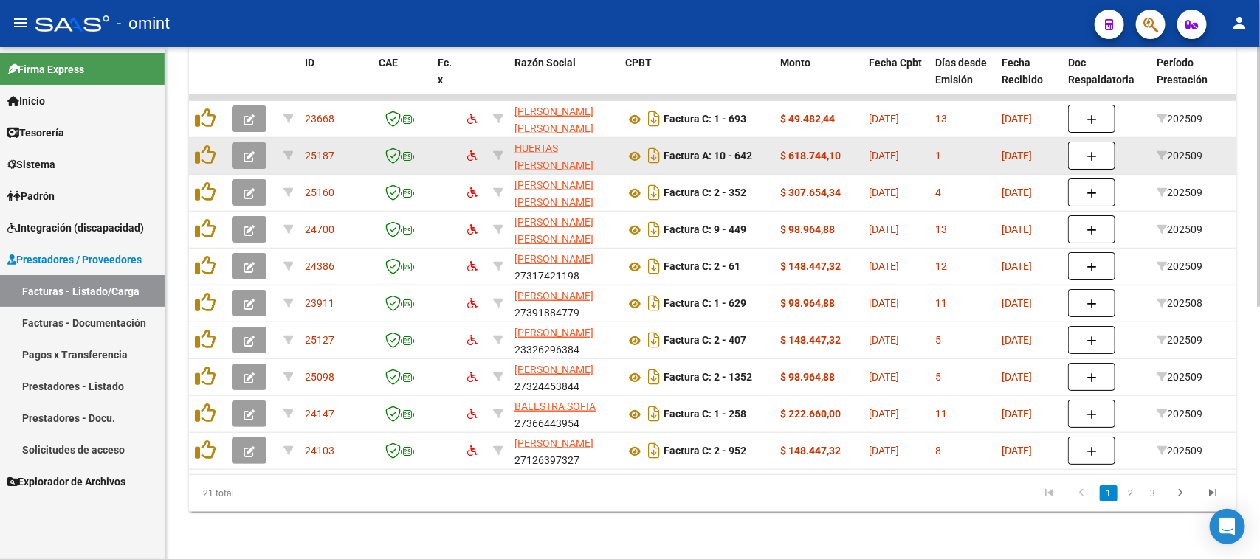
click at [244, 151] on icon "button" at bounding box center [249, 156] width 11 height 11
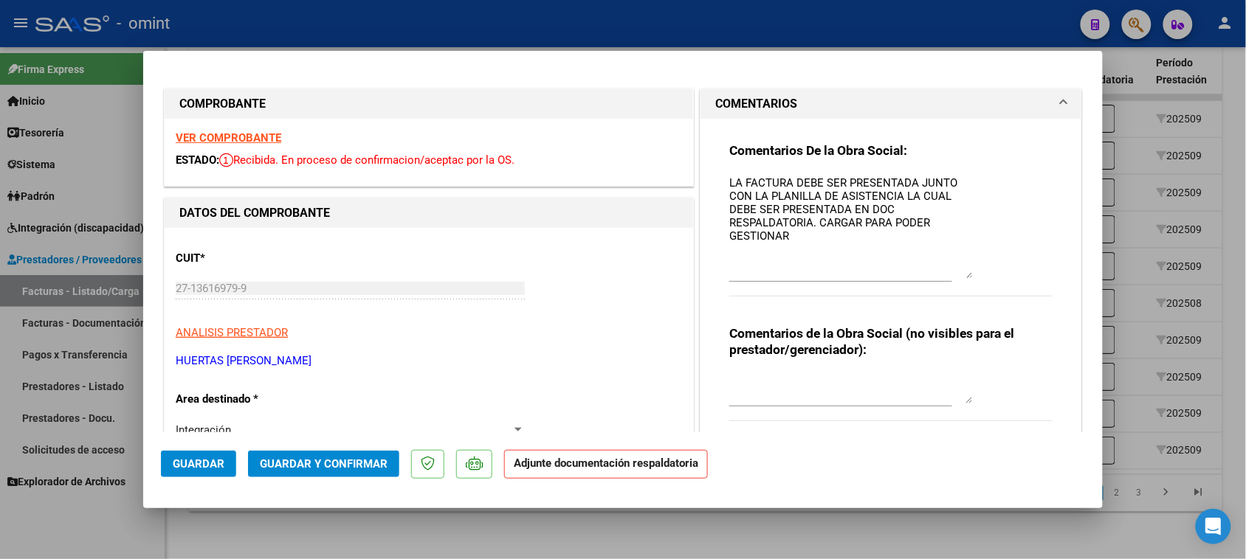
drag, startPoint x: 961, startPoint y: 201, endPoint x: 954, endPoint y: 277, distance: 75.6
click at [954, 277] on textarea "LA FACTURA DEBE SER PRESENTADA JUNTO CON LA PLANILLA DE ASISTENCIA LA CUAL DEBE…" at bounding box center [851, 227] width 244 height 104
drag, startPoint x: 817, startPoint y: 240, endPoint x: 624, endPoint y: 107, distance: 234.6
paste textarea "Falta planilla de asistencia. Debe cargar la misma en "Documentación Respaldato…"
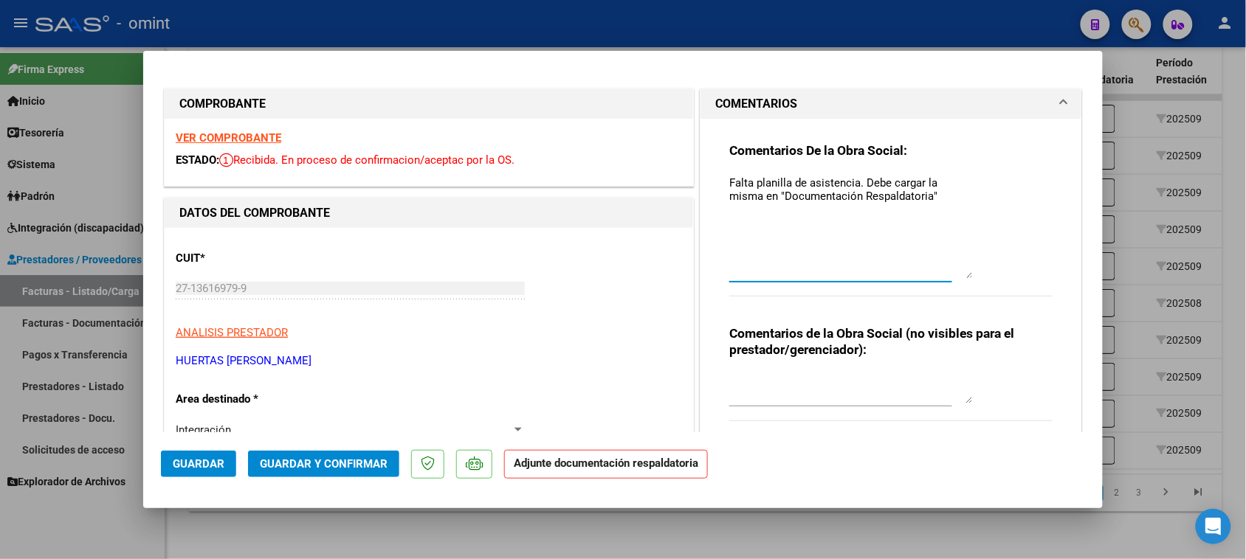
type textarea "Falta planilla de asistencia. Debe cargar la misma en "Documentación Respaldato…"
drag, startPoint x: 214, startPoint y: 459, endPoint x: 273, endPoint y: 358, distance: 117.1
click at [213, 459] on span "Guardar" at bounding box center [199, 464] width 52 height 13
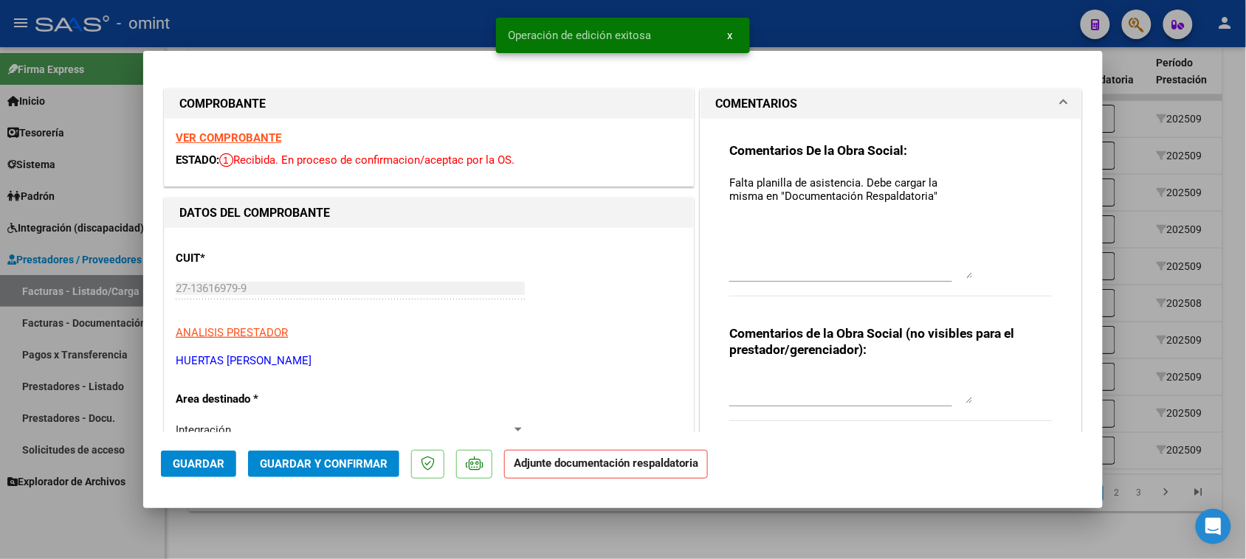
type input "$ 0,00"
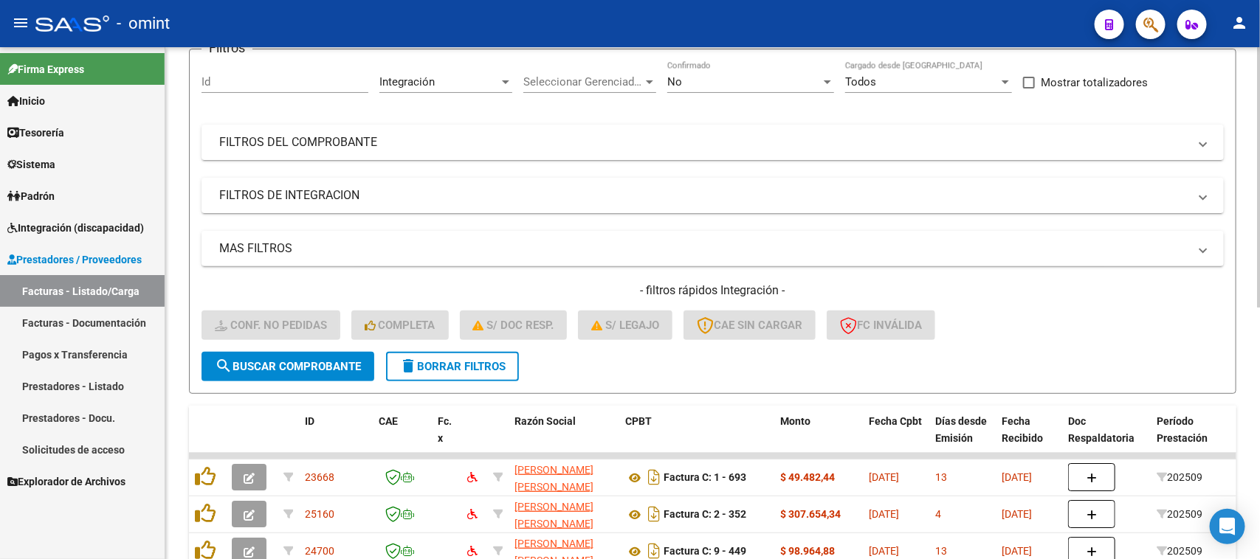
scroll to position [127, 0]
click at [472, 373] on button "delete Borrar Filtros" at bounding box center [452, 366] width 133 height 30
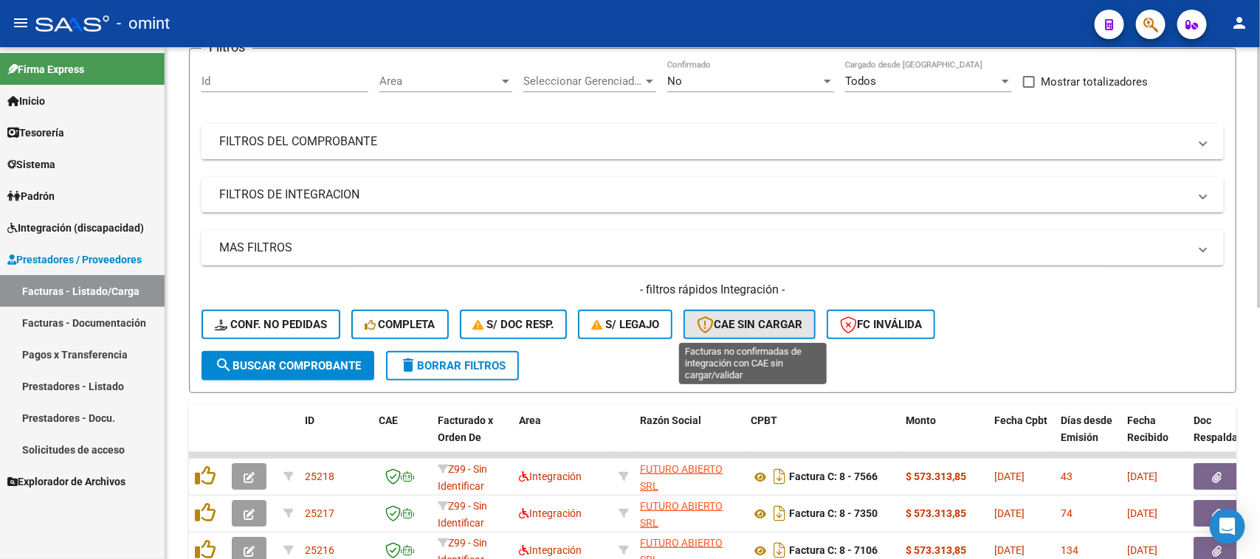
click at [749, 327] on span "CAE SIN CARGAR" at bounding box center [750, 324] width 106 height 13
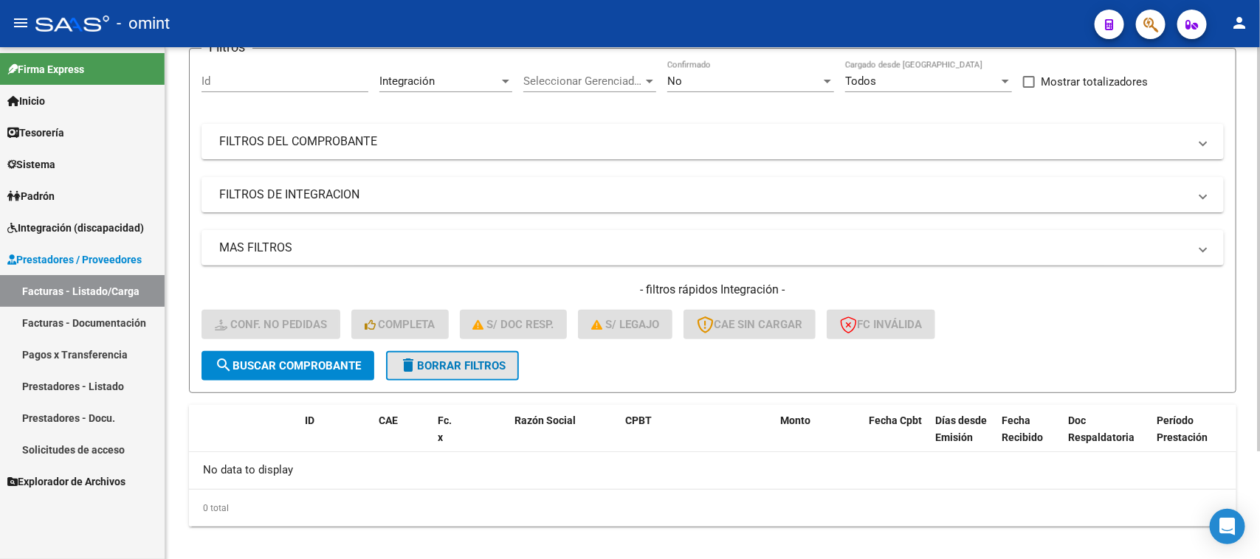
click at [496, 368] on span "delete Borrar Filtros" at bounding box center [452, 365] width 106 height 13
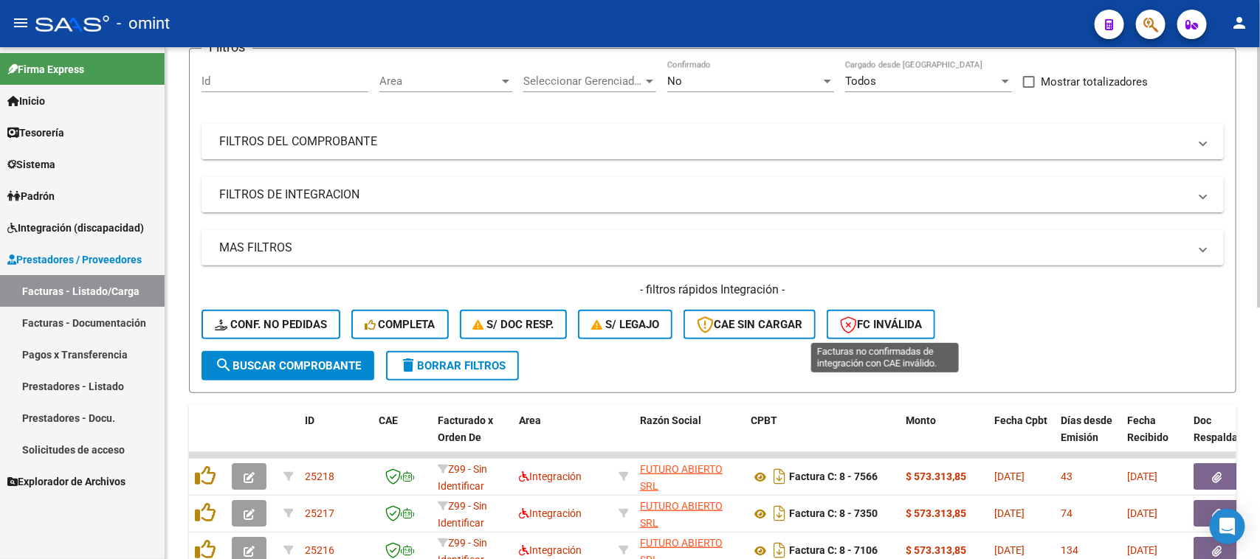
click at [855, 333] on button "FC Inválida" at bounding box center [881, 325] width 108 height 30
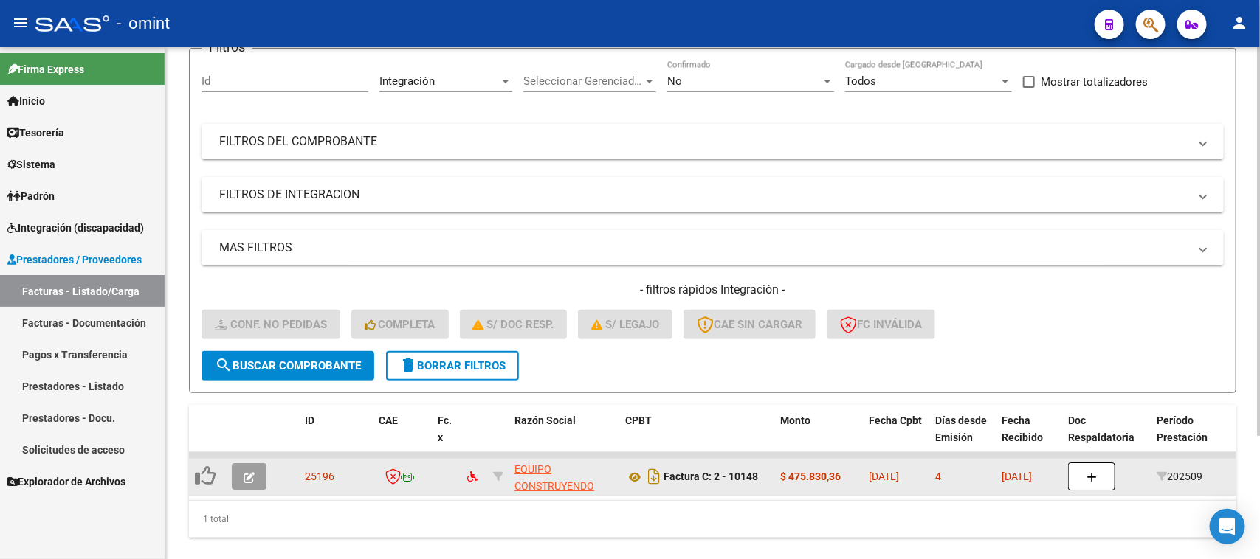
click at [255, 482] on button "button" at bounding box center [249, 476] width 35 height 27
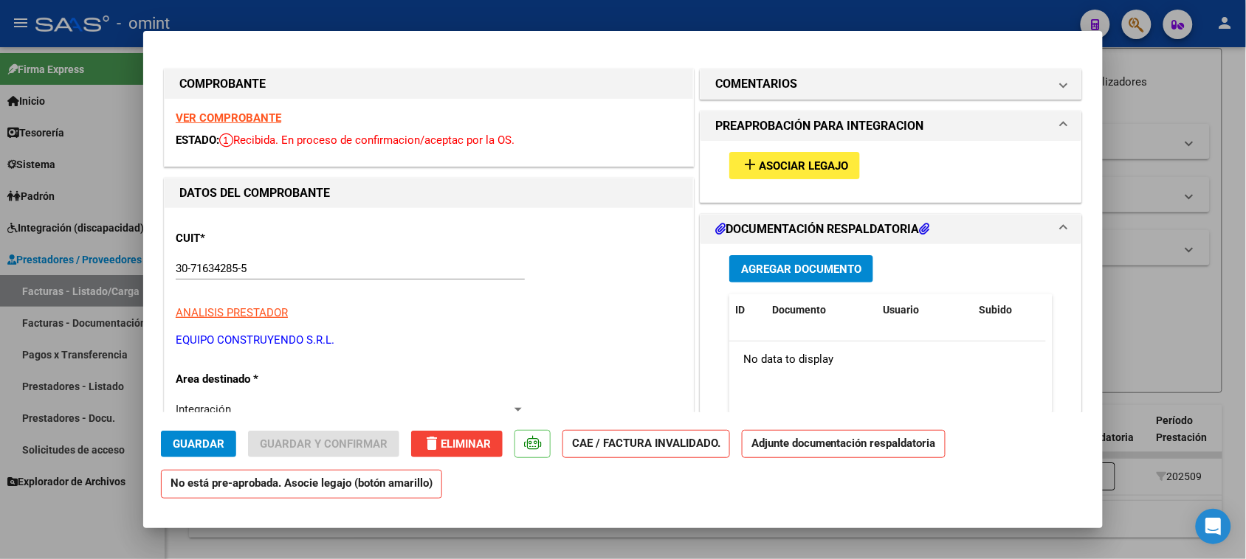
click at [251, 114] on strong "VER COMPROBANTE" at bounding box center [229, 117] width 106 height 13
click at [734, 94] on mat-expansion-panel-header "COMENTARIOS" at bounding box center [890, 84] width 381 height 30
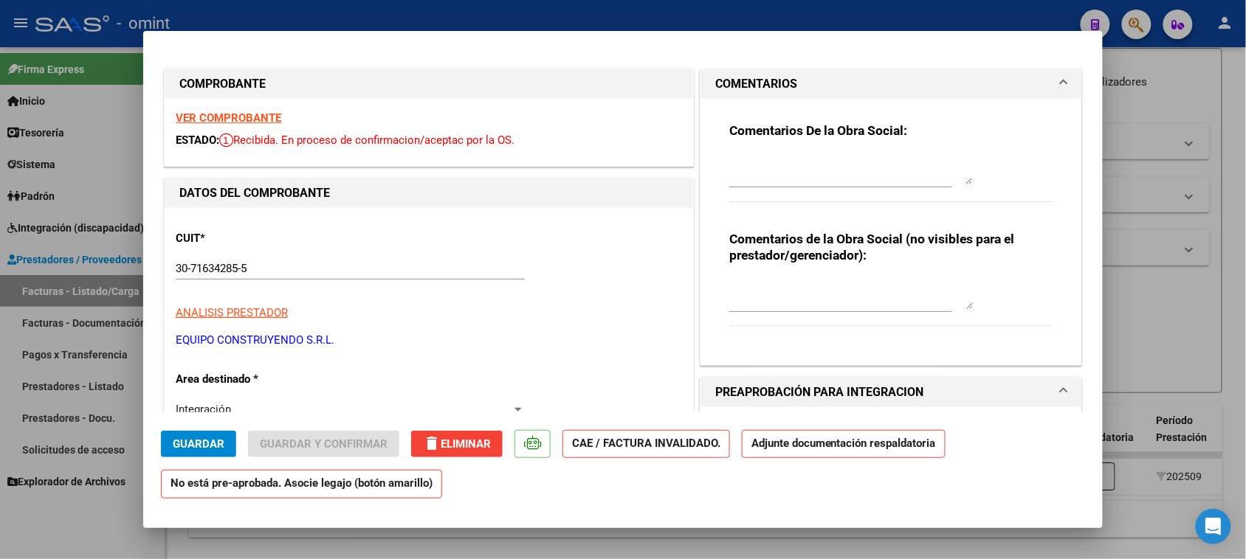
click at [739, 152] on div at bounding box center [851, 169] width 244 height 35
type textarea "f"
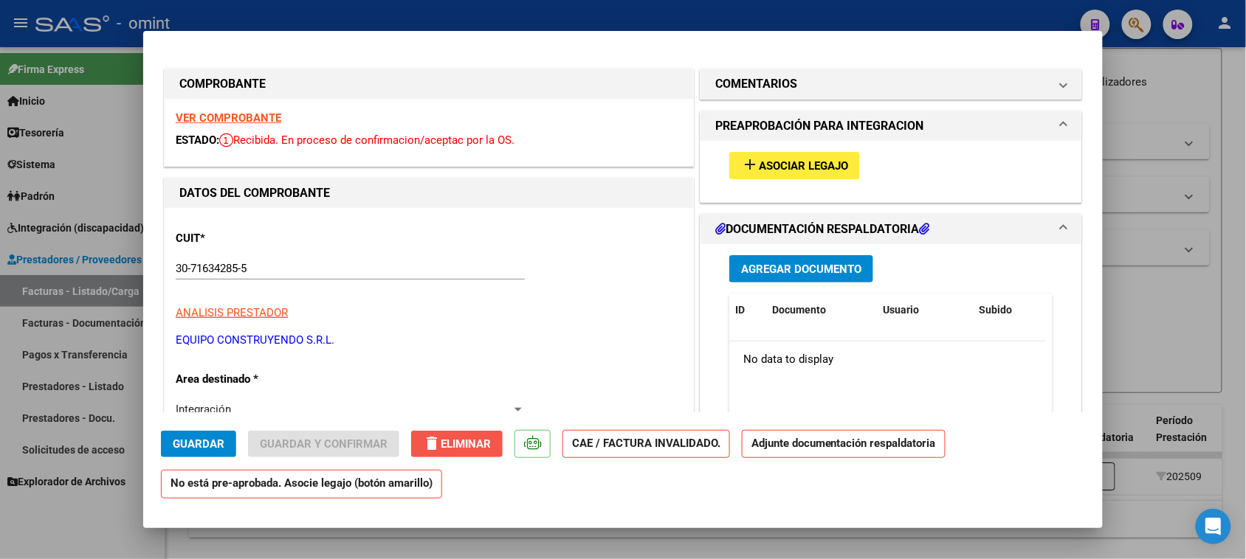
click at [489, 439] on span "delete Eliminar" at bounding box center [457, 444] width 68 height 13
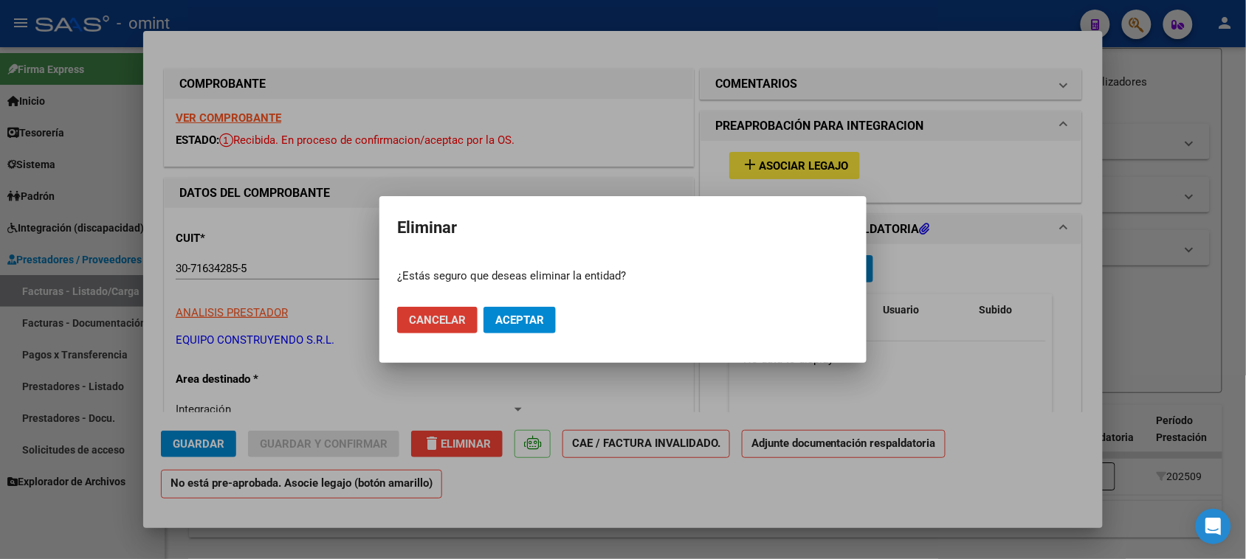
click at [530, 315] on span "Aceptar" at bounding box center [519, 320] width 49 height 13
type input "$ 0,00"
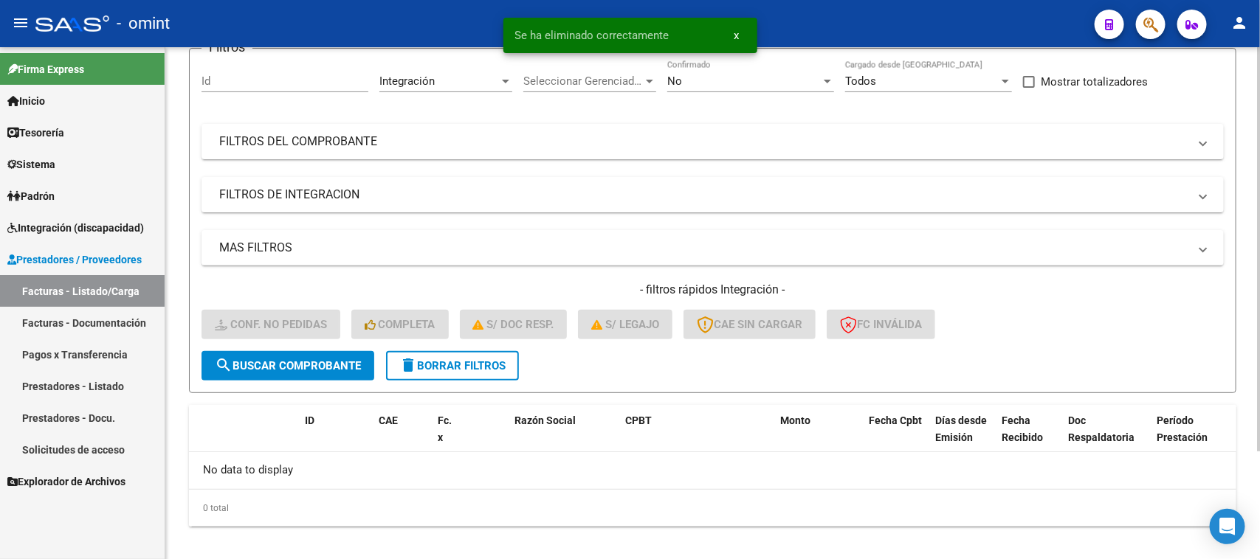
click at [476, 363] on span "delete Borrar Filtros" at bounding box center [452, 365] width 106 height 13
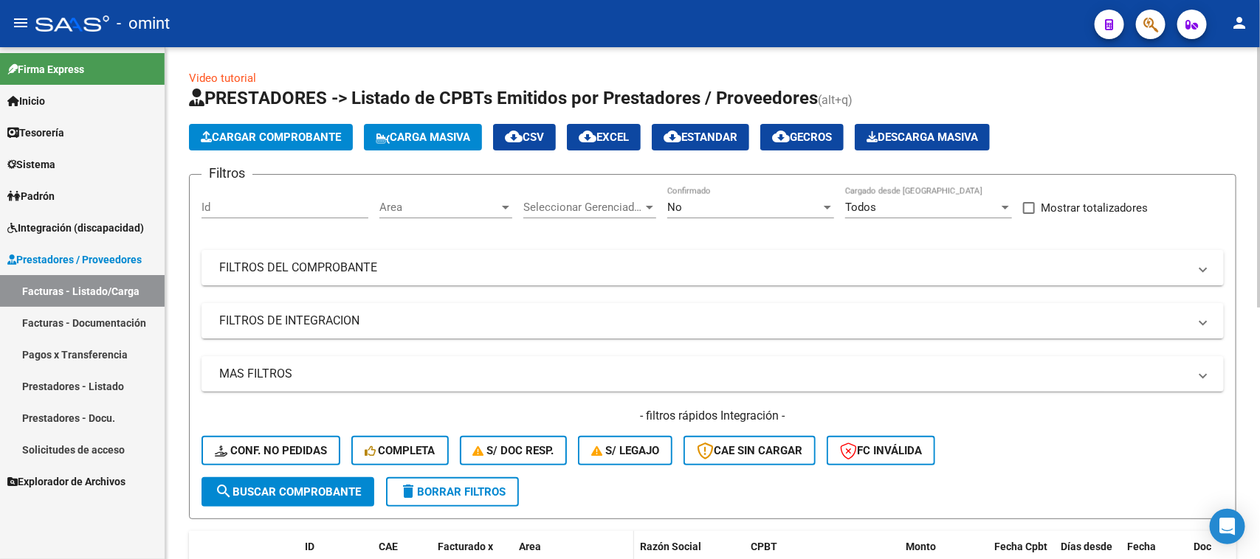
scroll to position [0, 0]
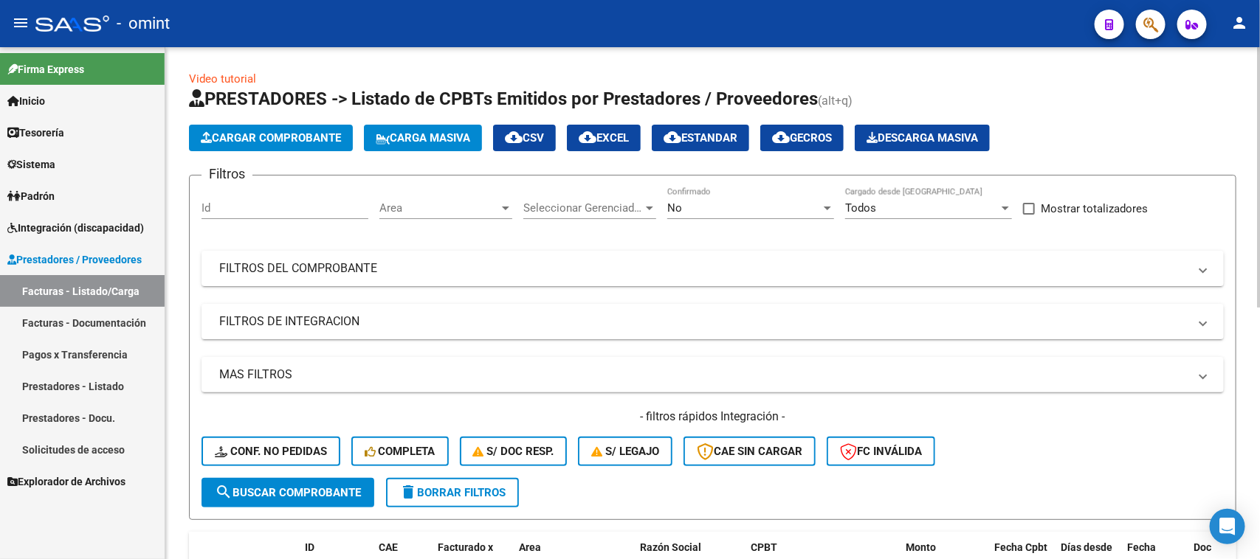
click at [458, 198] on div "Area Area" at bounding box center [445, 203] width 133 height 32
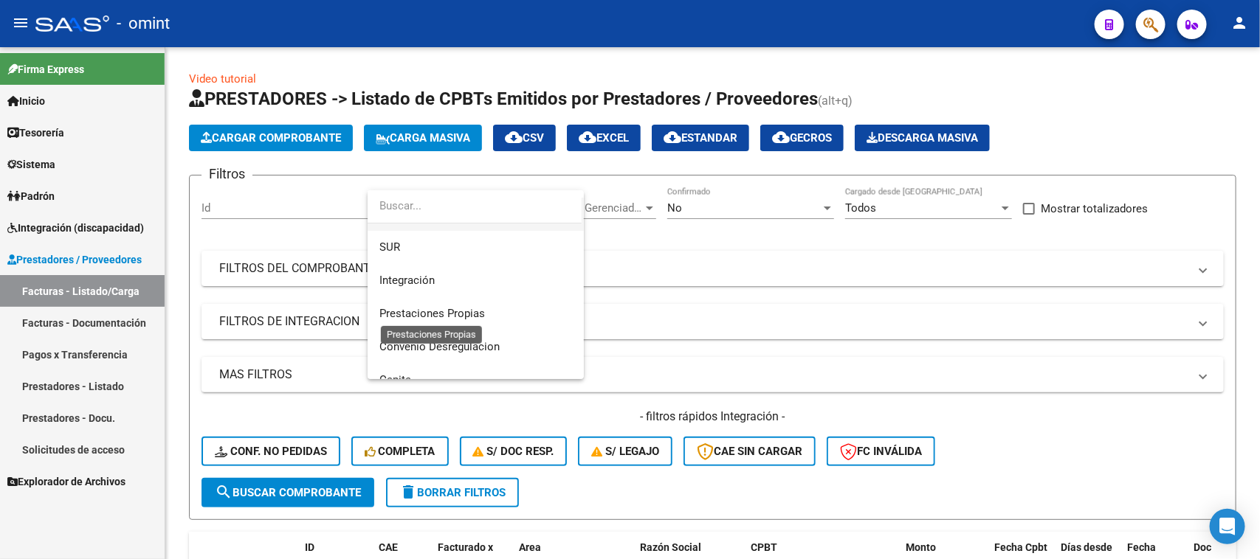
scroll to position [176, 0]
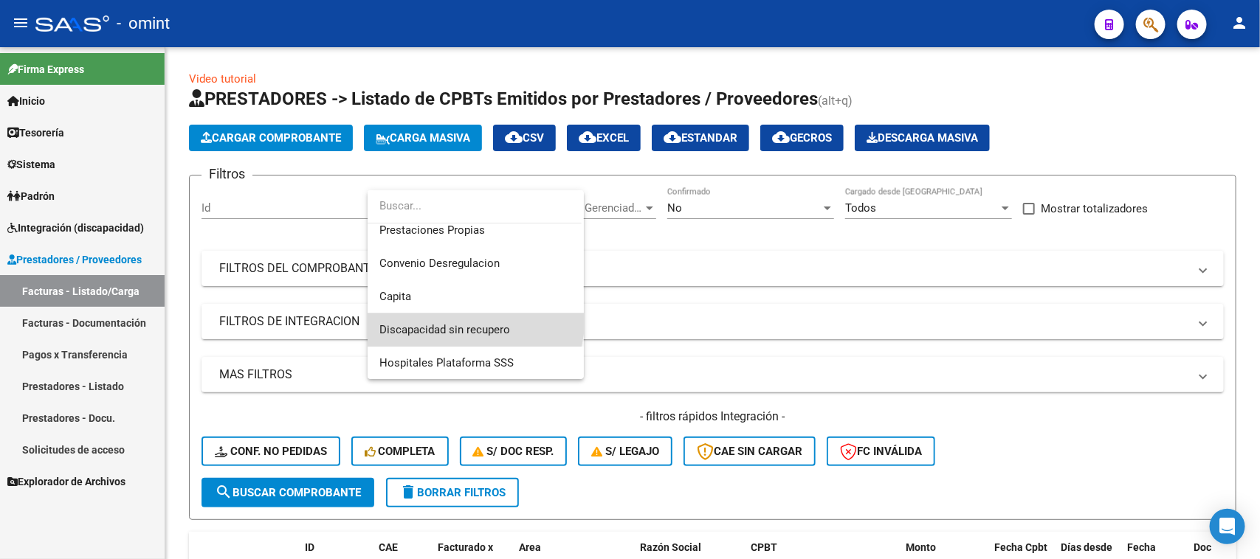
click at [441, 314] on span "Discapacidad sin recupero" at bounding box center [475, 330] width 193 height 33
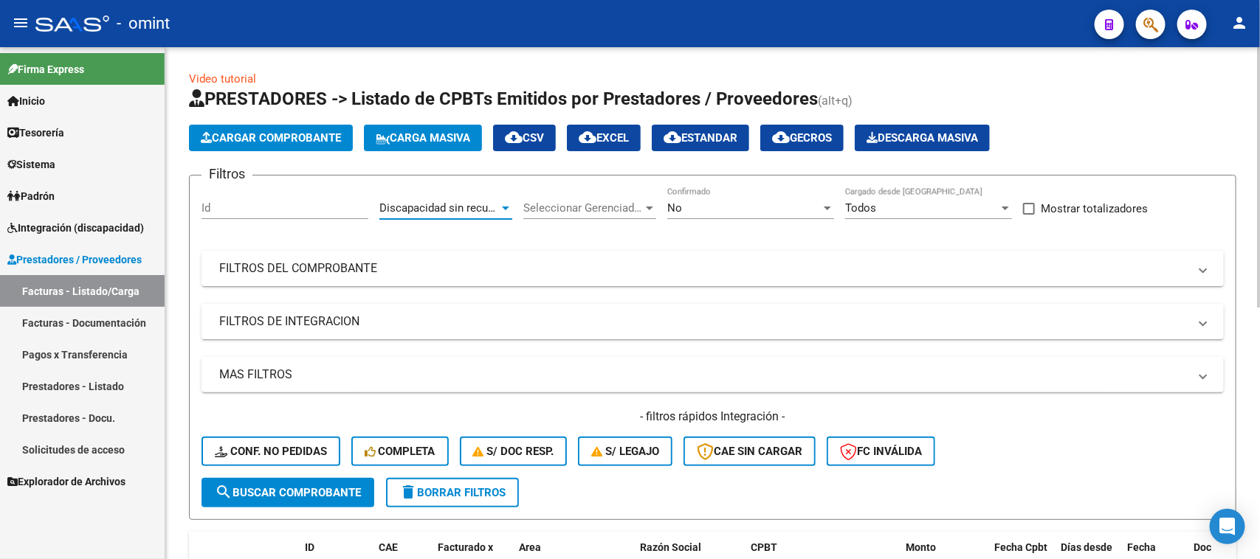
click at [306, 489] on span "search Buscar Comprobante" at bounding box center [288, 492] width 146 height 13
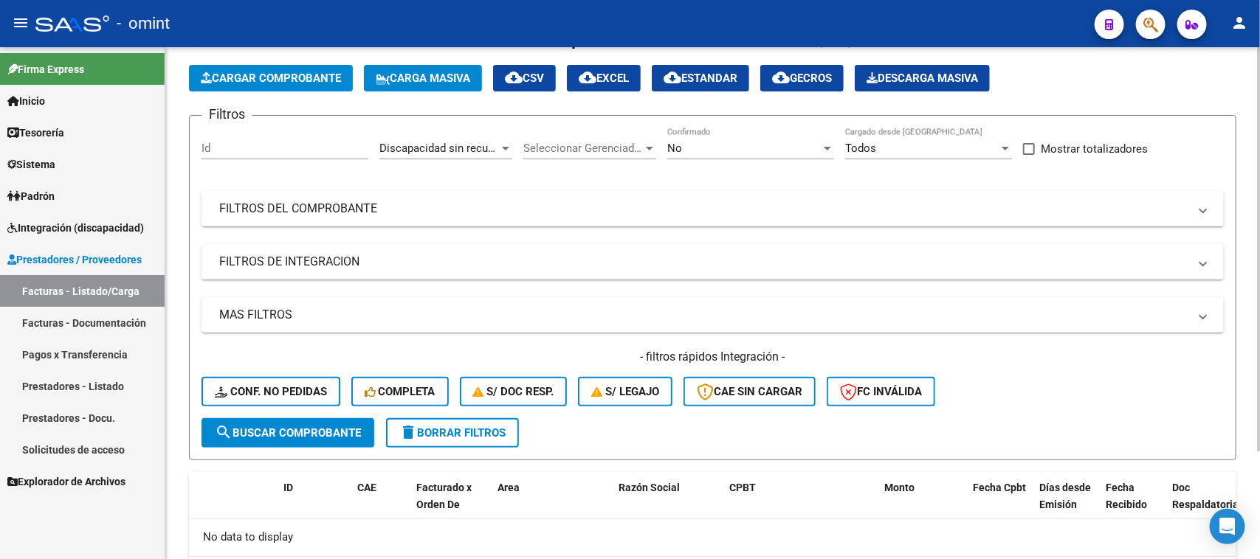
scroll to position [138, 0]
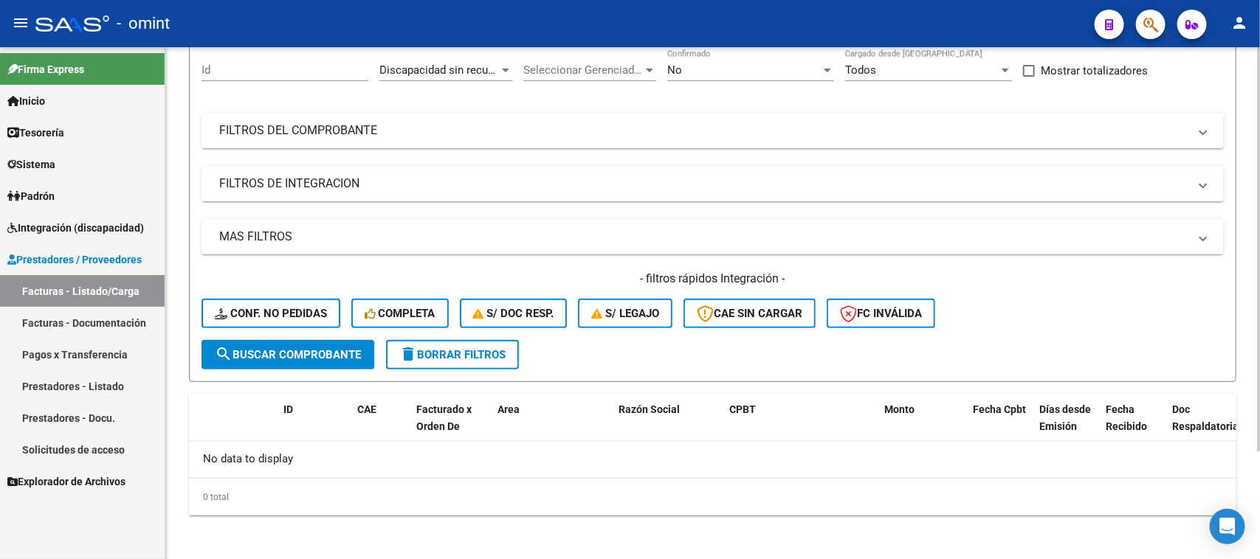
click at [480, 360] on button "delete Borrar Filtros" at bounding box center [452, 355] width 133 height 30
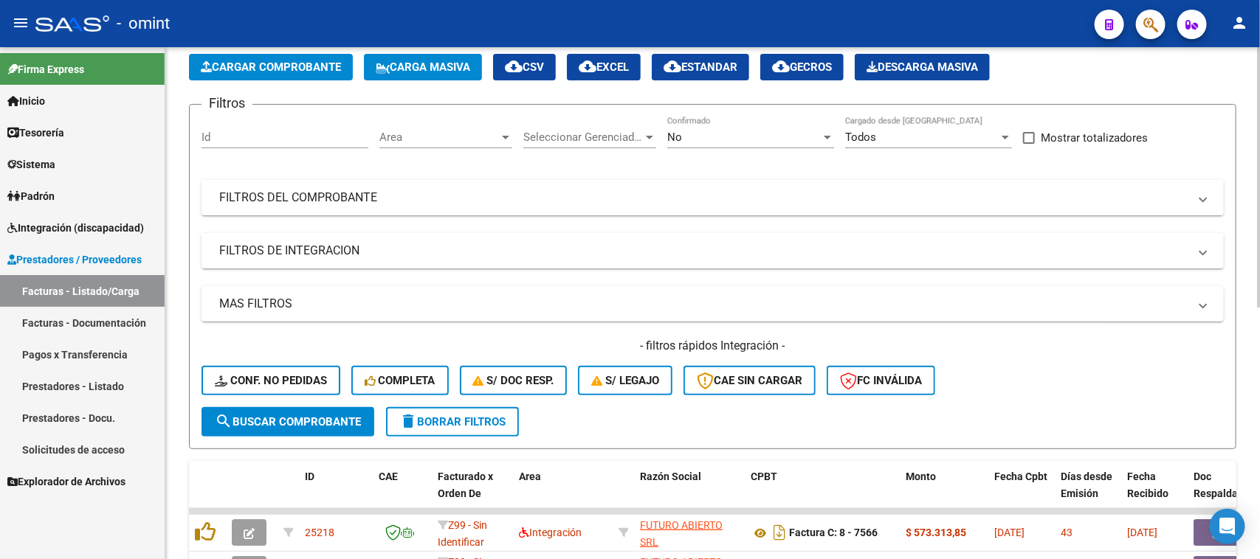
scroll to position [46, 0]
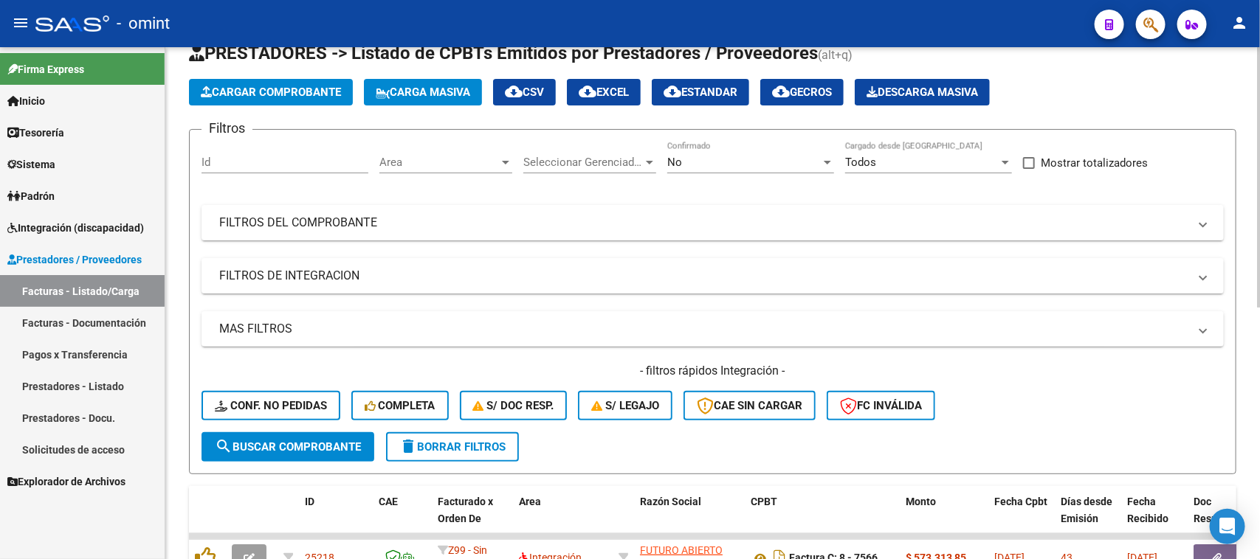
click at [471, 153] on div "Area Area" at bounding box center [445, 158] width 133 height 32
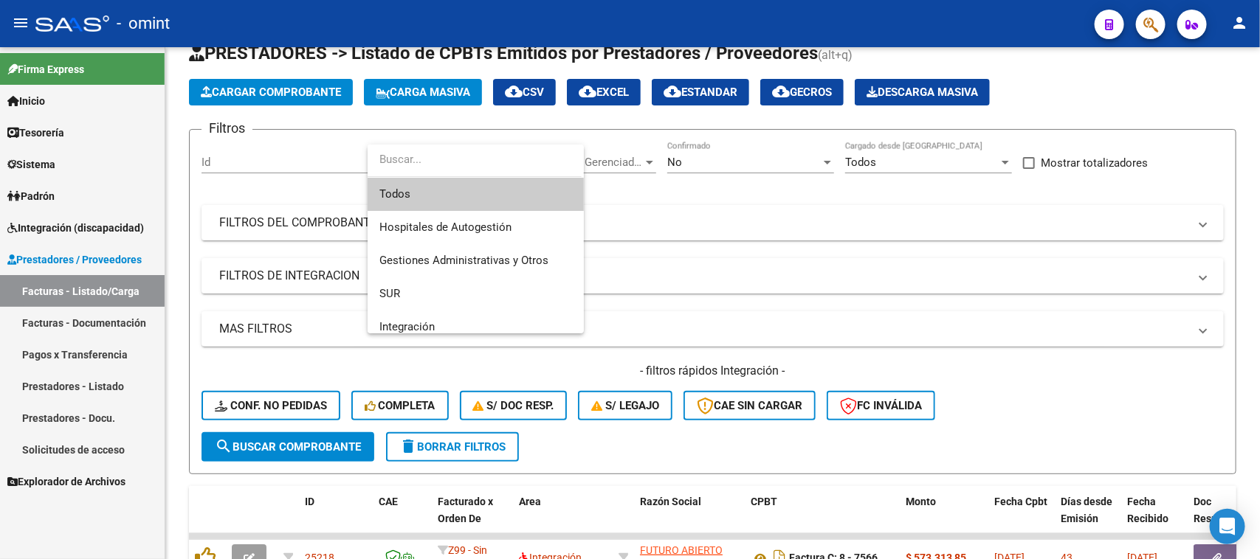
click at [766, 233] on div at bounding box center [630, 279] width 1260 height 559
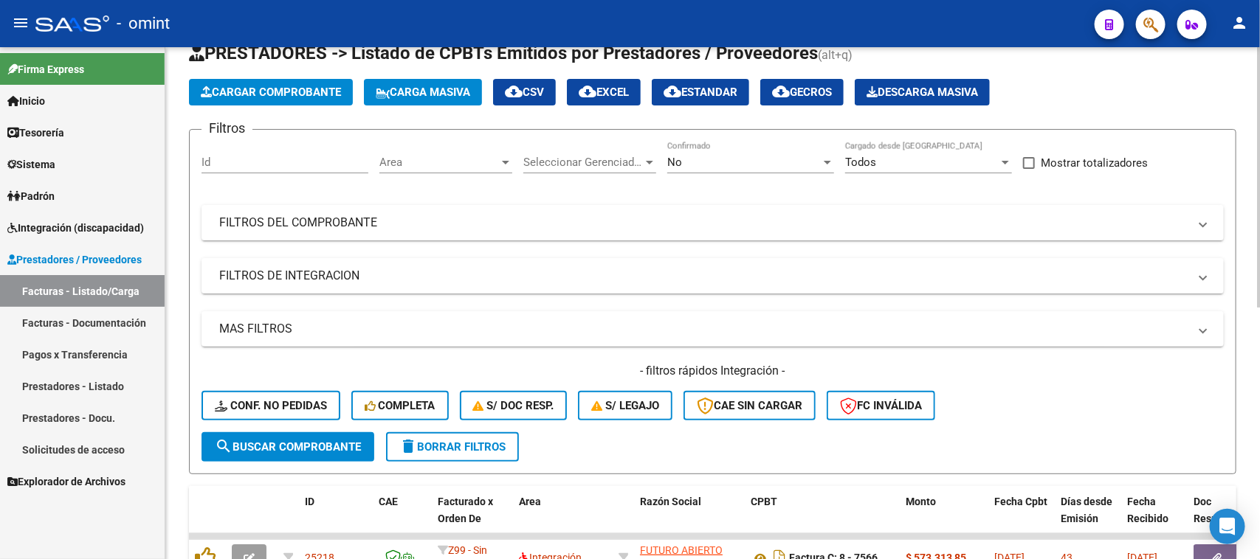
click at [647, 399] on span "S/ legajo" at bounding box center [625, 405] width 68 height 13
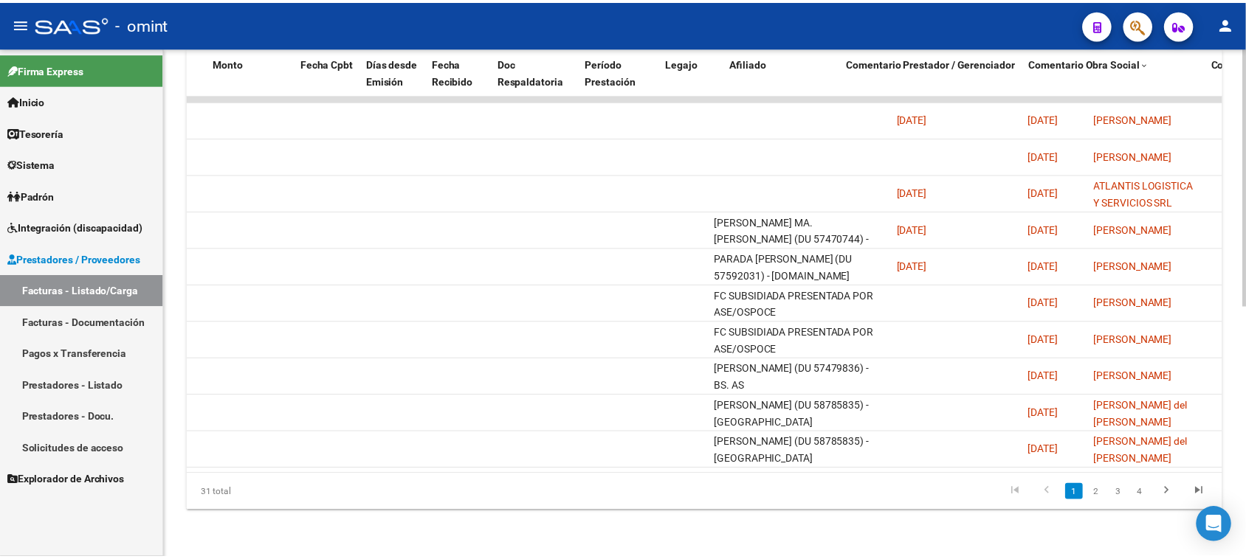
scroll to position [0, 0]
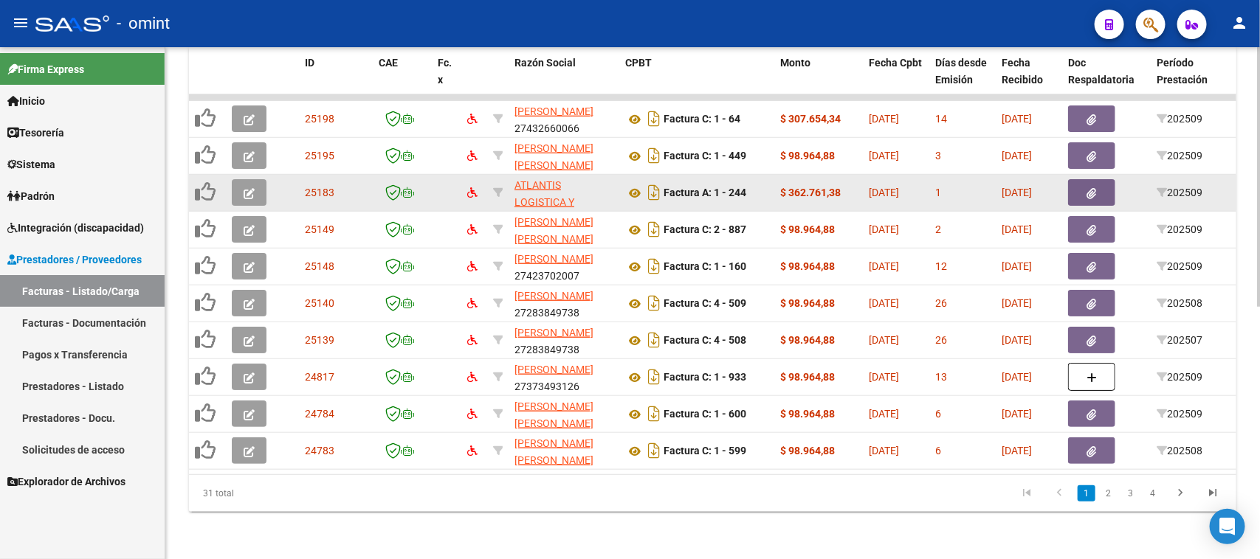
click at [248, 188] on icon "button" at bounding box center [249, 193] width 11 height 11
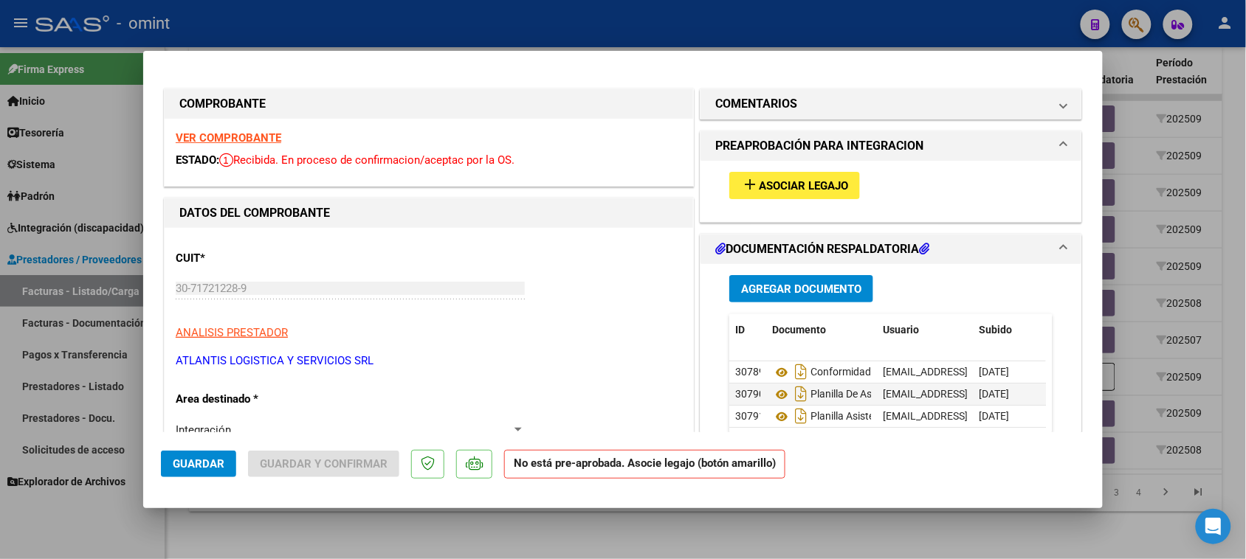
click at [248, 139] on strong "VER COMPROBANTE" at bounding box center [229, 137] width 106 height 13
click at [742, 170] on div "add Asociar Legajo" at bounding box center [890, 185] width 345 height 49
click at [729, 186] on button "add Asociar Legajo" at bounding box center [794, 185] width 131 height 27
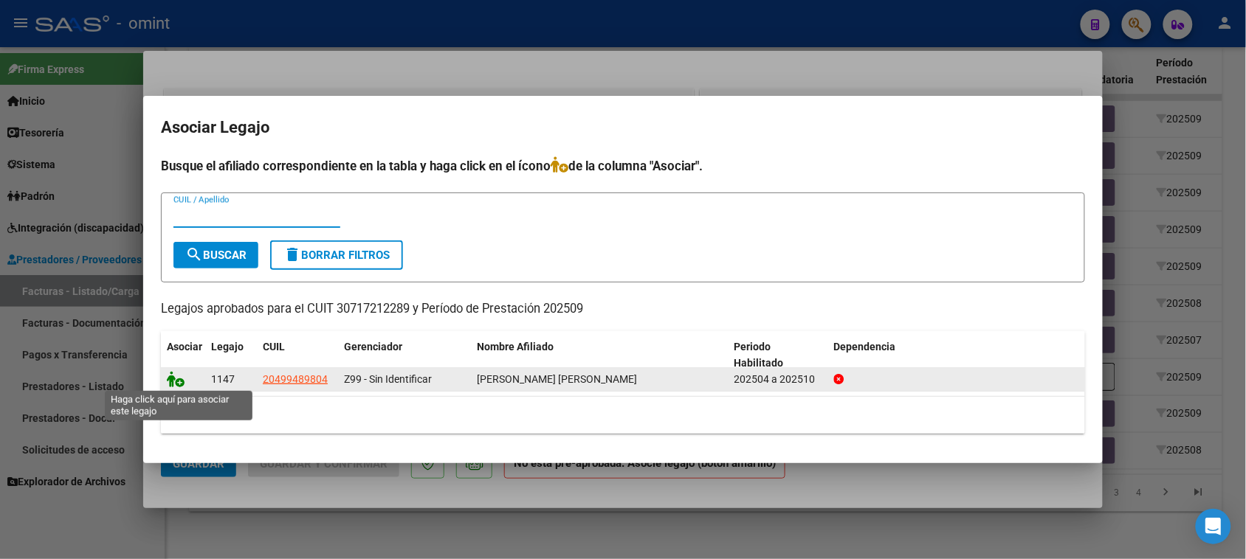
click at [173, 382] on icon at bounding box center [176, 379] width 18 height 16
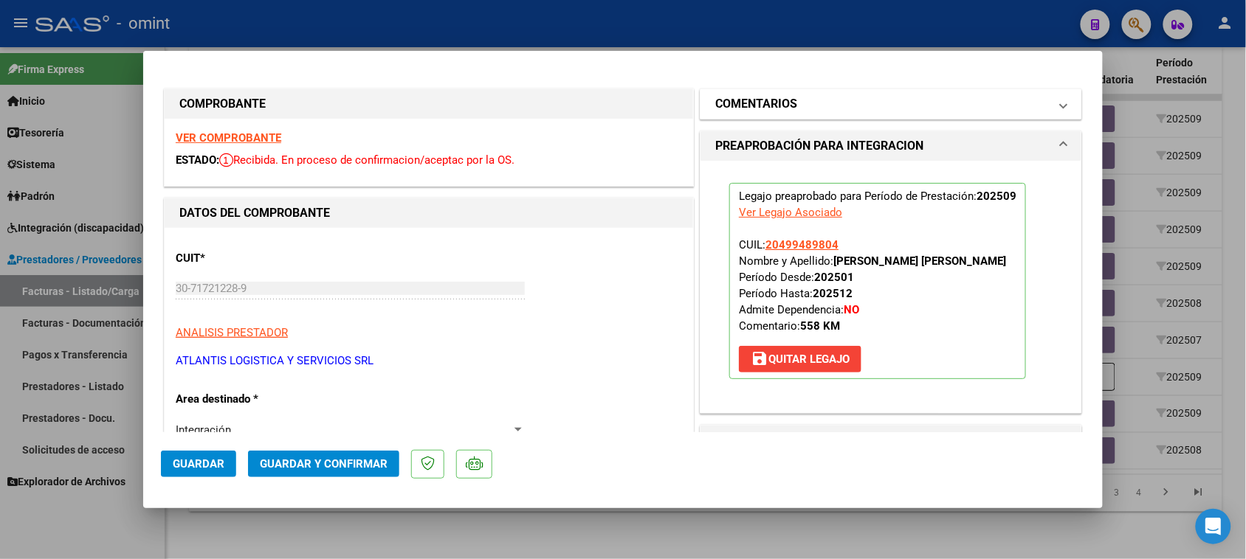
click at [787, 111] on h1 "COMENTARIOS" at bounding box center [756, 104] width 82 height 18
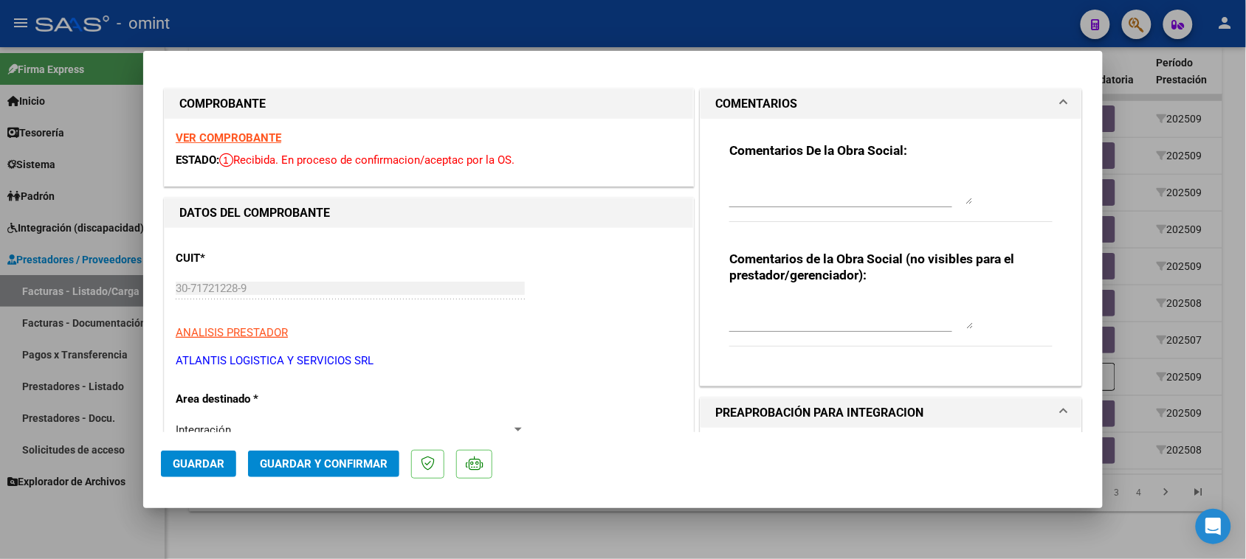
click at [787, 179] on textarea at bounding box center [851, 190] width 244 height 30
click at [218, 469] on button "Guardar" at bounding box center [198, 464] width 75 height 27
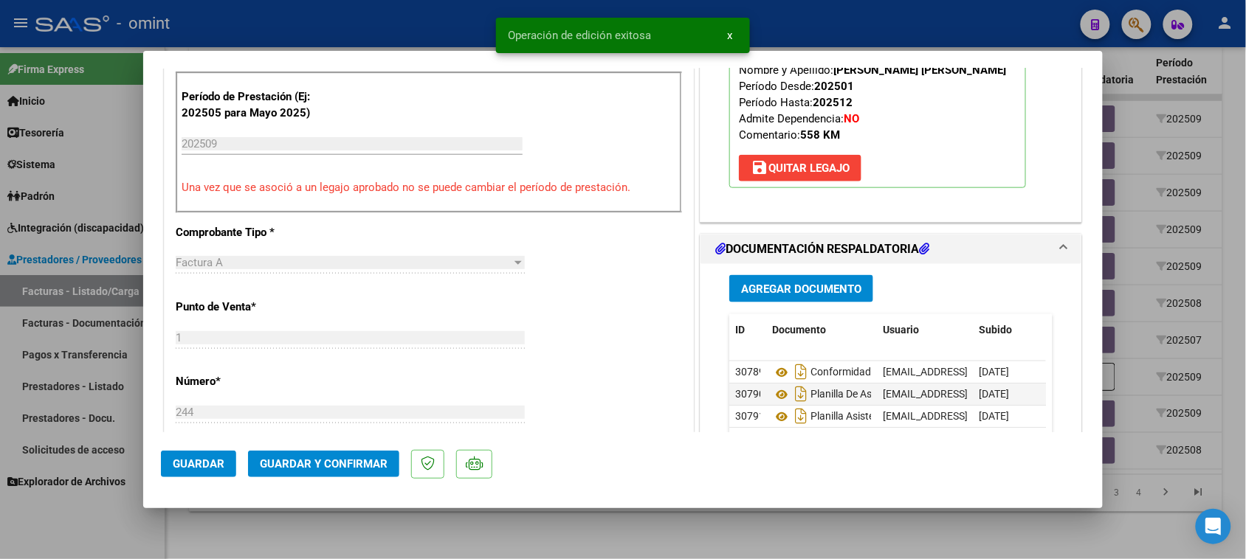
scroll to position [461, 0]
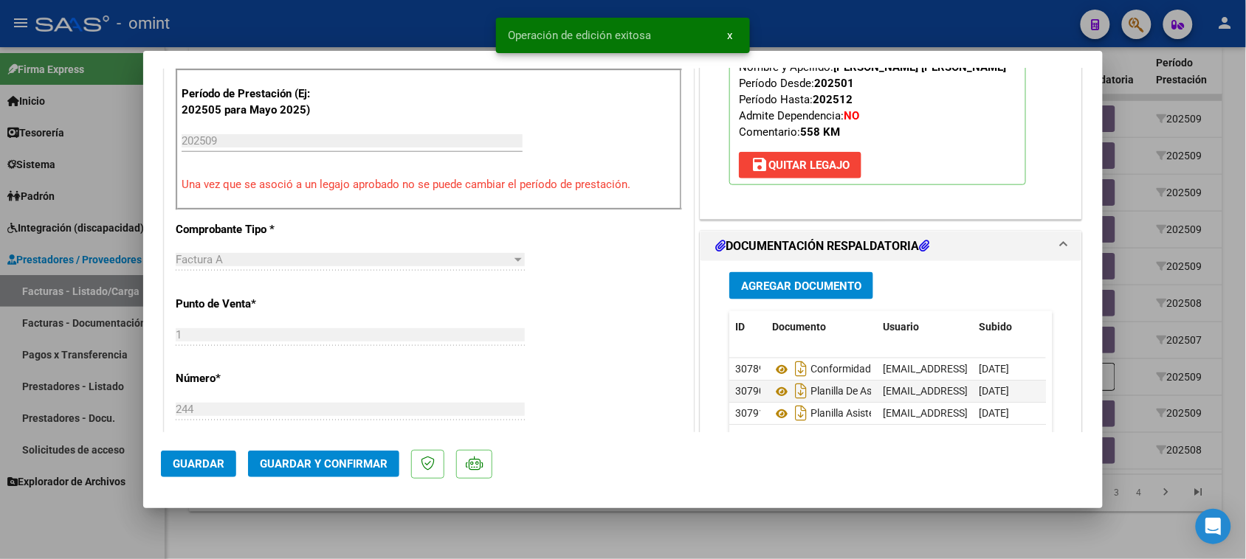
type input "$ 0,00"
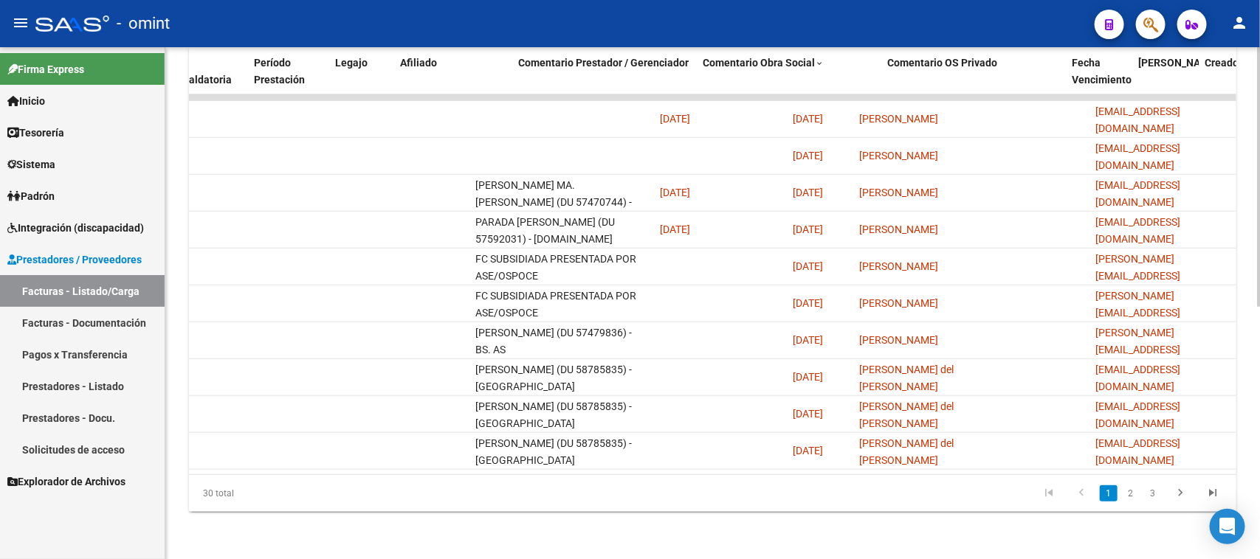
scroll to position [0, 0]
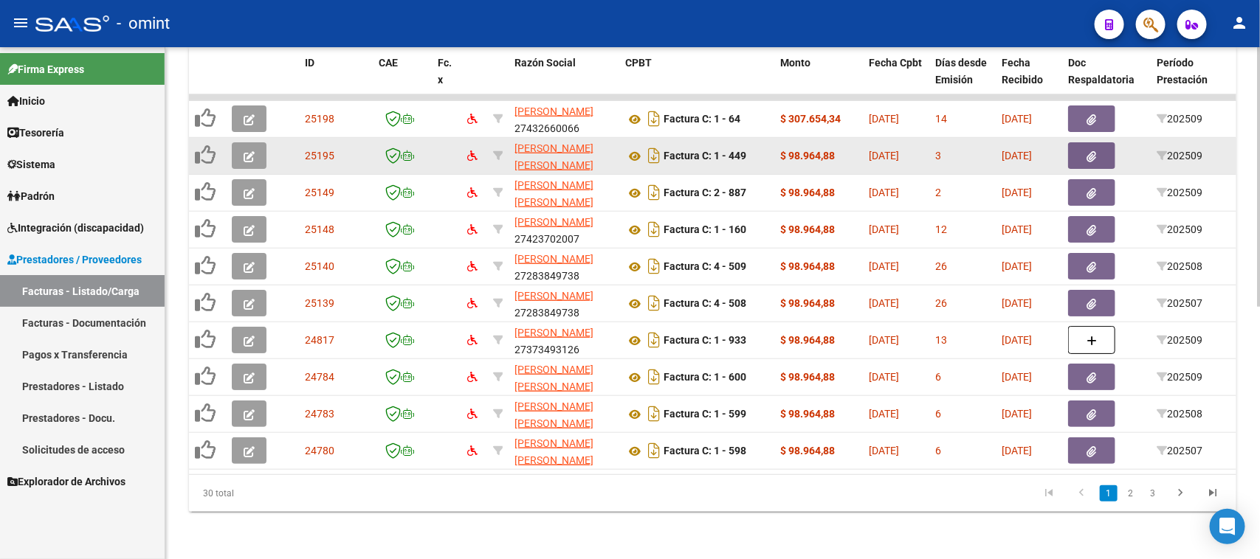
click at [252, 151] on icon "button" at bounding box center [249, 156] width 11 height 11
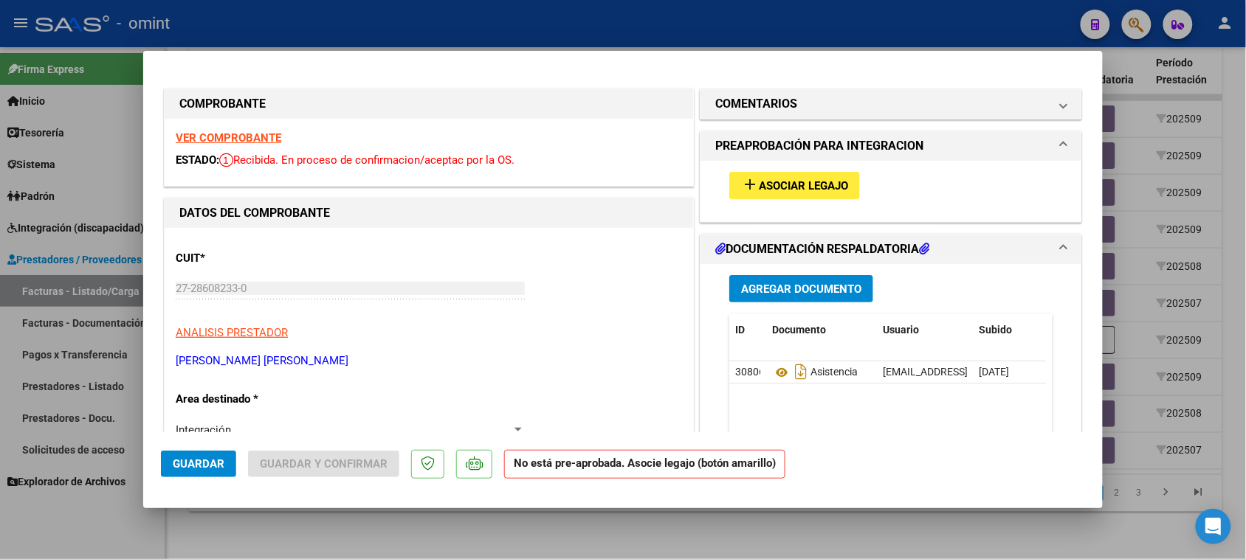
click at [249, 141] on strong "VER COMPROBANTE" at bounding box center [229, 137] width 106 height 13
click at [805, 182] on span "Asociar Legajo" at bounding box center [803, 185] width 89 height 13
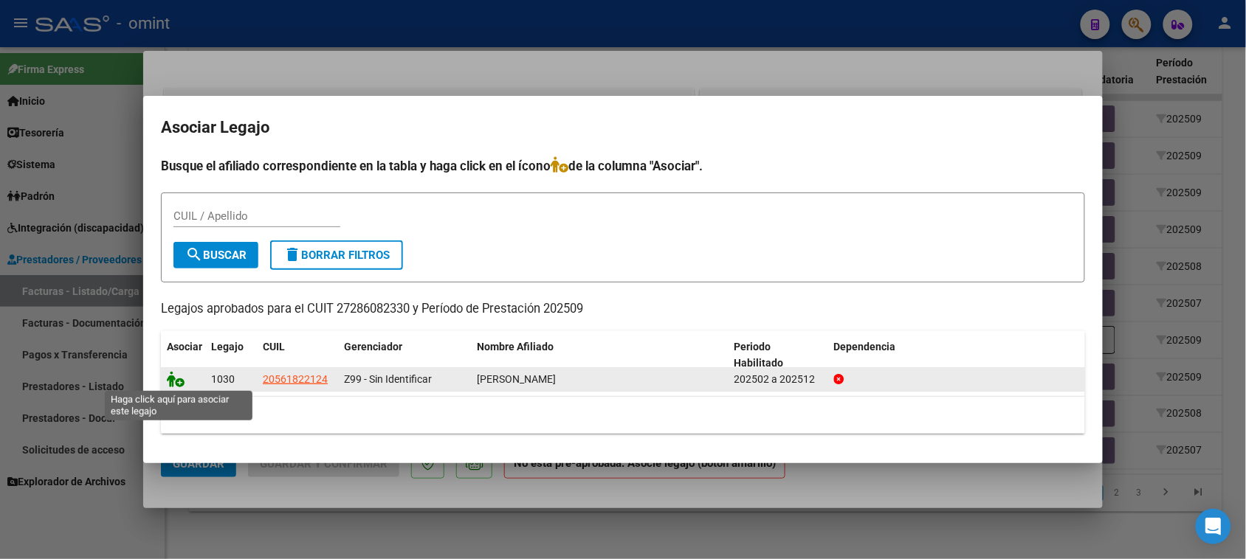
click at [174, 381] on icon at bounding box center [176, 379] width 18 height 16
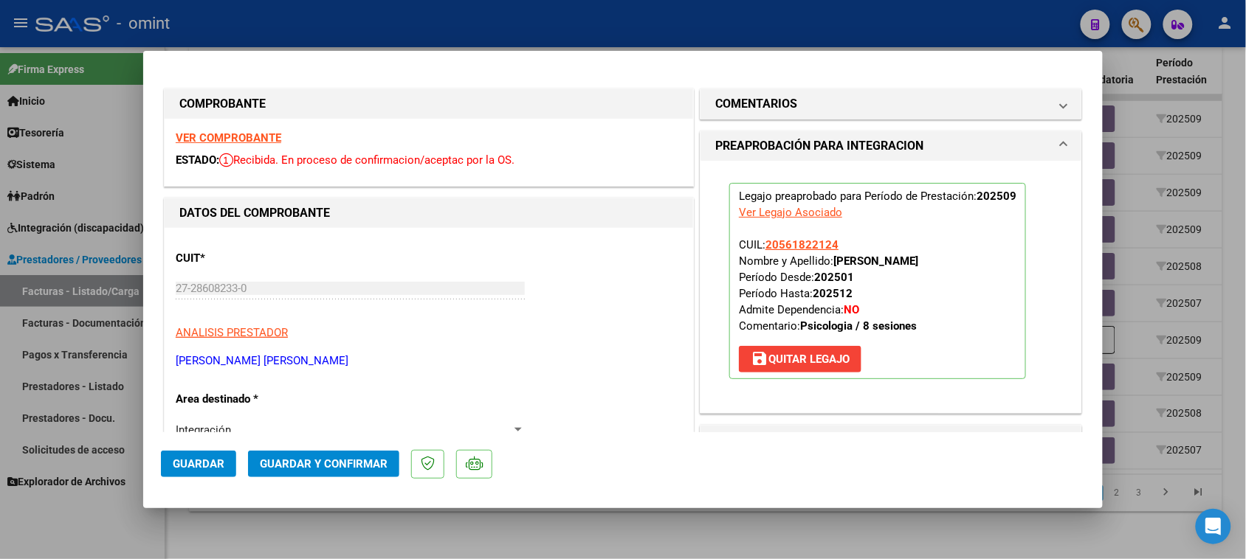
click at [194, 466] on span "Guardar" at bounding box center [199, 464] width 52 height 13
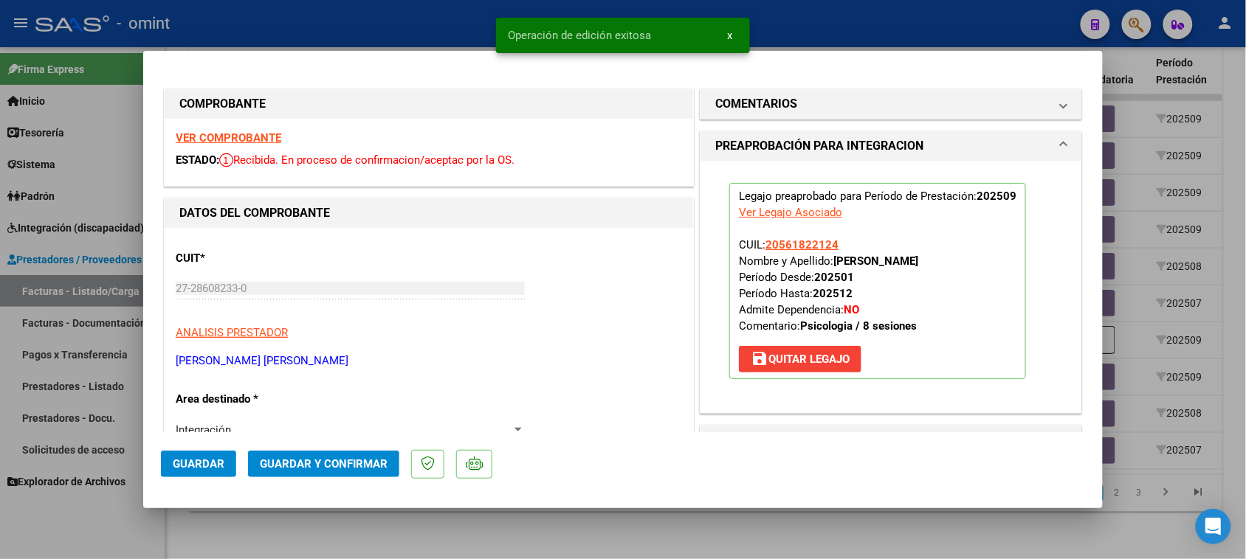
type input "$ 0,00"
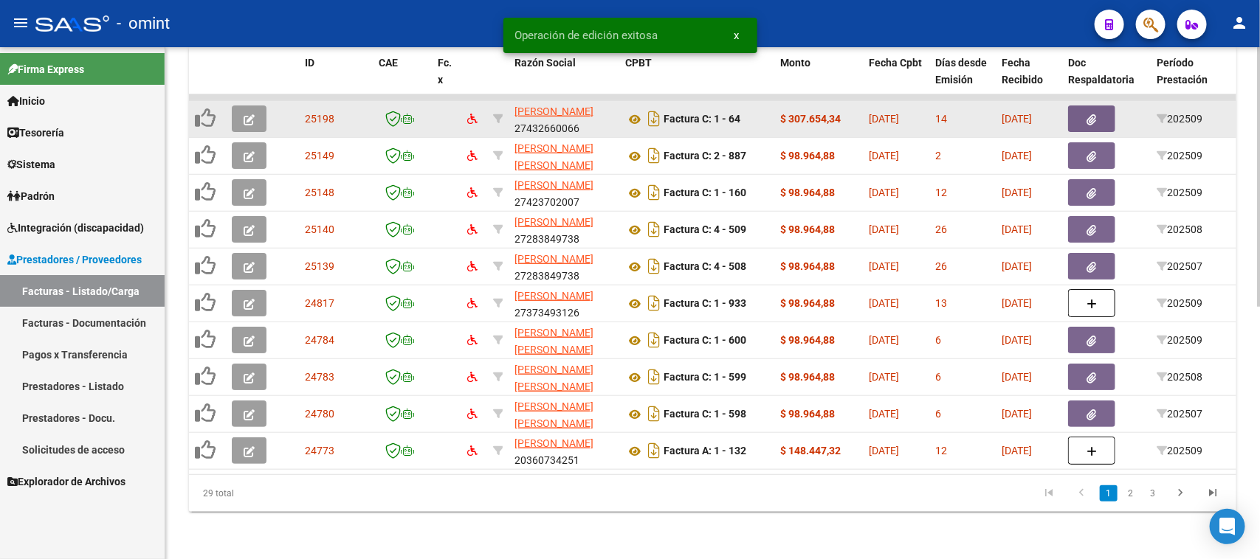
click at [255, 106] on button "button" at bounding box center [249, 119] width 35 height 27
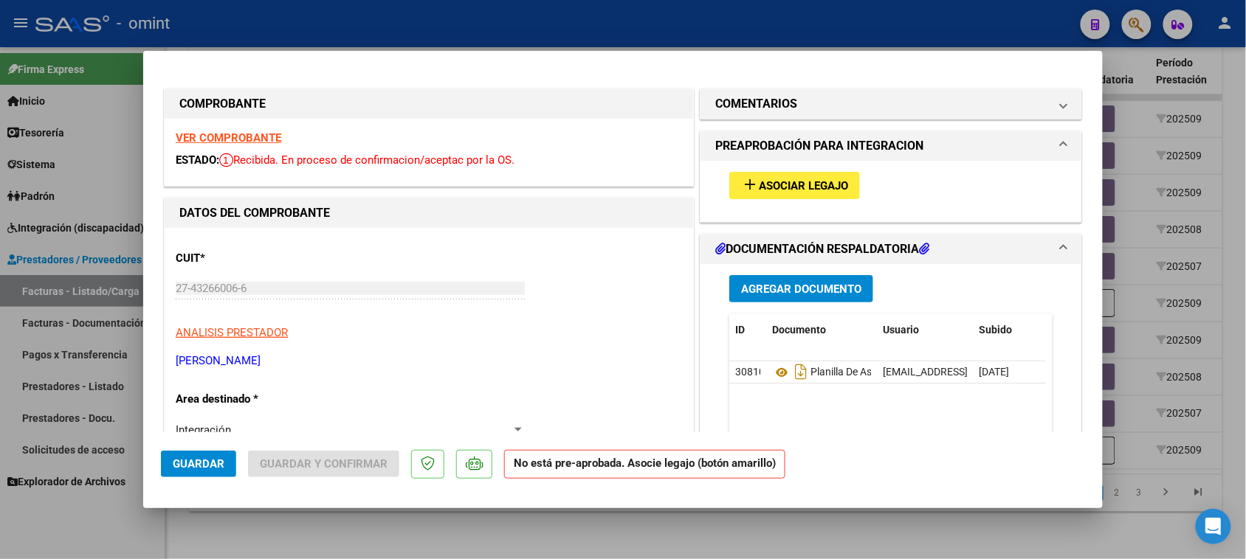
click at [255, 135] on strong "VER COMPROBANTE" at bounding box center [229, 137] width 106 height 13
click at [757, 197] on button "add Asociar Legajo" at bounding box center [794, 185] width 131 height 27
click at [775, 97] on h1 "COMENTARIOS" at bounding box center [756, 104] width 82 height 18
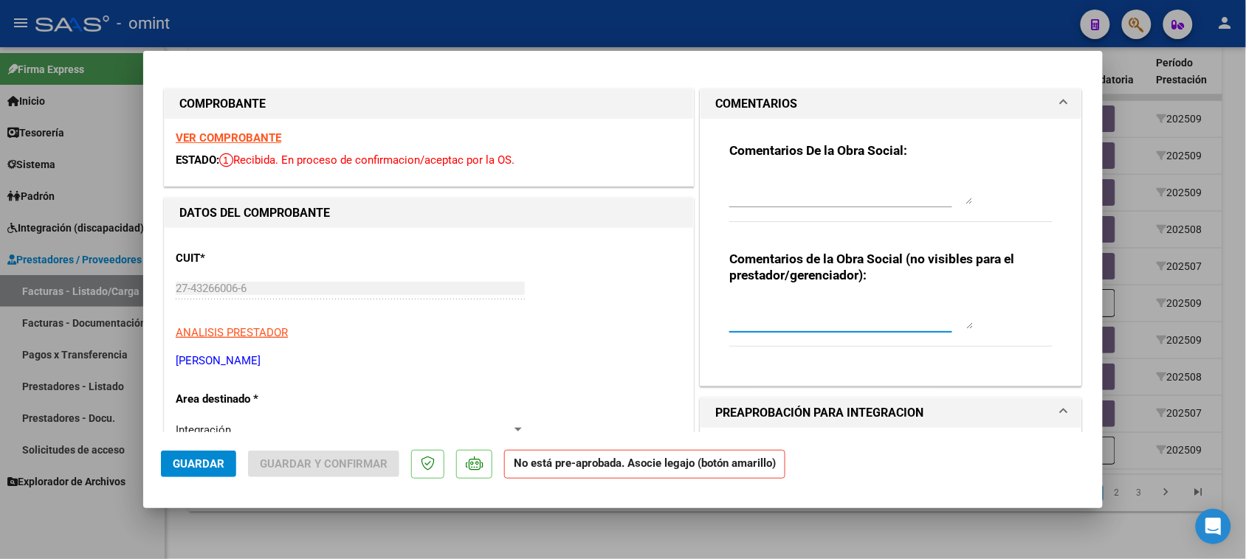
click at [764, 308] on textarea at bounding box center [851, 315] width 244 height 30
click at [745, 323] on textarea "[PERSON_NAME] (DU 36532913" at bounding box center [851, 315] width 244 height 30
click at [882, 325] on textarea "[PERSON_NAME] (DU 36532913" at bounding box center [851, 315] width 244 height 30
type textarea "[PERSON_NAME] (DU 36532913) - [GEOGRAPHIC_DATA]"
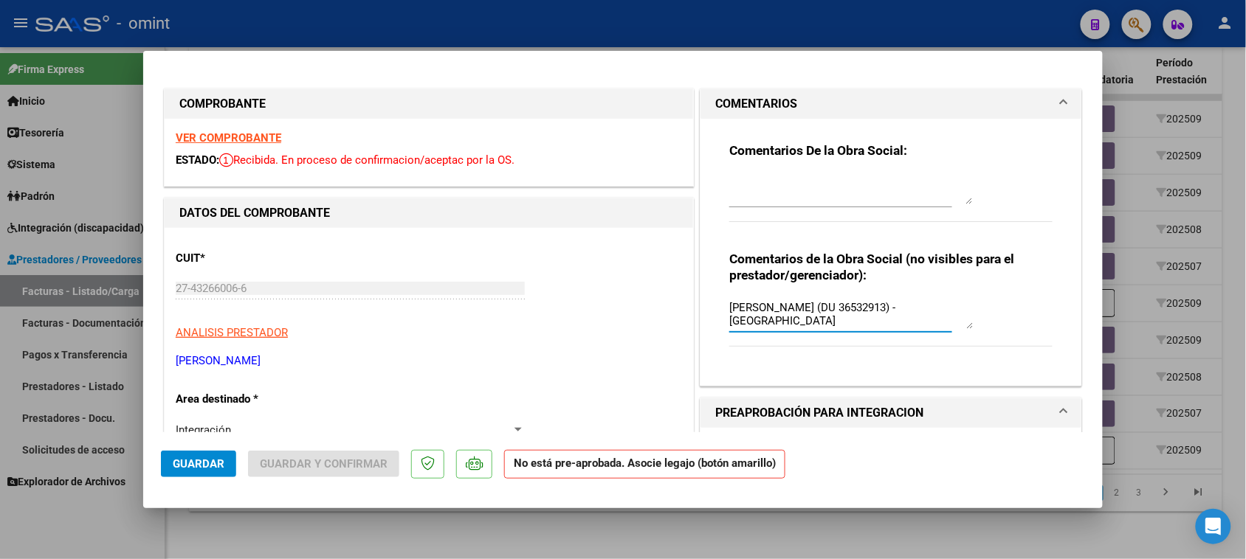
click at [164, 465] on mat-dialog-container "COMPROBANTE VER COMPROBANTE ESTADO: Recibida. En proceso de confirmacion/acepta…" at bounding box center [622, 279] width 959 height 457
click at [204, 454] on button "Guardar" at bounding box center [198, 464] width 75 height 27
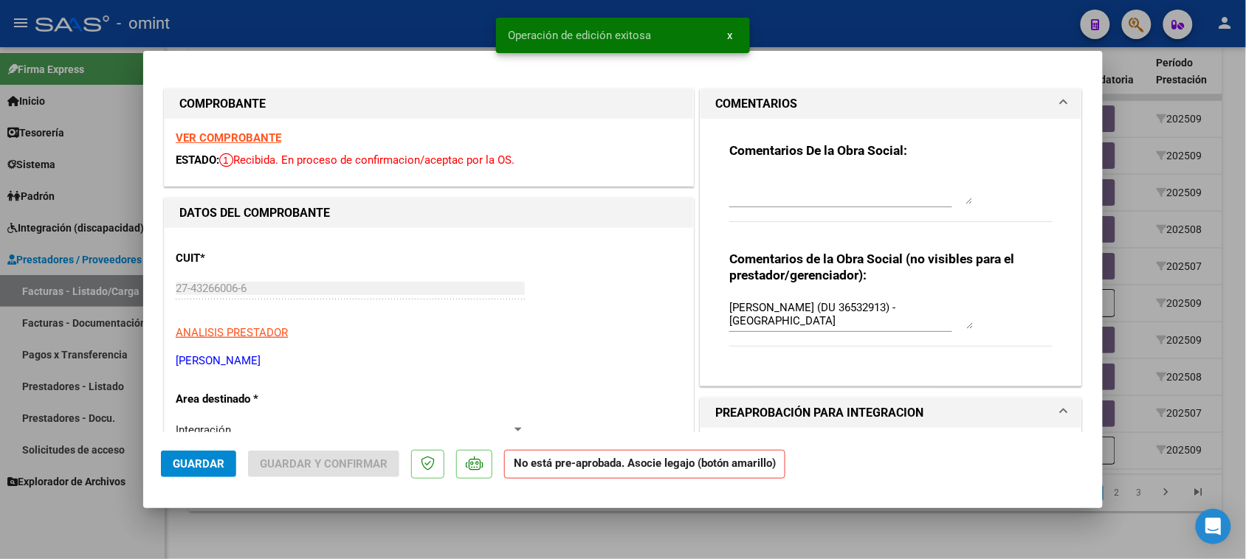
type input "$ 0,00"
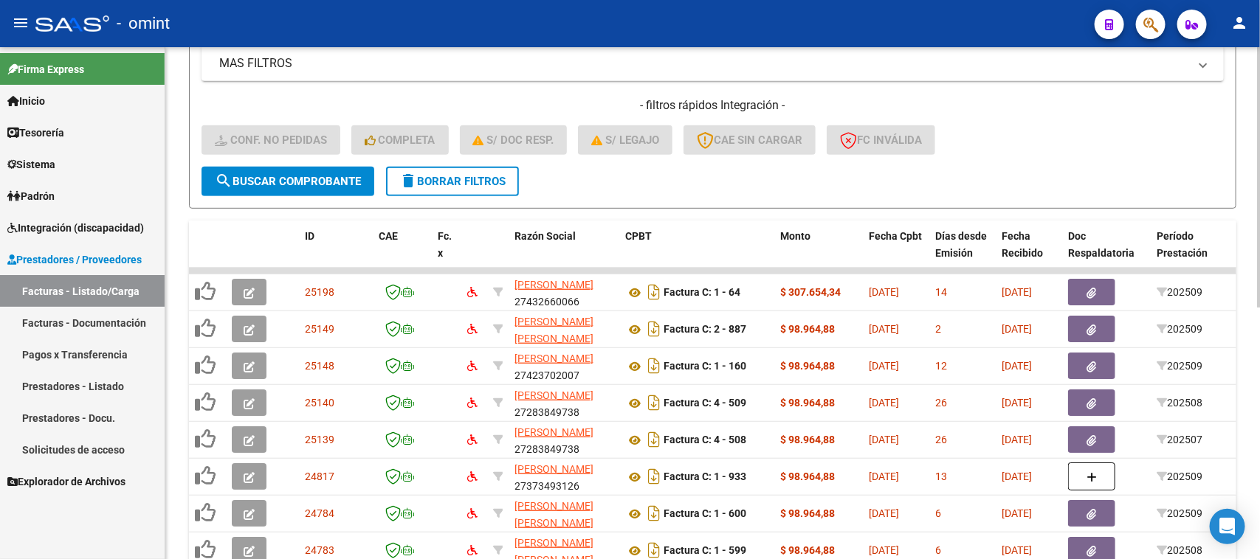
click at [455, 183] on button "delete Borrar Filtros" at bounding box center [452, 182] width 133 height 30
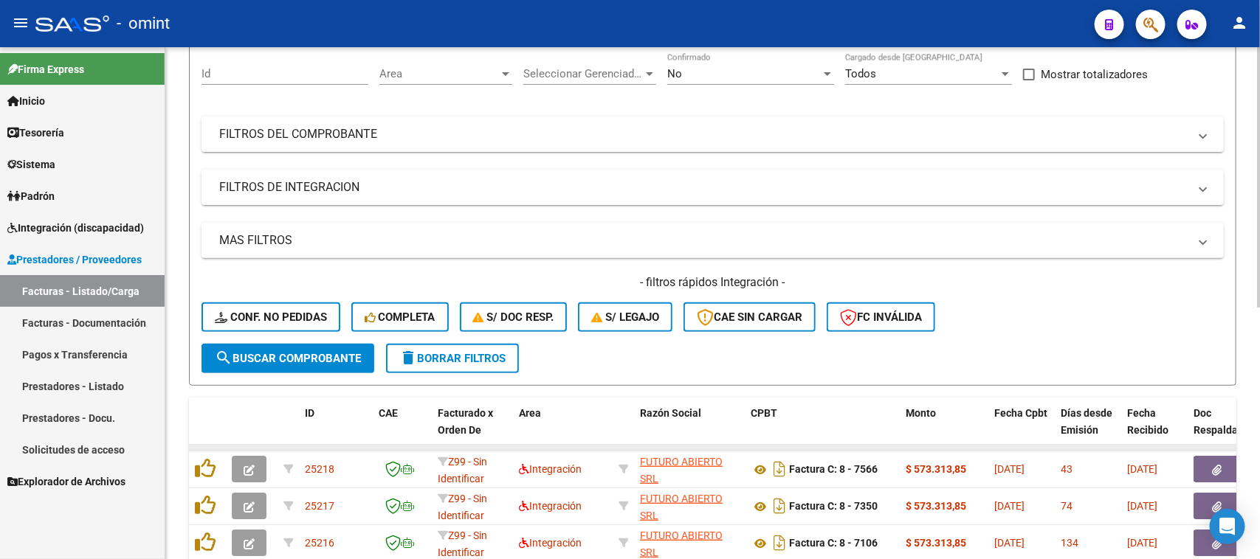
scroll to position [311, 0]
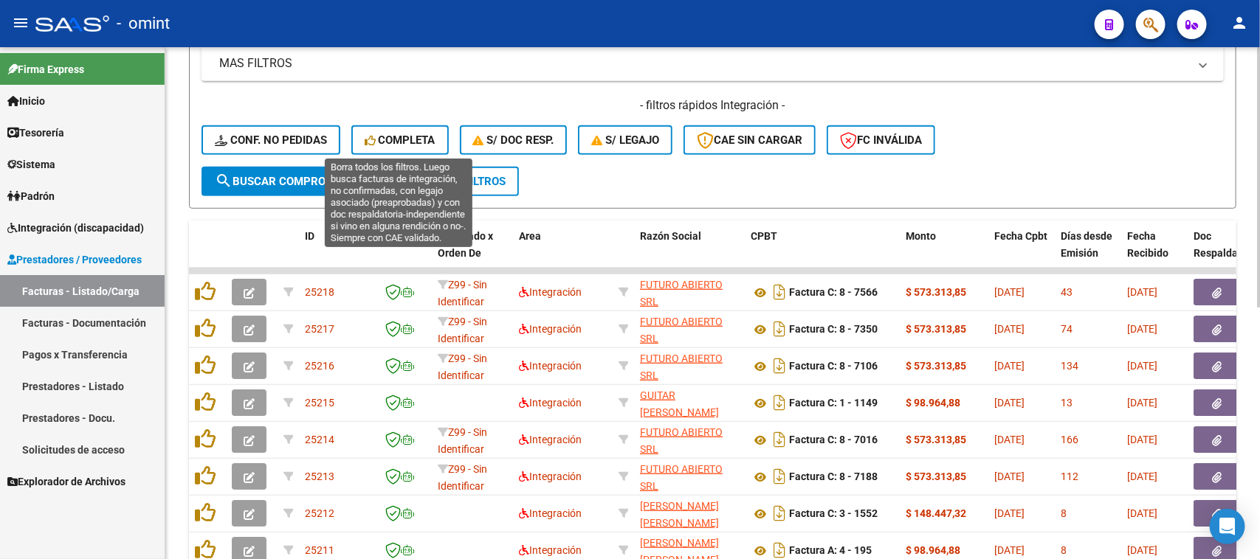
click at [385, 130] on button "Completa" at bounding box center [399, 140] width 97 height 30
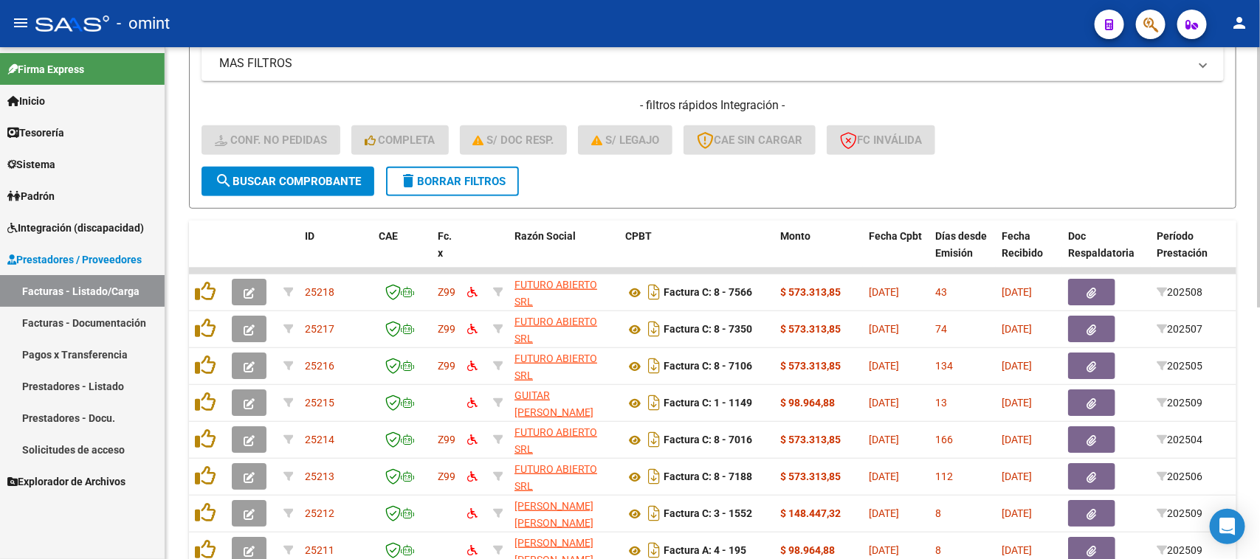
click at [426, 178] on span "delete Borrar Filtros" at bounding box center [452, 181] width 106 height 13
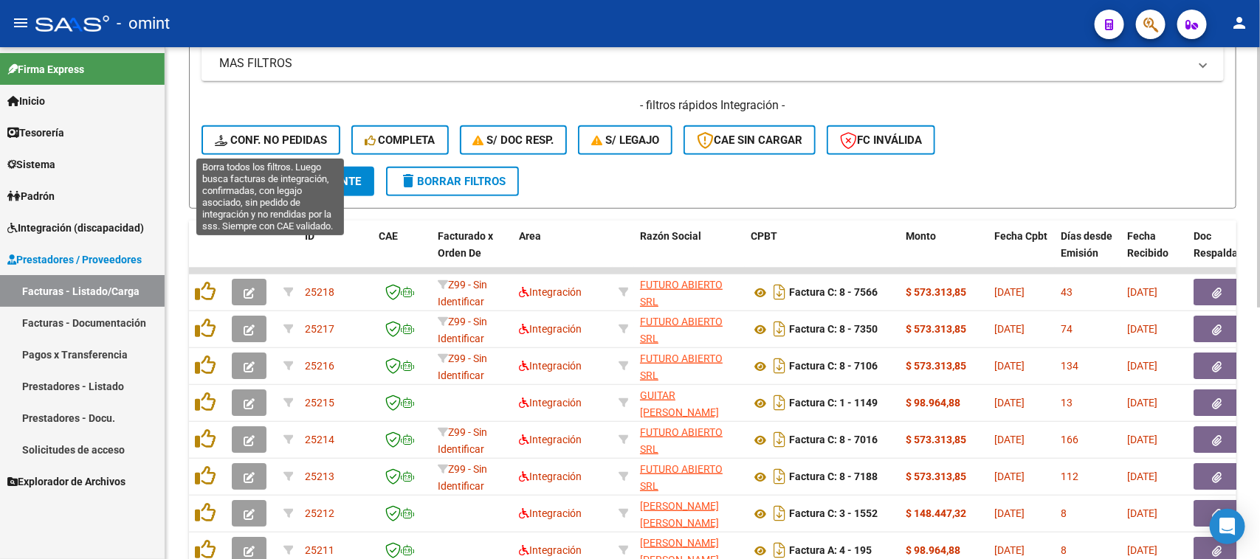
click at [285, 119] on div "- filtros rápidos Integración - Conf. no pedidas Completa S/ Doc Resp. S/ legaj…" at bounding box center [712, 131] width 1022 height 69
click at [278, 137] on span "Conf. no pedidas" at bounding box center [271, 140] width 112 height 13
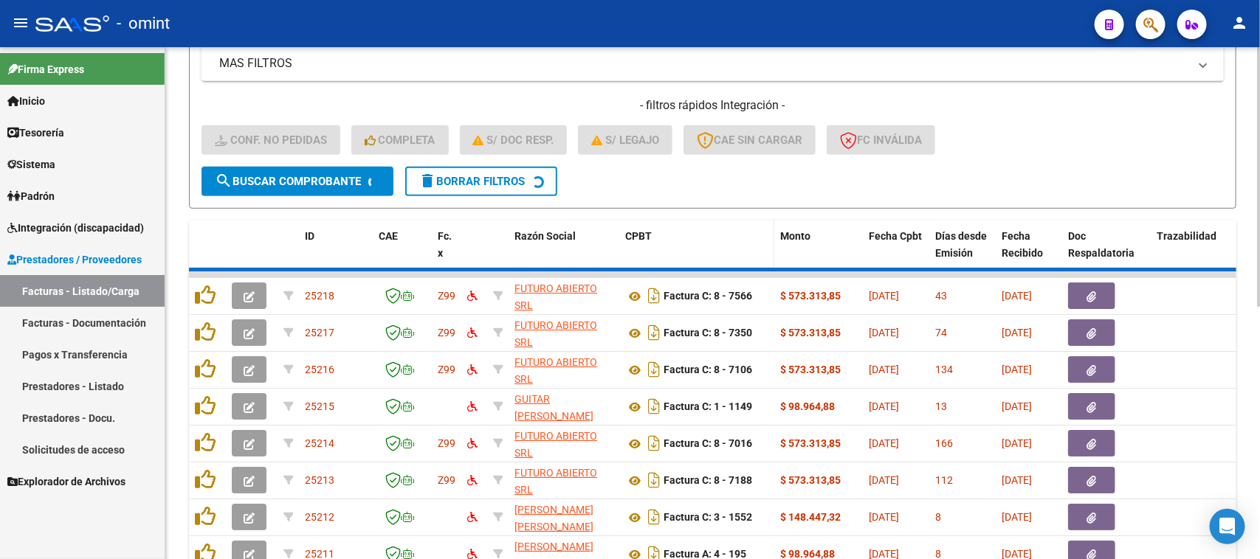
scroll to position [138, 0]
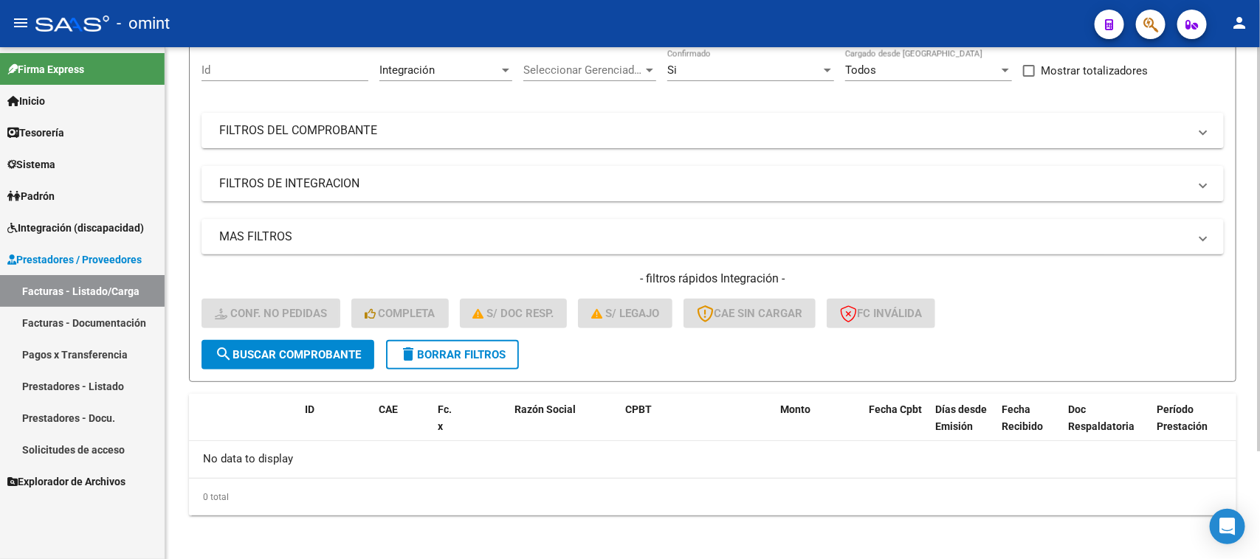
click at [459, 358] on span "delete Borrar Filtros" at bounding box center [452, 354] width 106 height 13
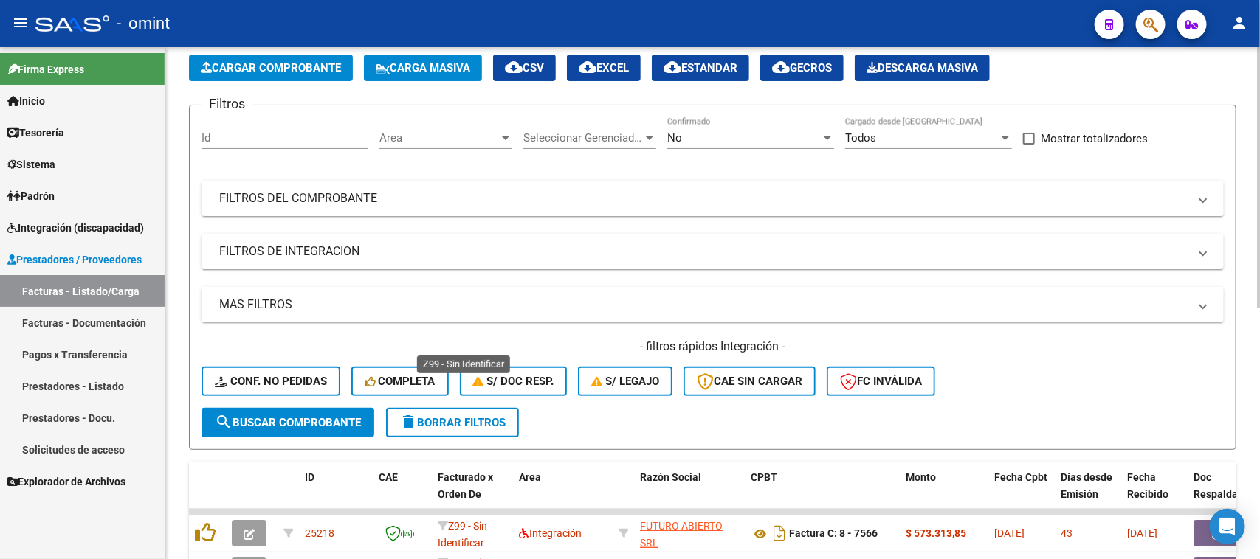
scroll to position [46, 0]
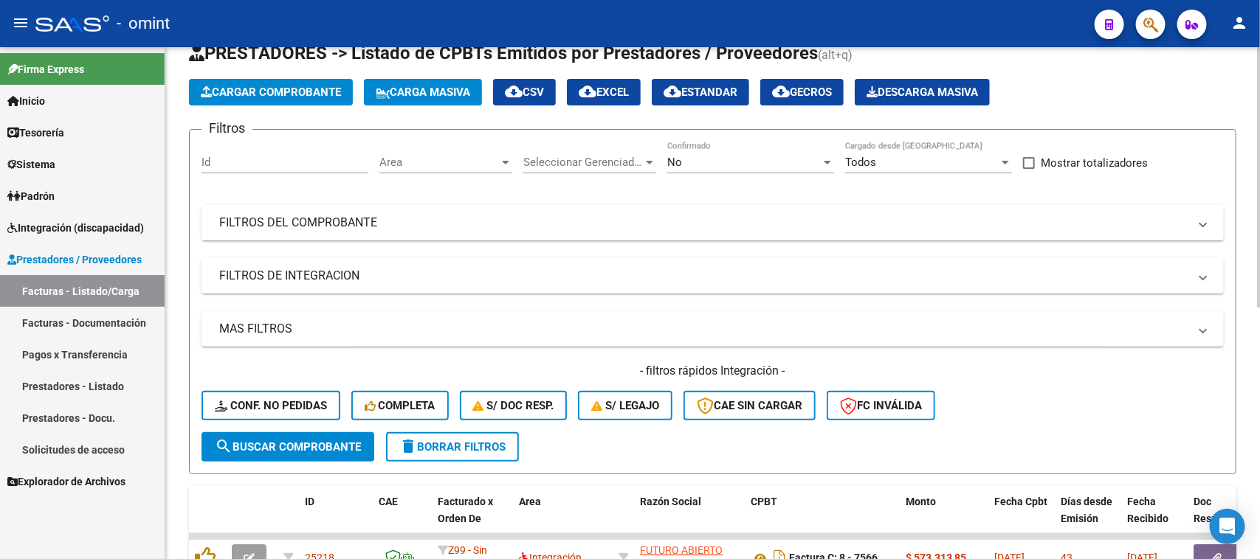
click at [423, 145] on div "Area Area" at bounding box center [445, 158] width 133 height 32
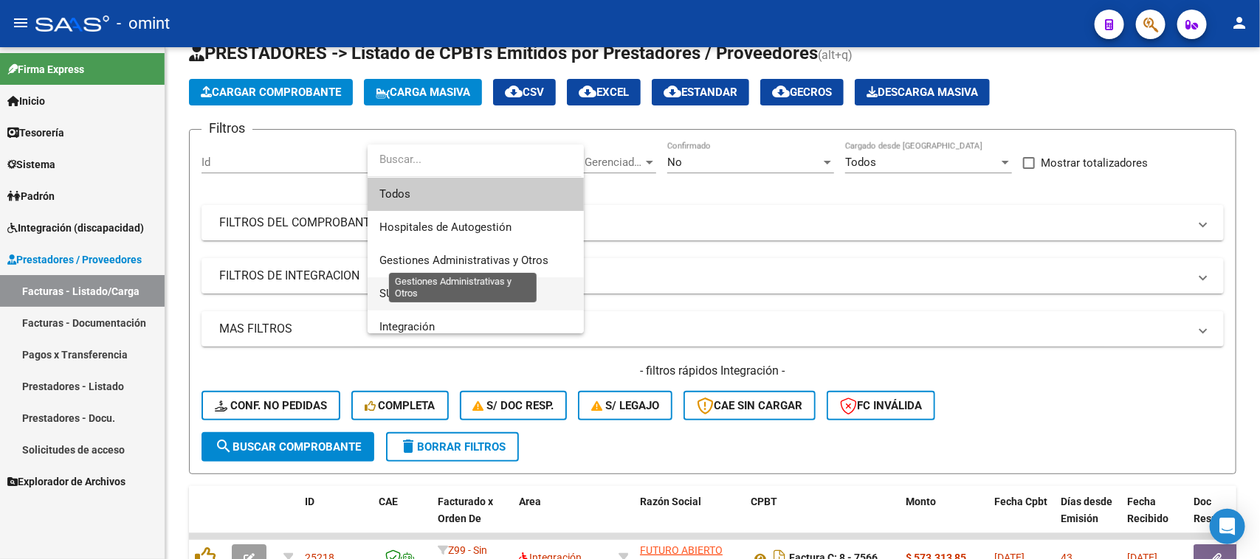
click at [397, 289] on span "SUR" at bounding box center [389, 293] width 21 height 13
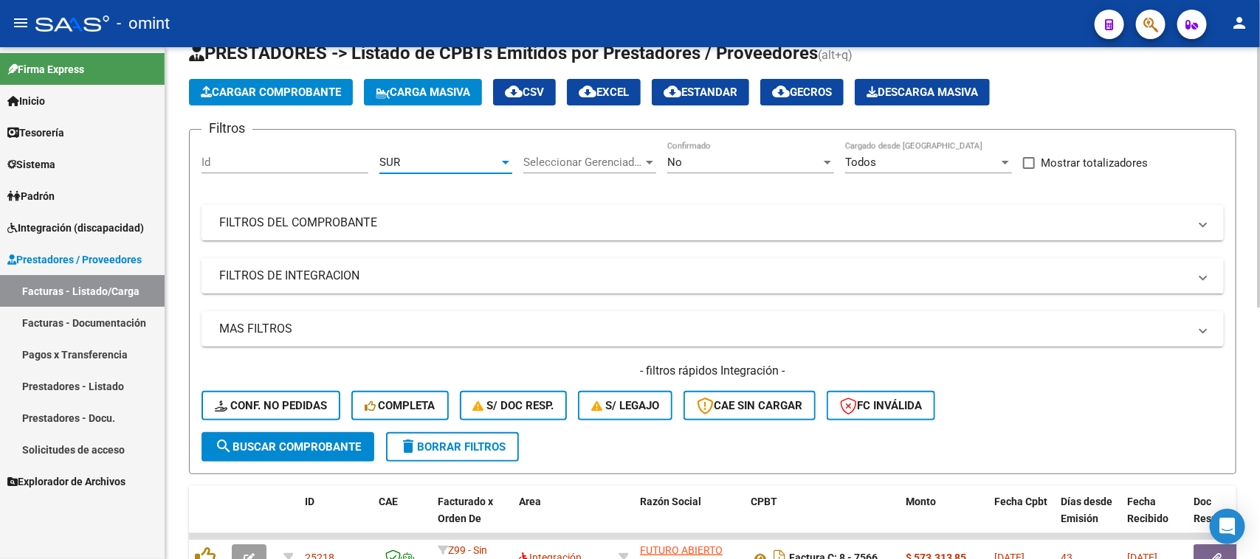
click at [301, 447] on span "search Buscar Comprobante" at bounding box center [288, 447] width 146 height 13
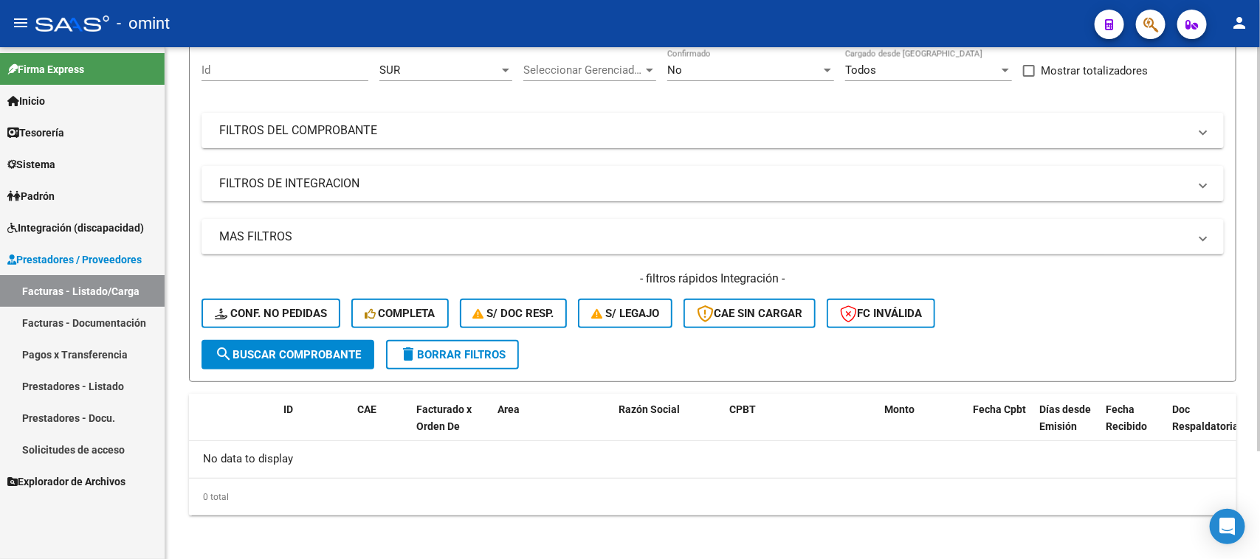
click at [502, 354] on span "delete Borrar Filtros" at bounding box center [452, 354] width 106 height 13
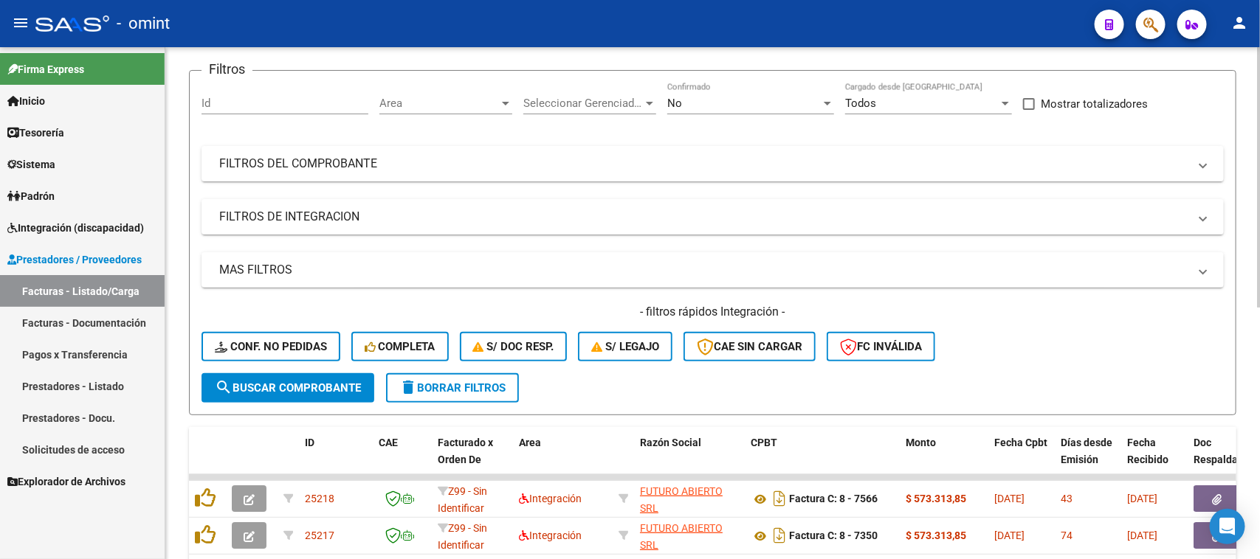
scroll to position [0, 0]
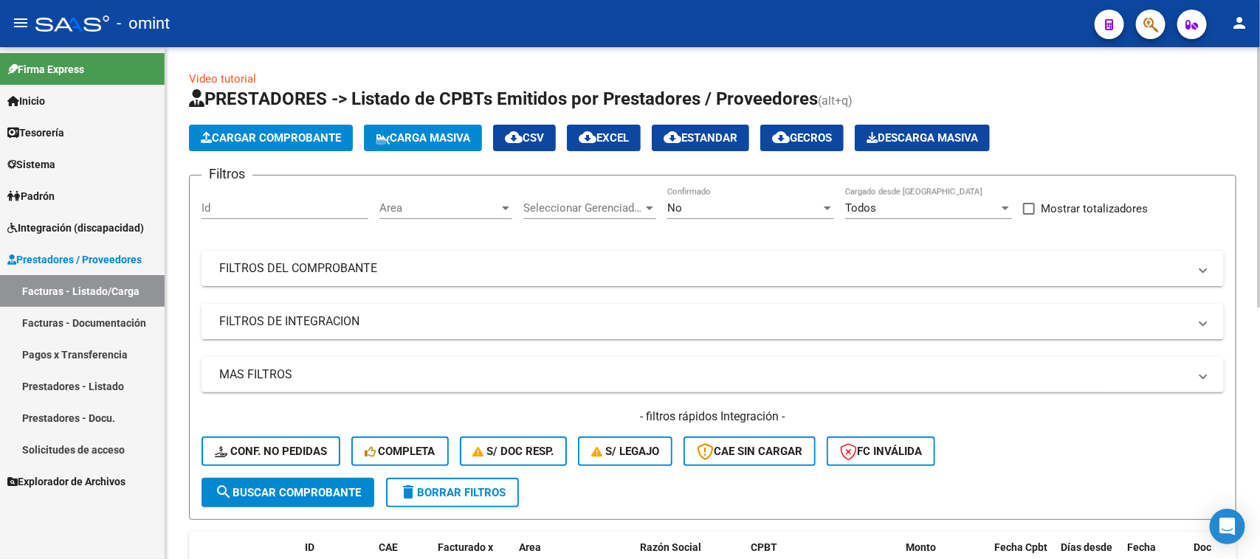
click at [467, 214] on div "Area Area" at bounding box center [445, 203] width 133 height 32
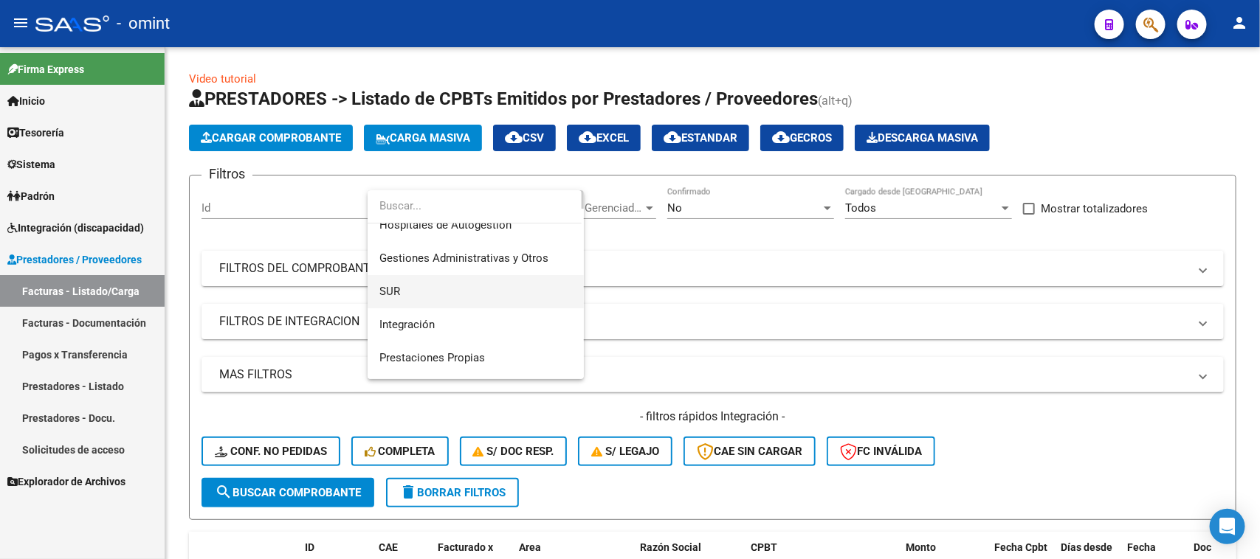
scroll to position [92, 0]
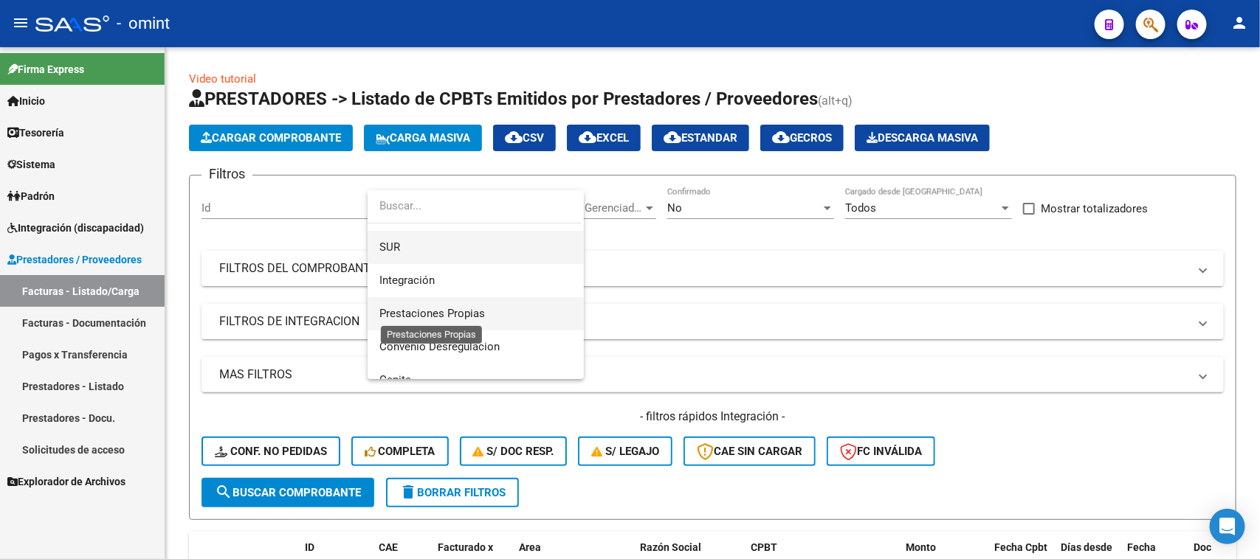
click at [445, 318] on span "Prestaciones Propias" at bounding box center [432, 313] width 106 height 13
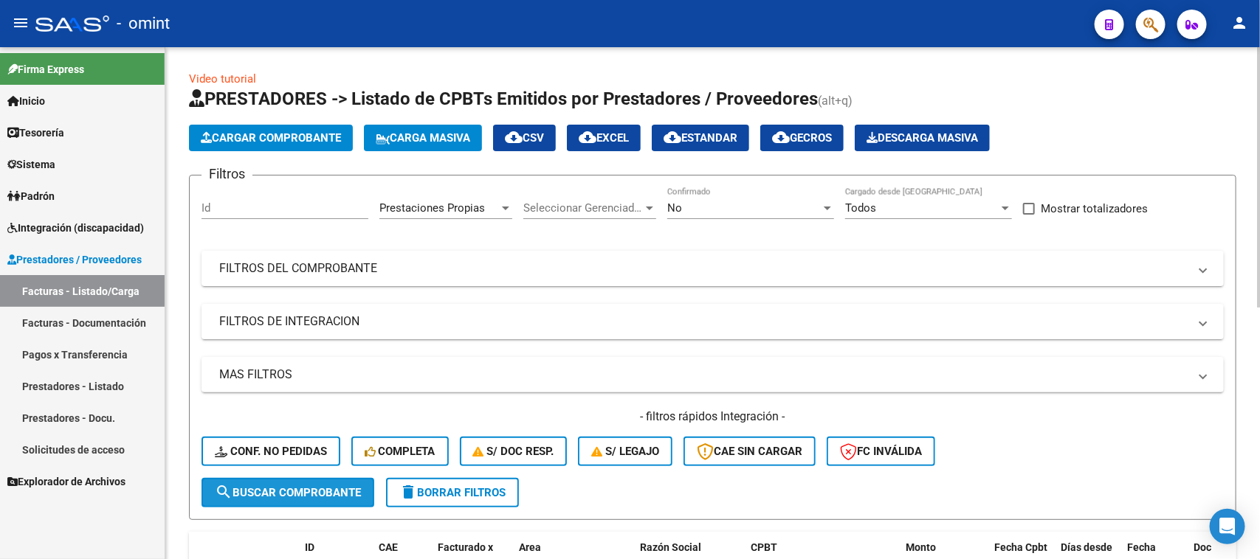
click at [301, 493] on span "search Buscar Comprobante" at bounding box center [288, 492] width 146 height 13
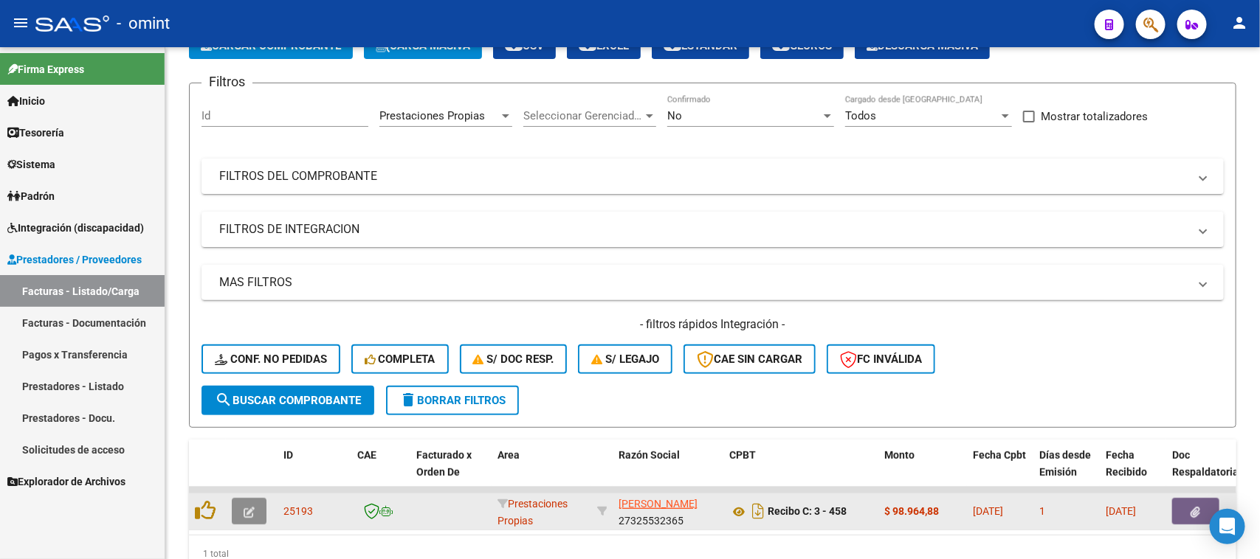
click at [259, 513] on button "button" at bounding box center [249, 511] width 35 height 27
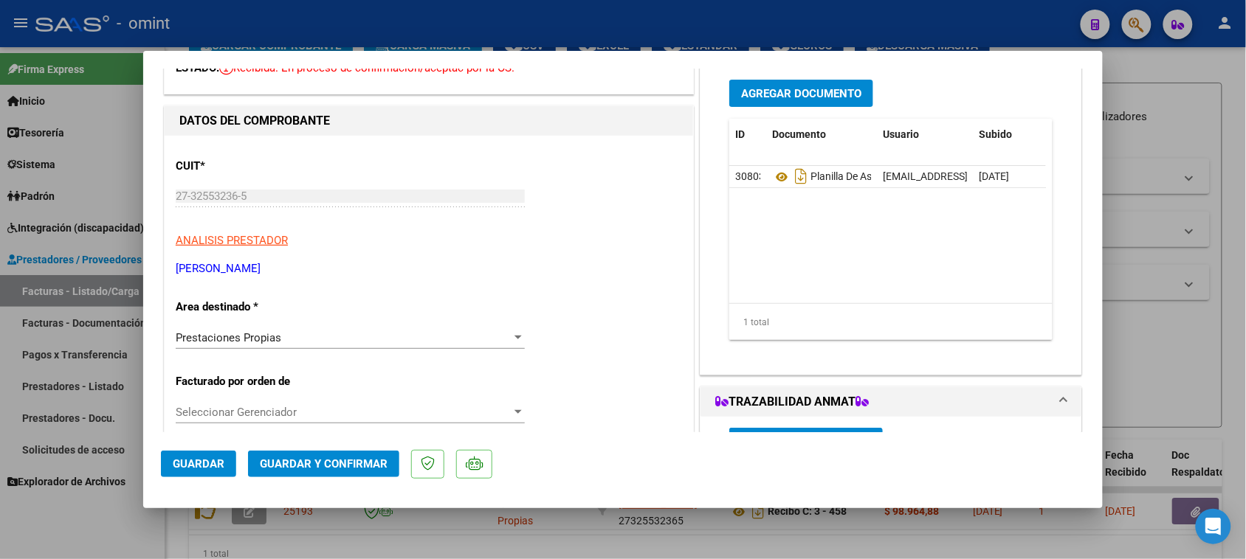
click at [316, 331] on div "Prestaciones Propias Seleccionar Area" at bounding box center [350, 338] width 349 height 22
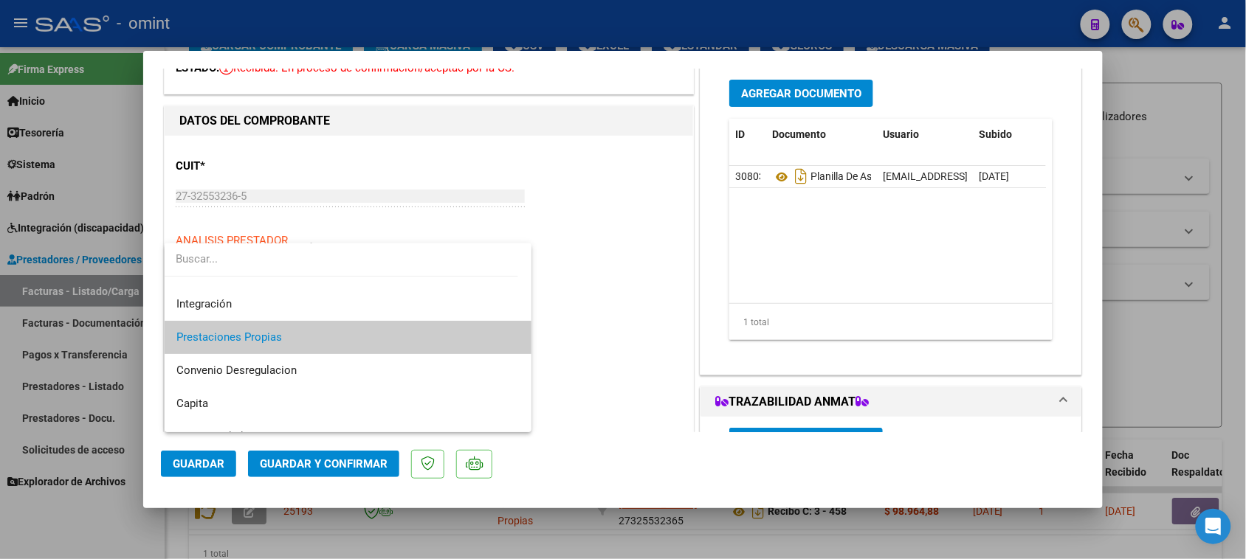
scroll to position [0, 0]
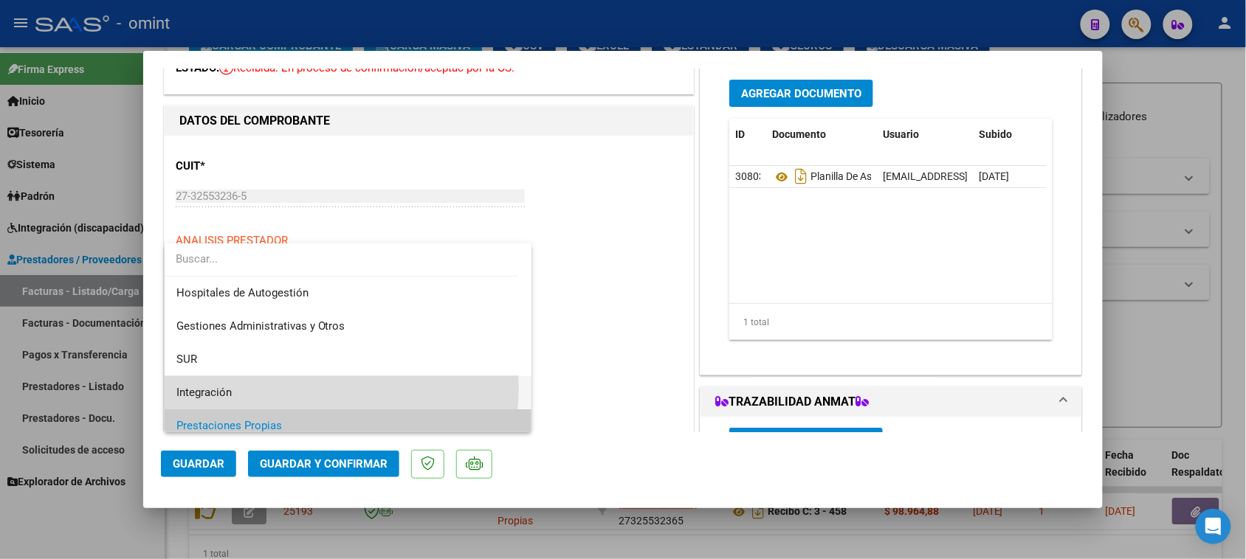
click at [304, 389] on span "Integración" at bounding box center [348, 392] width 344 height 33
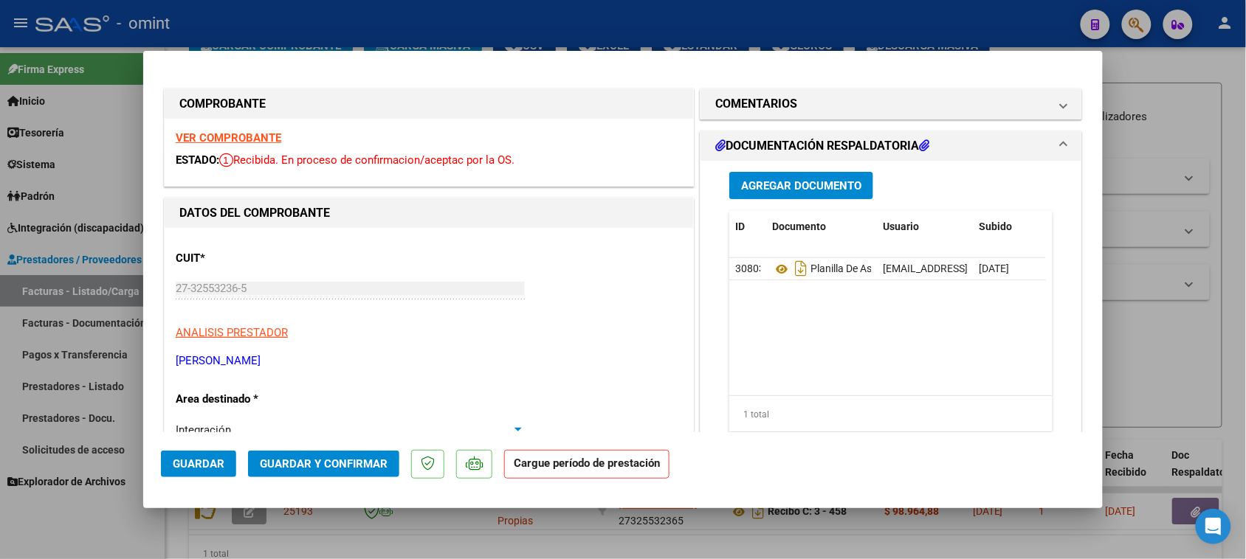
click at [230, 141] on strong "VER COMPROBANTE" at bounding box center [229, 137] width 106 height 13
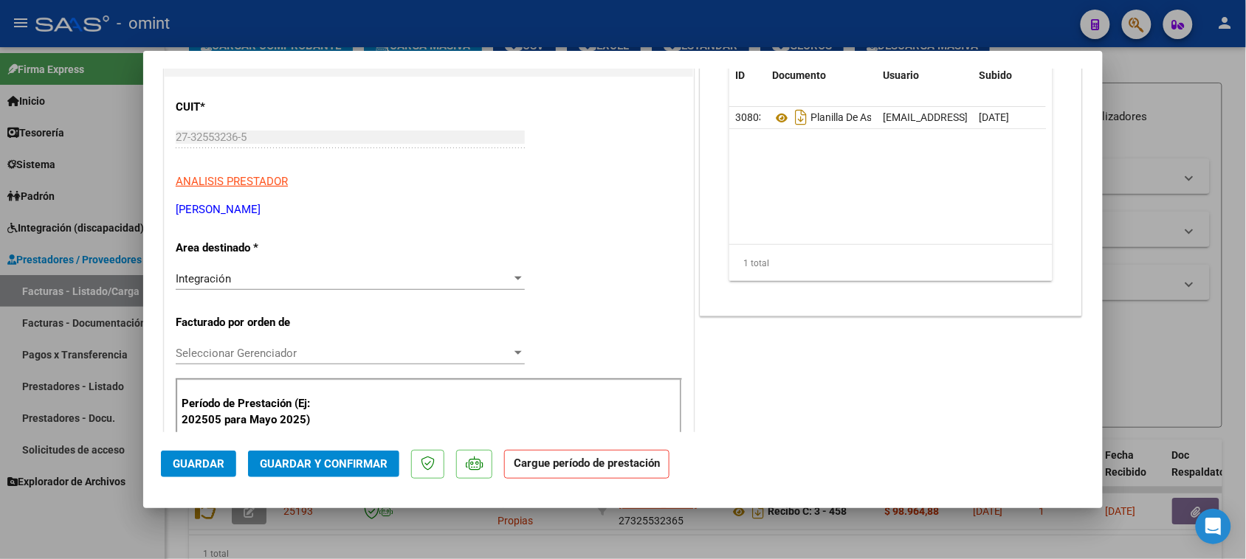
scroll to position [184, 0]
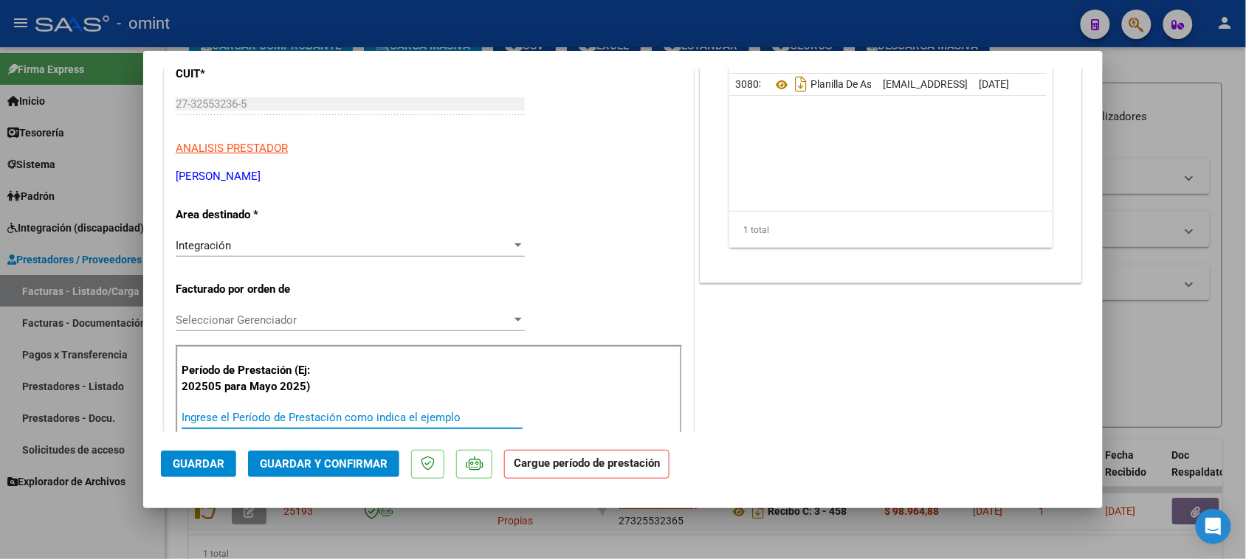
click at [289, 422] on input "Ingrese el Período de Prestación como indica el ejemplo" at bounding box center [352, 417] width 341 height 13
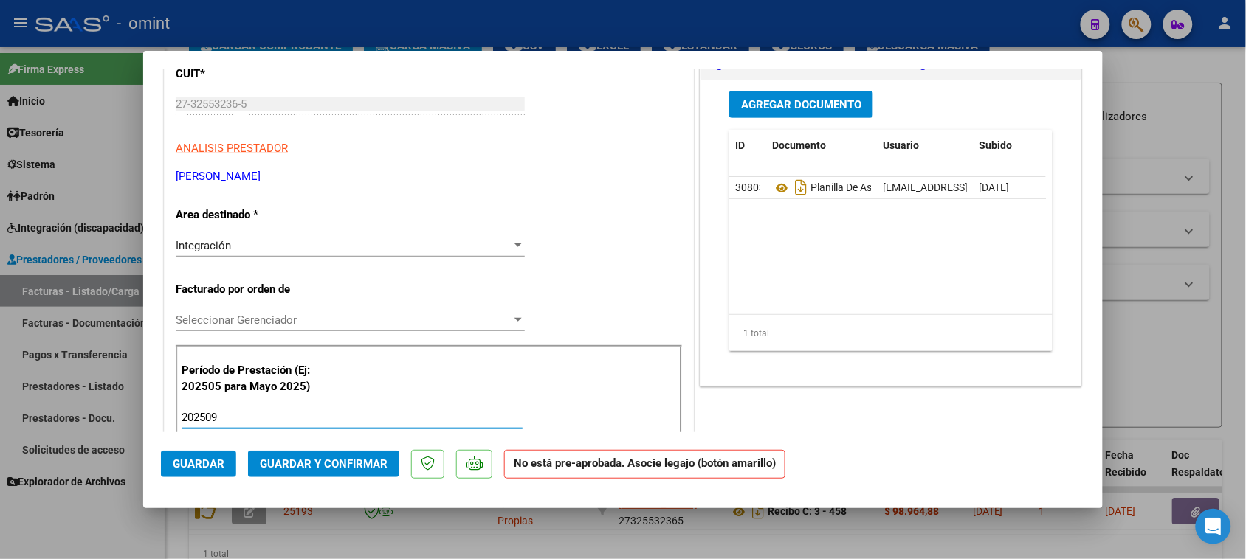
scroll to position [92, 0]
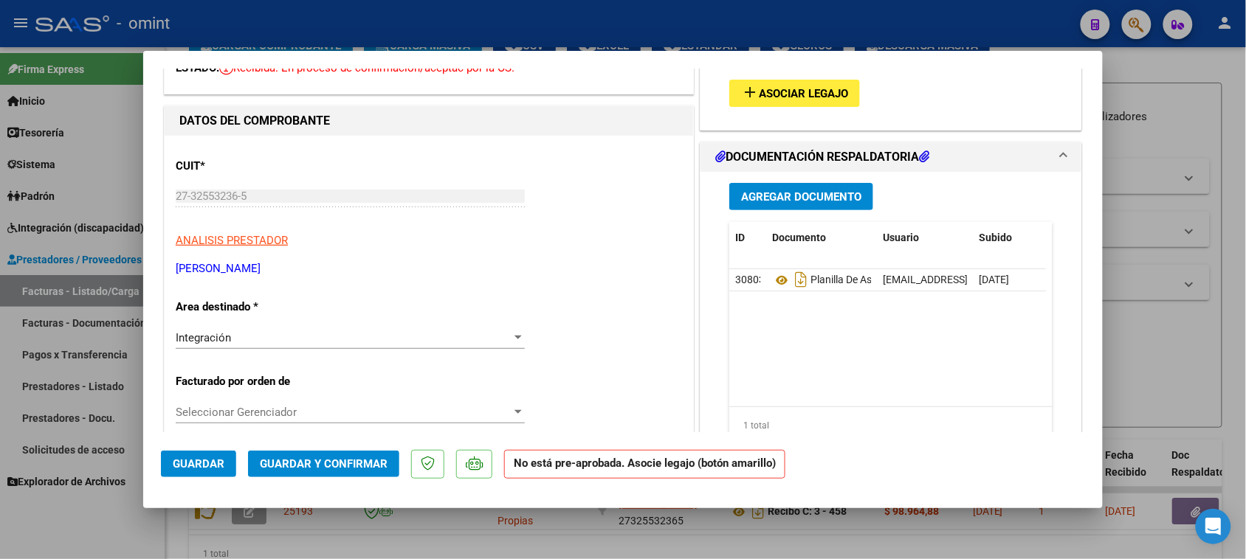
type input "202509"
click at [793, 97] on span "Asociar Legajo" at bounding box center [803, 93] width 89 height 13
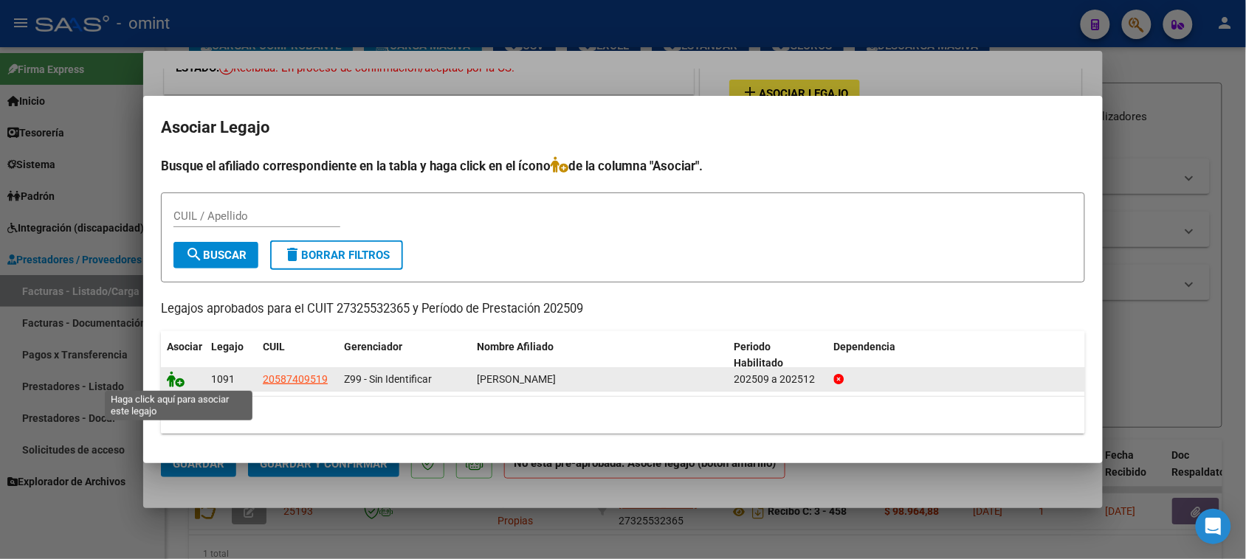
click at [170, 377] on icon at bounding box center [176, 379] width 18 height 16
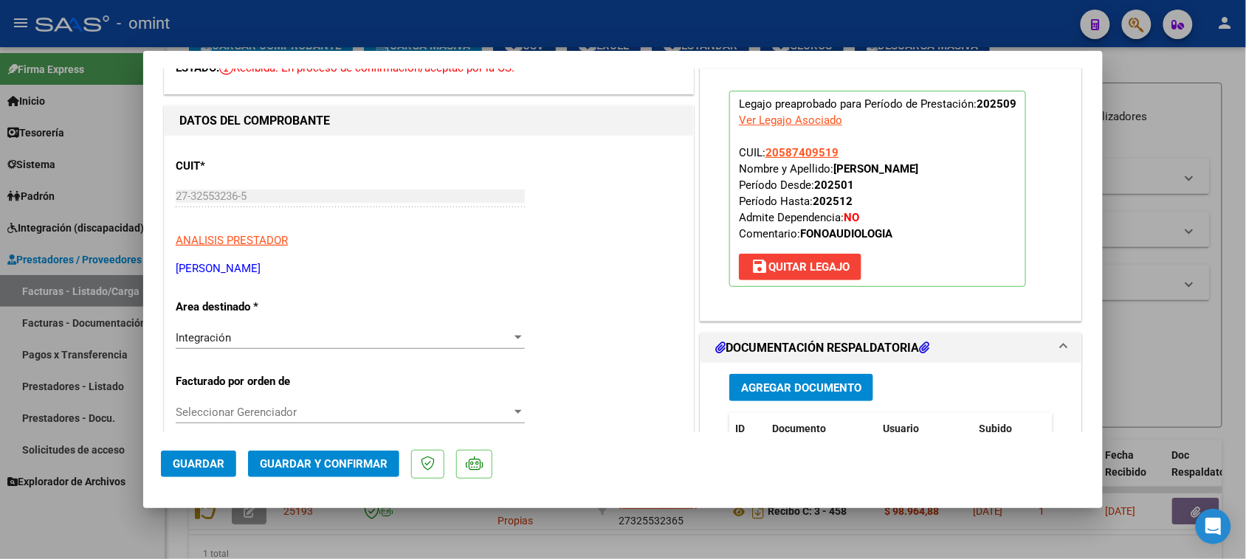
scroll to position [0, 0]
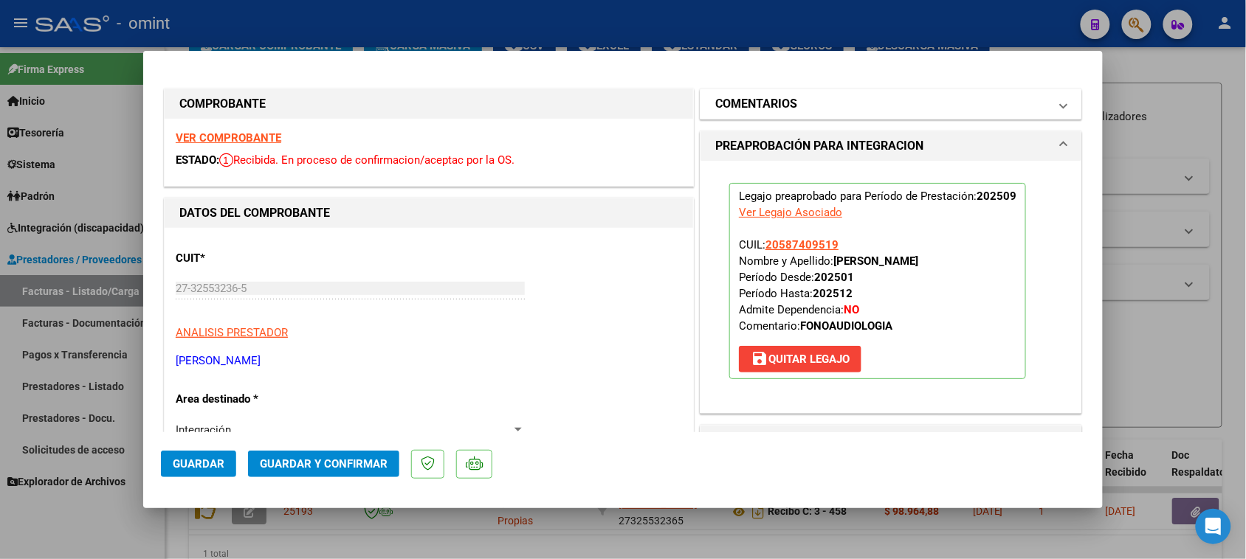
click at [835, 103] on mat-panel-title "COMENTARIOS" at bounding box center [882, 104] width 334 height 18
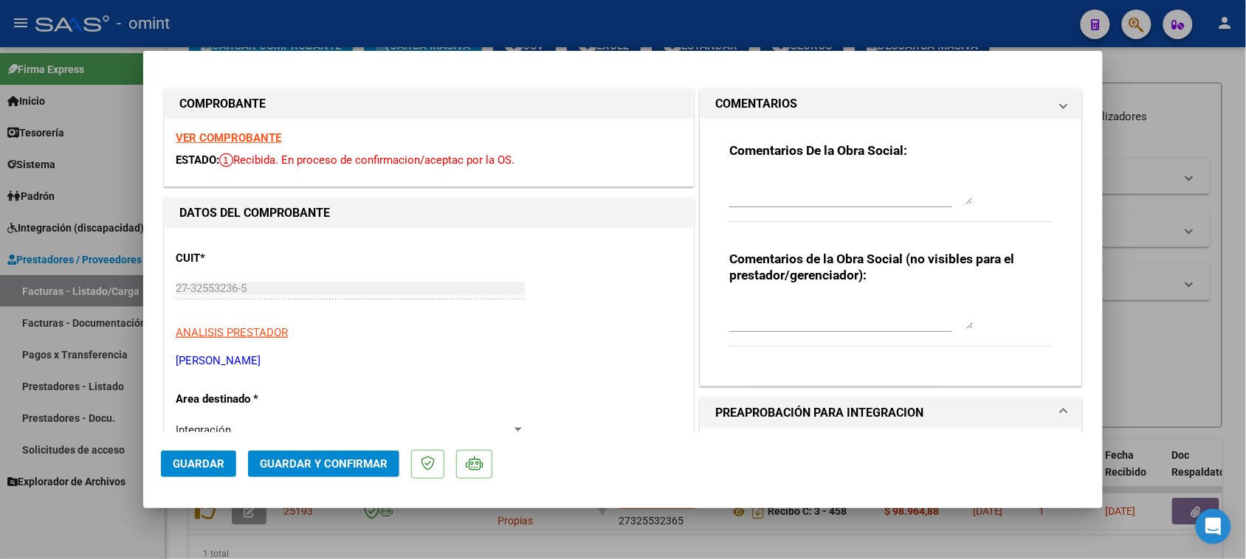
click at [801, 174] on div at bounding box center [851, 189] width 244 height 35
paste textarea "Recuerde debe cargar sus facturaciones seleccionando únicamente el área "Integr…"
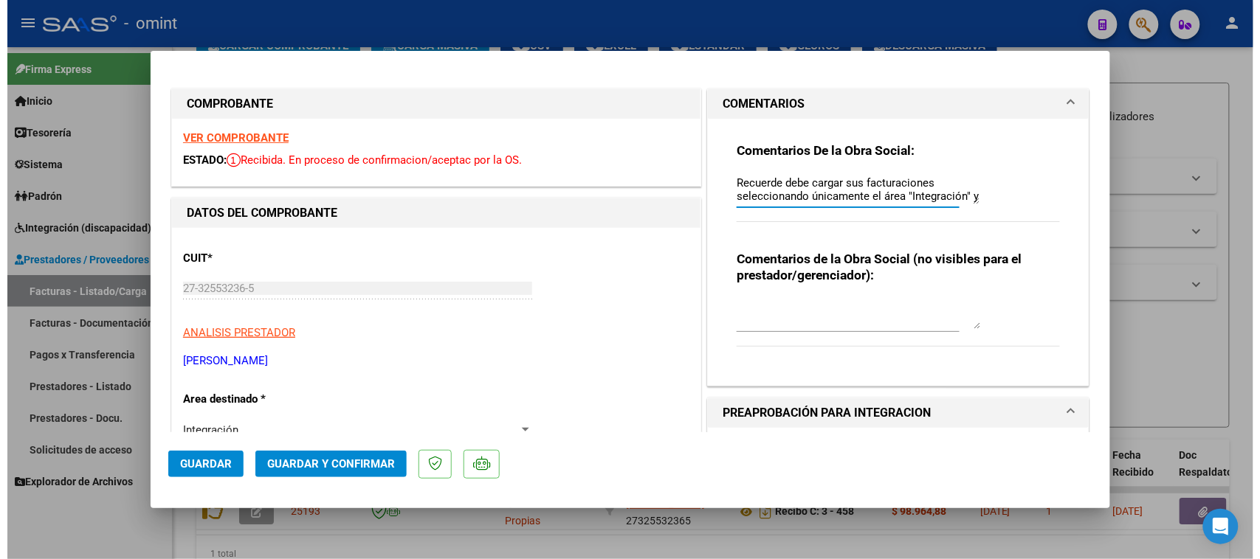
scroll to position [12, 0]
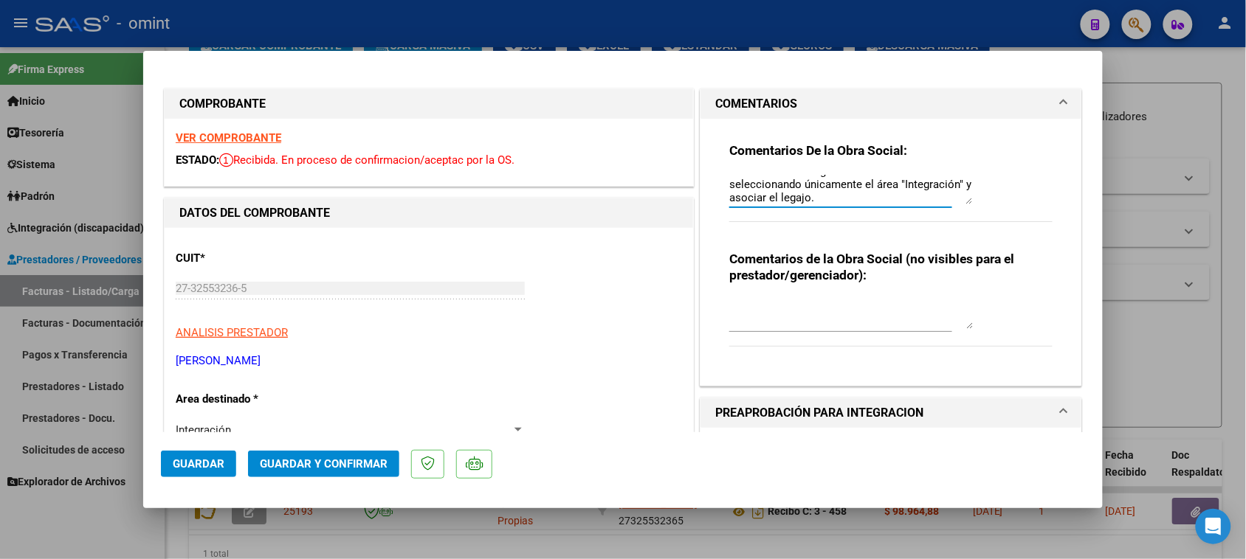
type textarea "Recuerde debe cargar sus facturaciones seleccionando únicamente el área "Integr…"
click at [203, 459] on span "Guardar" at bounding box center [199, 464] width 52 height 13
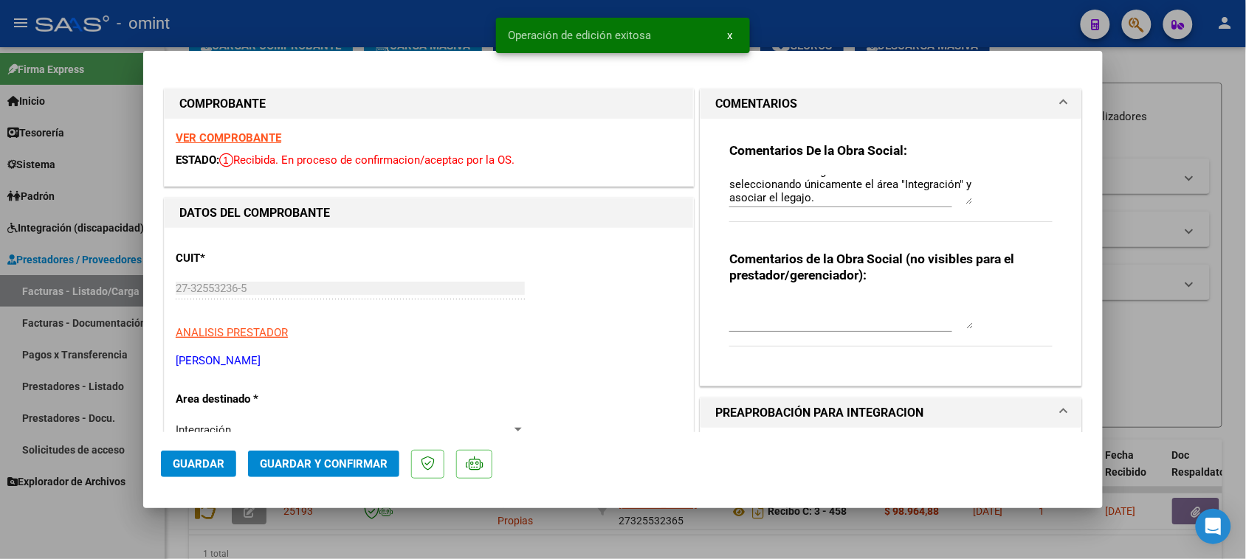
type input "$ 0,00"
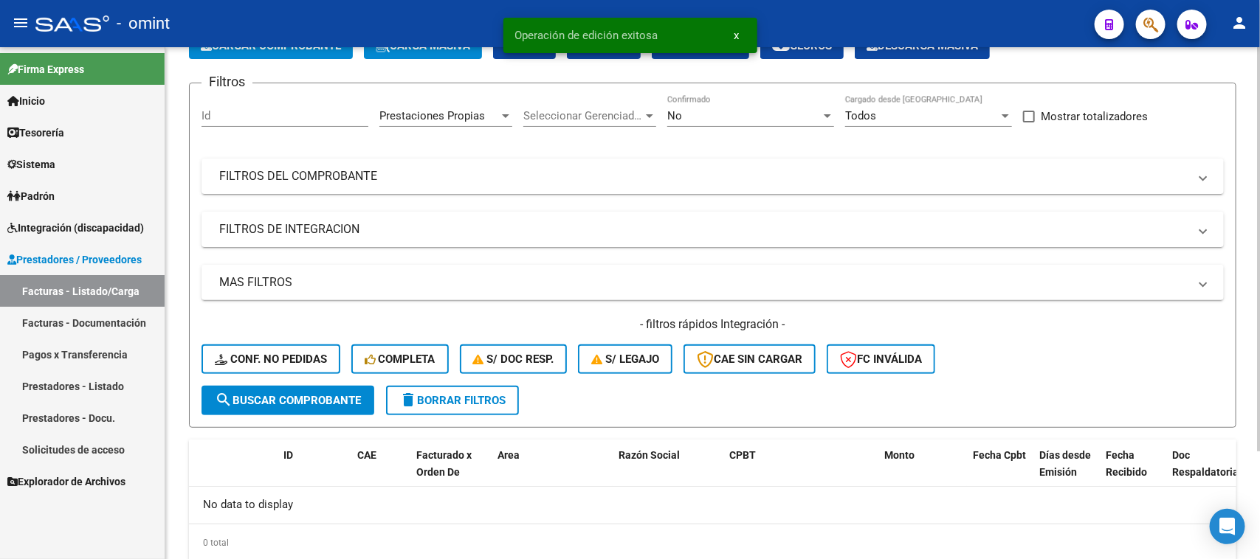
scroll to position [0, 0]
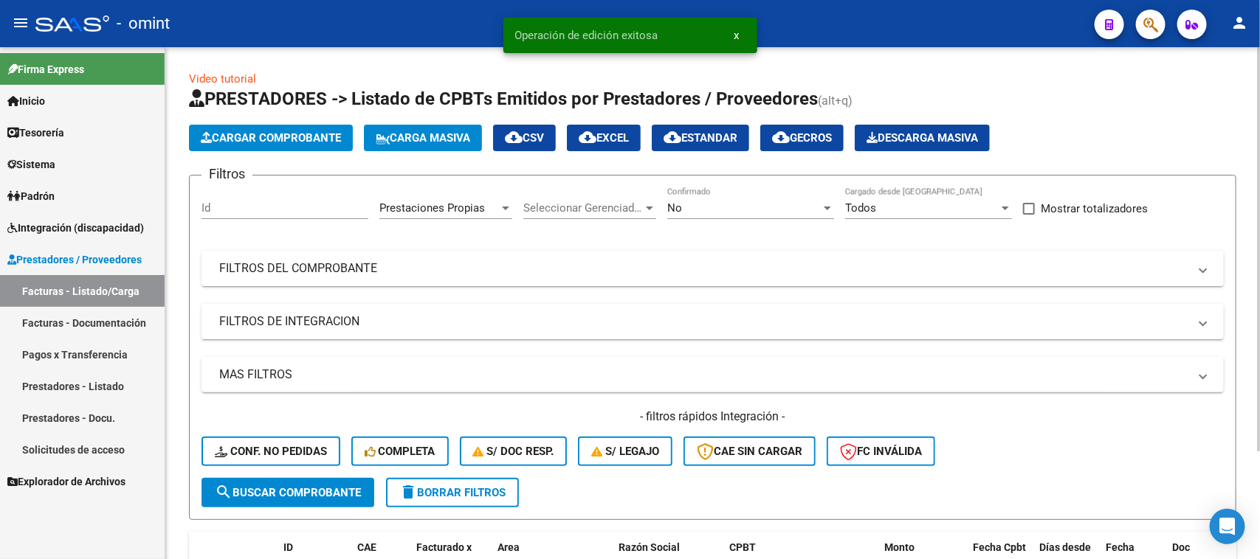
click at [461, 201] on span "Prestaciones Propias" at bounding box center [432, 207] width 106 height 13
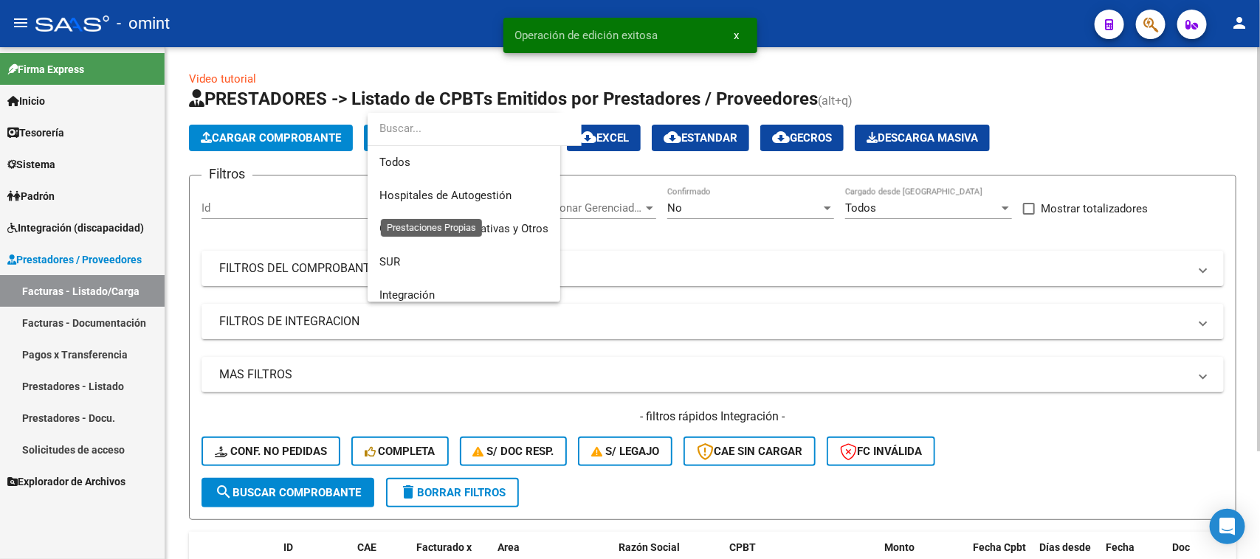
scroll to position [122, 0]
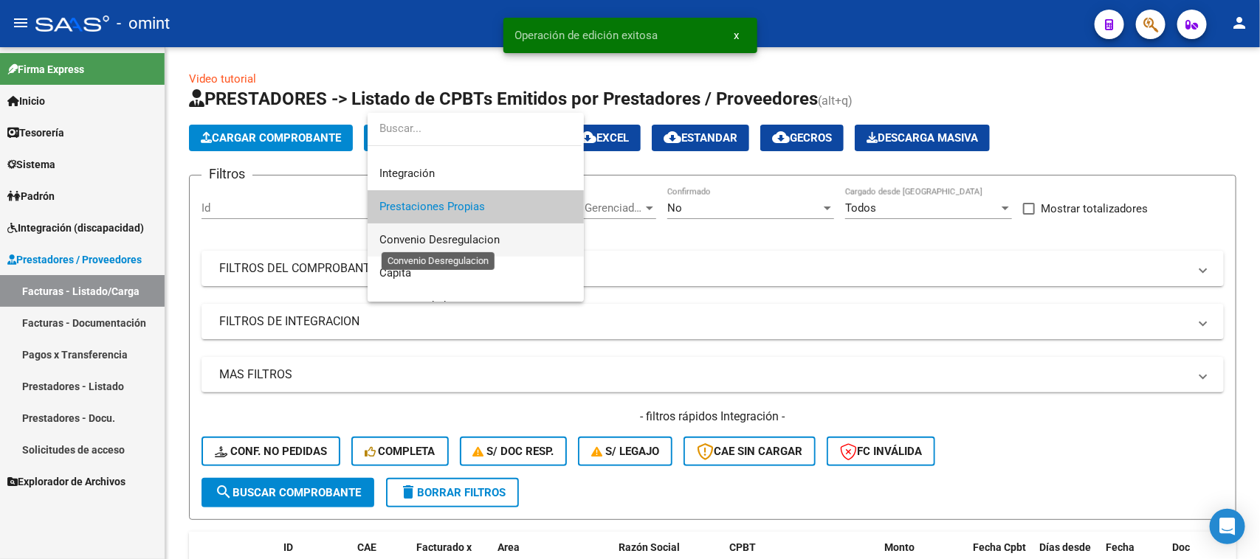
click at [459, 242] on span "Convenio Desregulacion" at bounding box center [439, 239] width 120 height 13
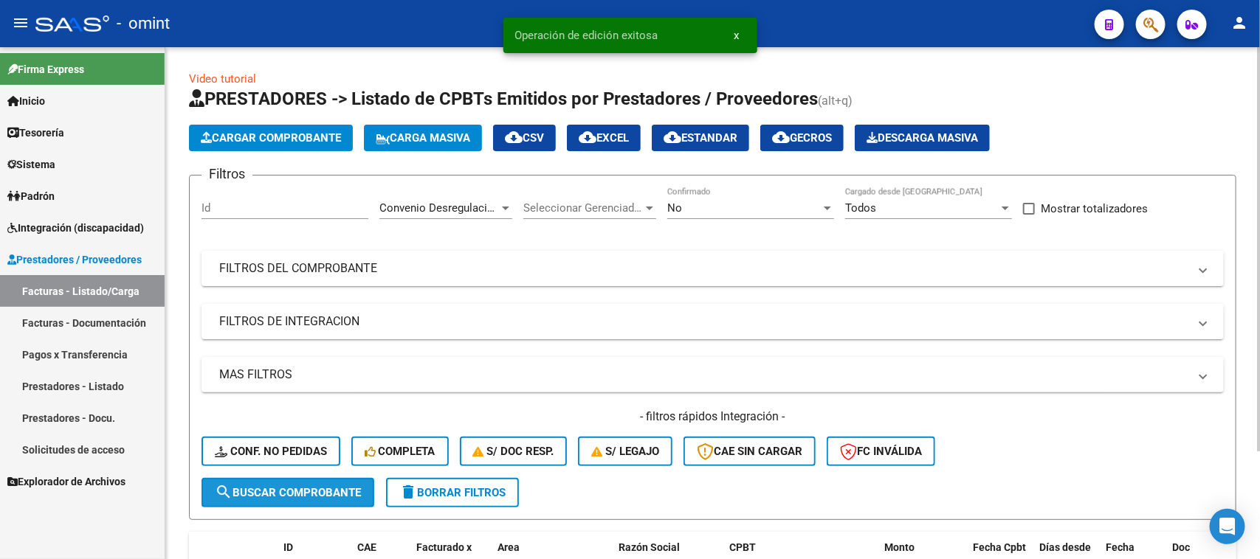
click at [341, 491] on span "search Buscar Comprobante" at bounding box center [288, 492] width 146 height 13
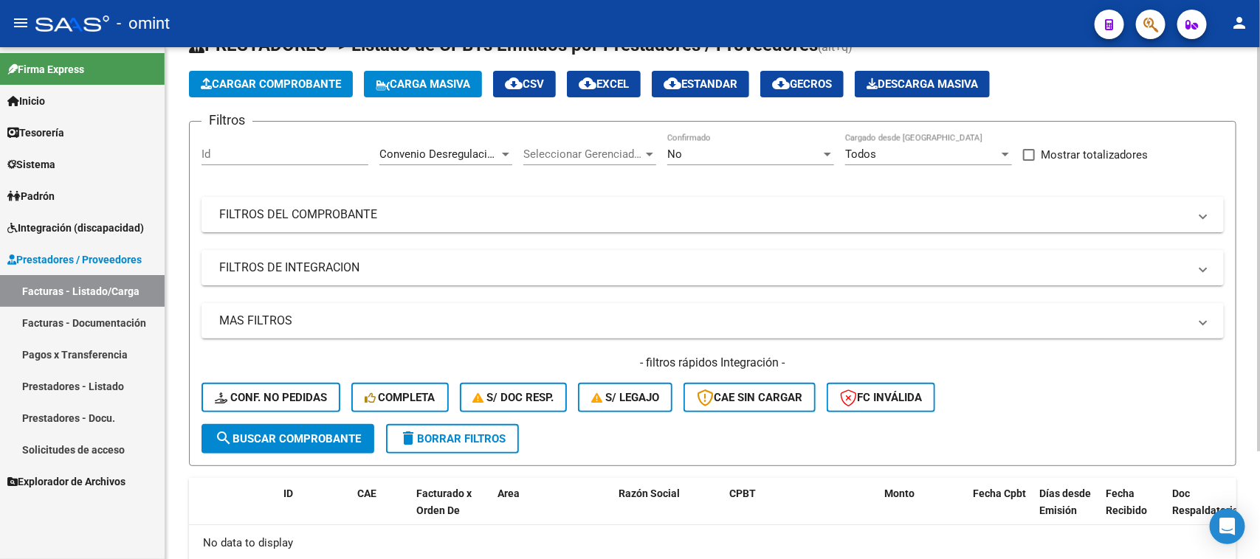
scroll to position [105, 0]
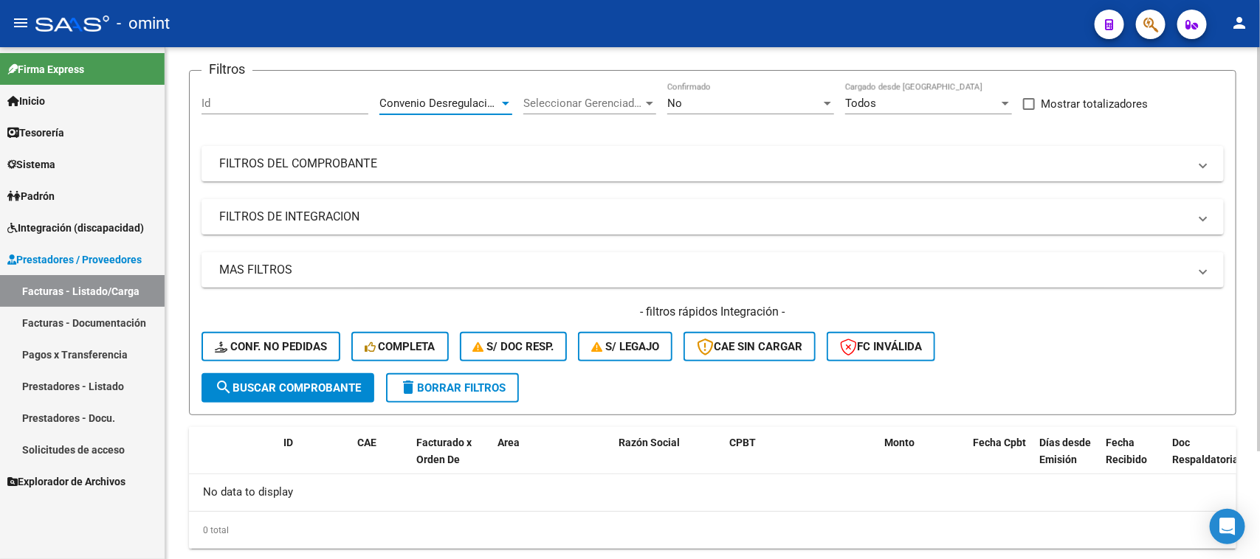
click at [454, 97] on span "Convenio Desregulacion" at bounding box center [439, 103] width 120 height 13
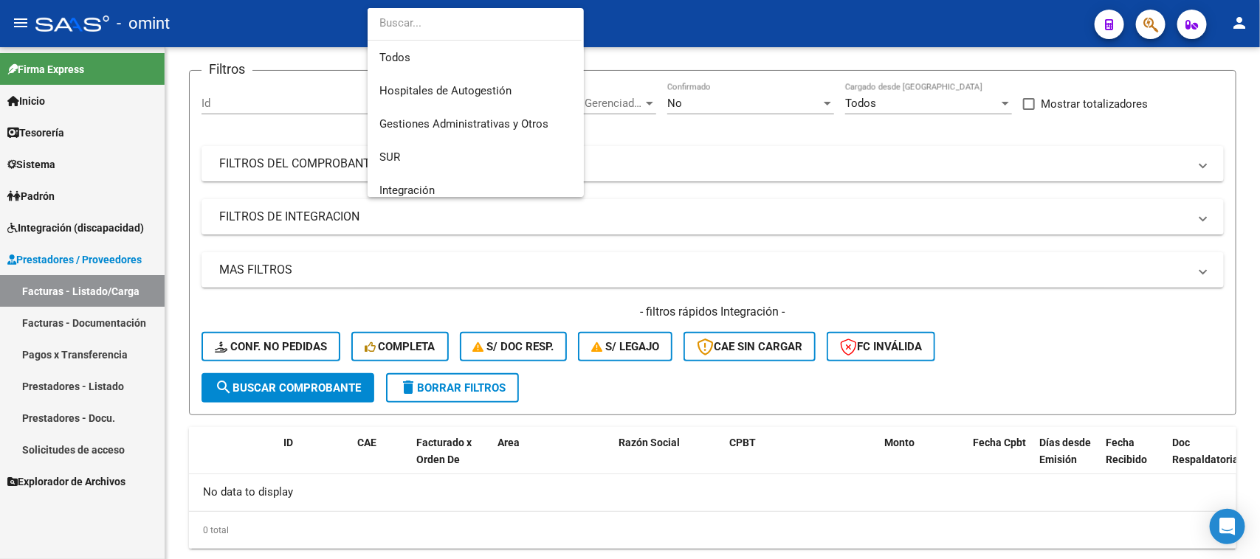
scroll to position [155, 0]
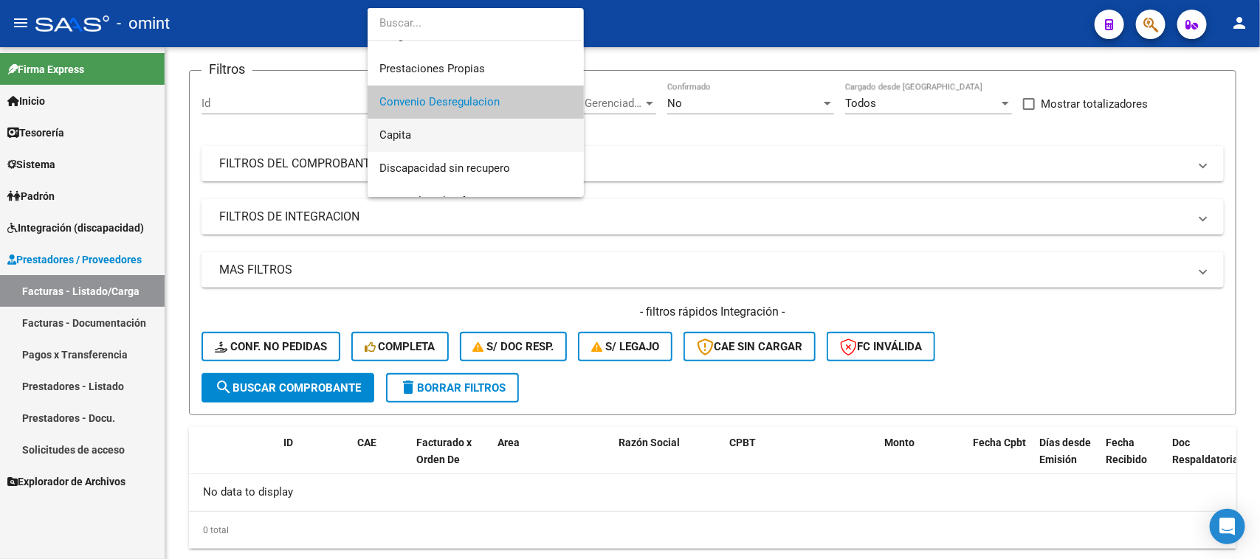
click at [455, 139] on span "Capita" at bounding box center [475, 135] width 193 height 33
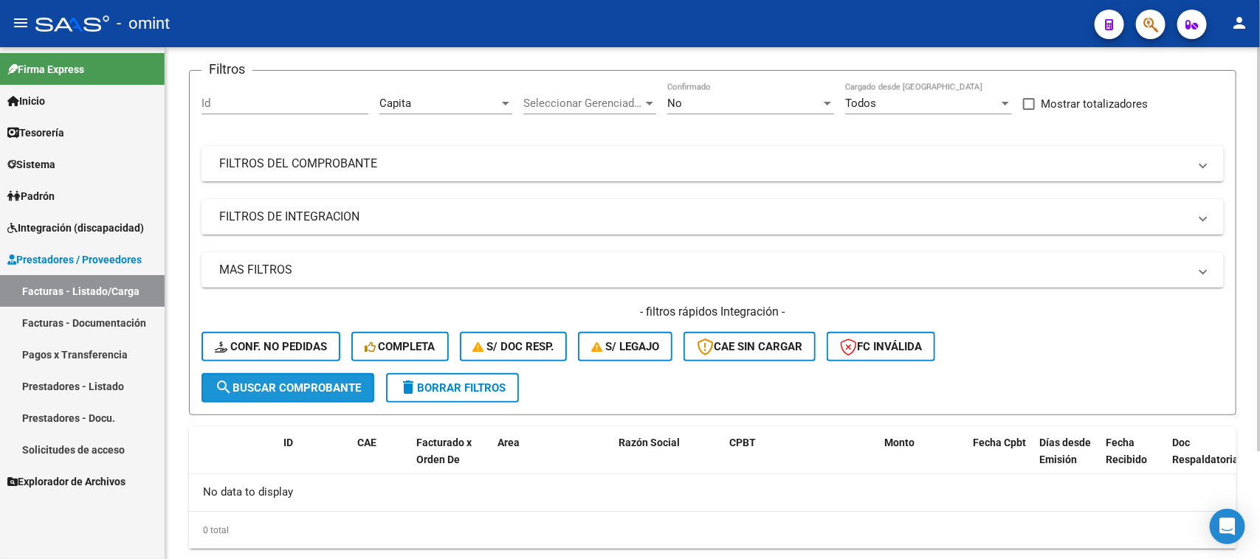
click at [310, 387] on span "search Buscar Comprobante" at bounding box center [288, 388] width 146 height 13
click at [462, 100] on div "Capita" at bounding box center [439, 103] width 120 height 13
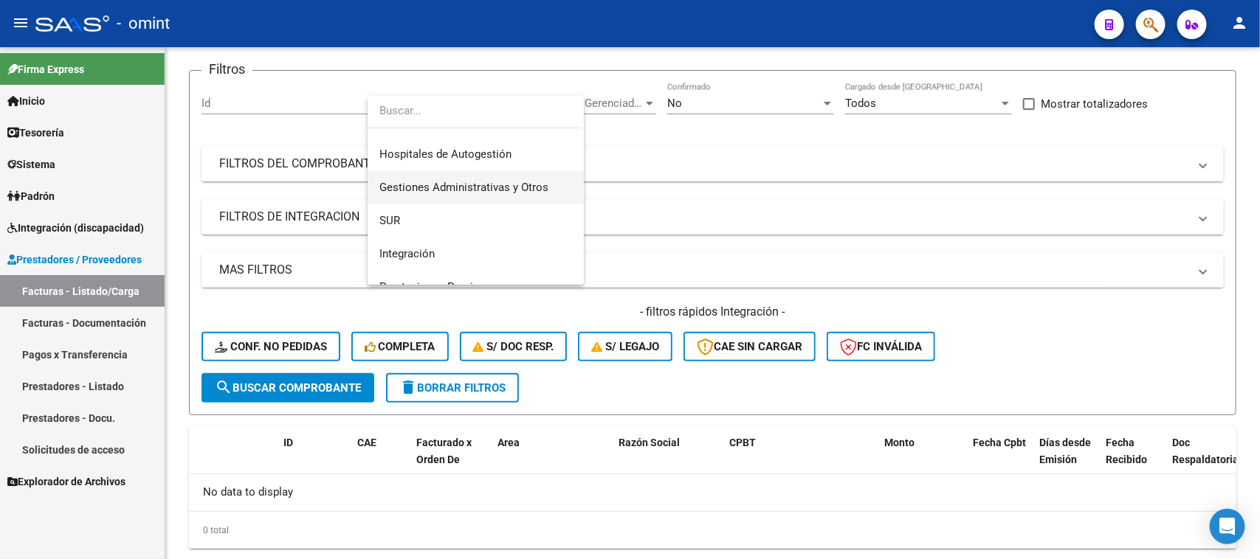
scroll to position [0, 0]
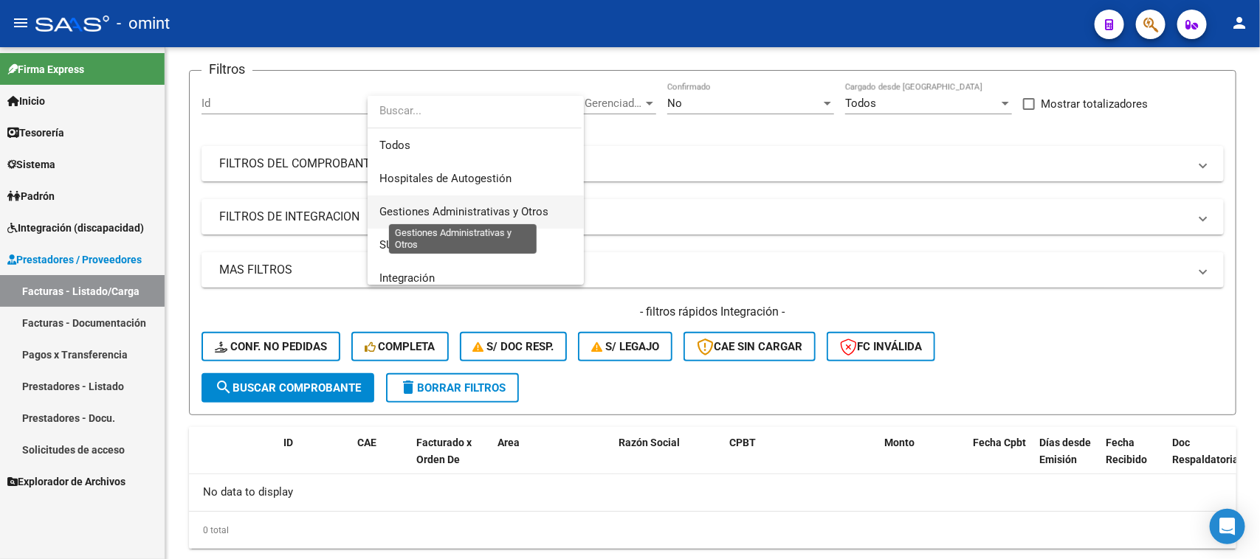
click at [451, 208] on span "Gestiones Administrativas y Otros" at bounding box center [463, 211] width 169 height 13
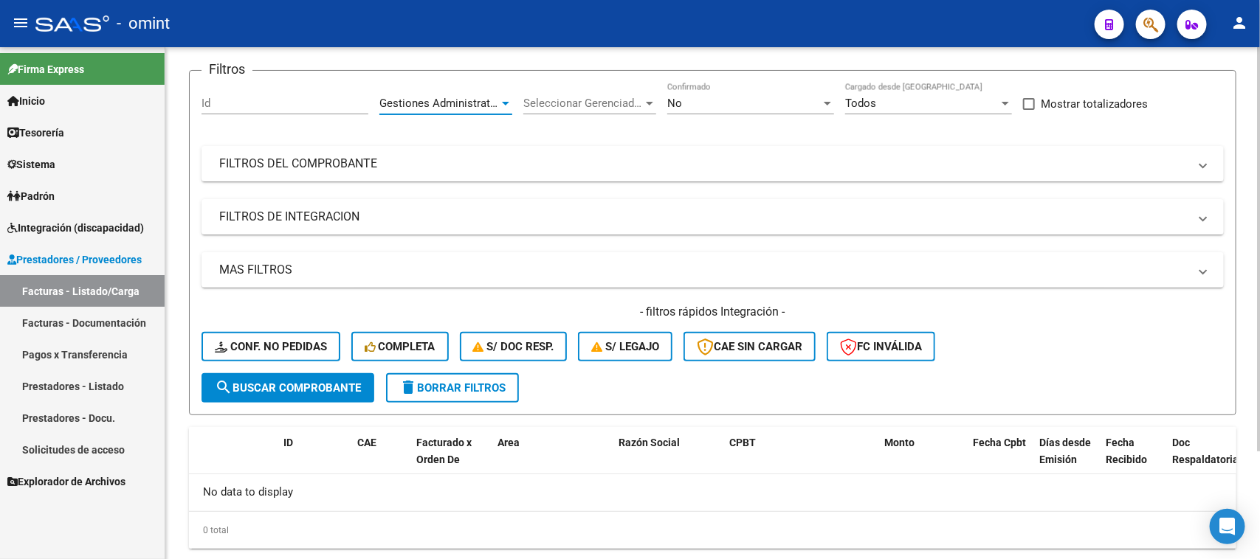
click at [286, 392] on button "search Buscar Comprobante" at bounding box center [287, 388] width 173 height 30
click at [466, 97] on span "Gestiones Administrativas y Otros" at bounding box center [463, 103] width 169 height 13
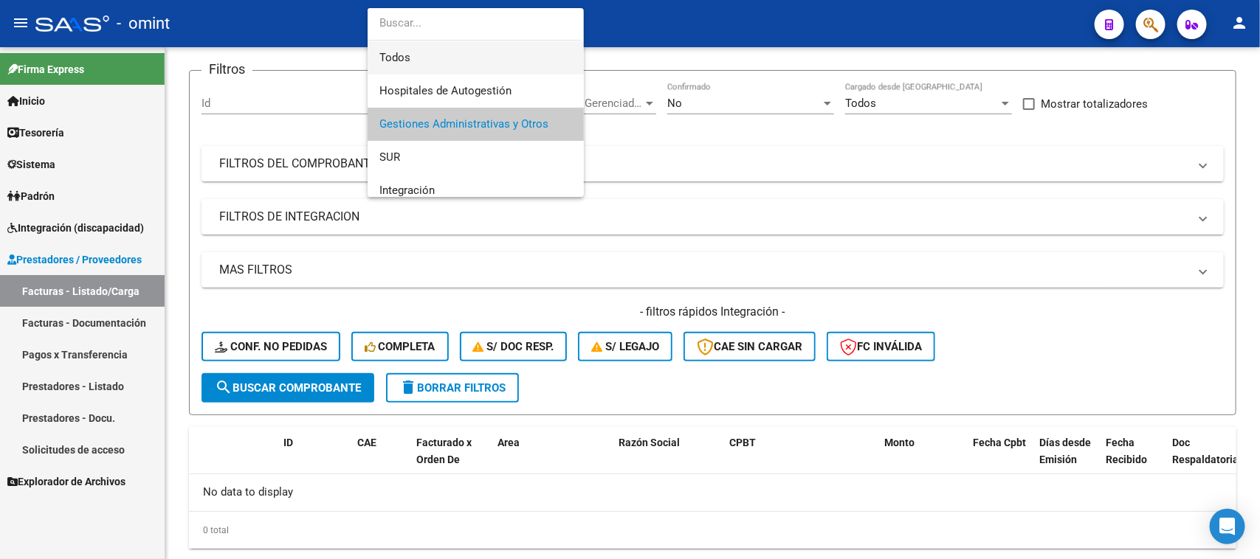
click at [454, 67] on span "Todos" at bounding box center [475, 57] width 193 height 33
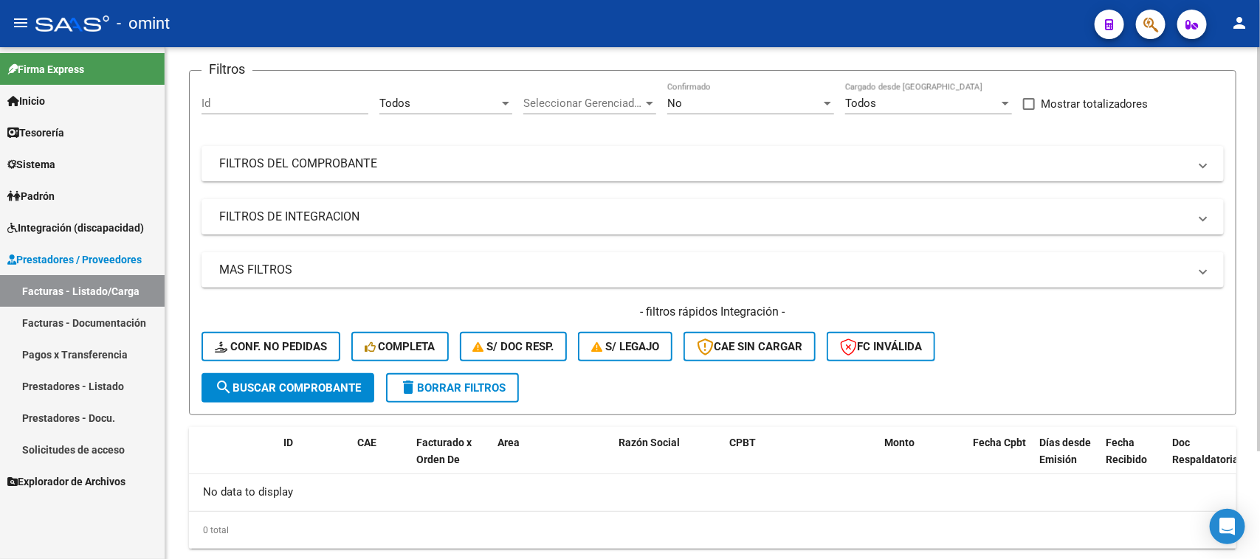
click at [314, 400] on form "Filtros Id Todos Area Seleccionar Gerenciador Seleccionar Gerenciador No Confir…" at bounding box center [712, 242] width 1047 height 345
click at [343, 382] on span "search Buscar Comprobante" at bounding box center [288, 388] width 146 height 13
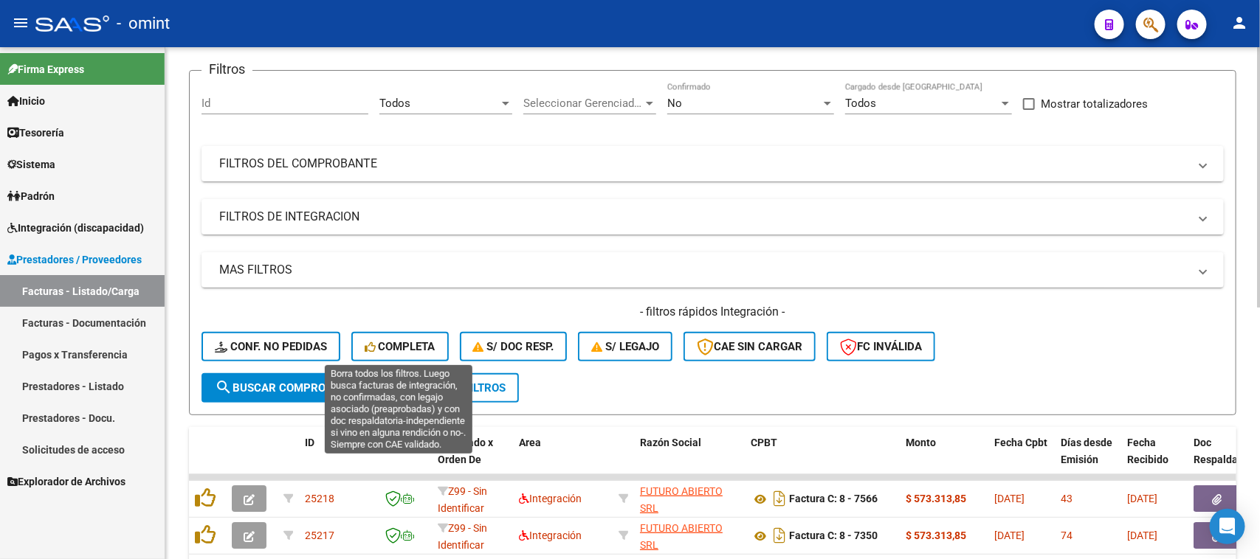
click at [428, 348] on span "Completa" at bounding box center [400, 346] width 71 height 13
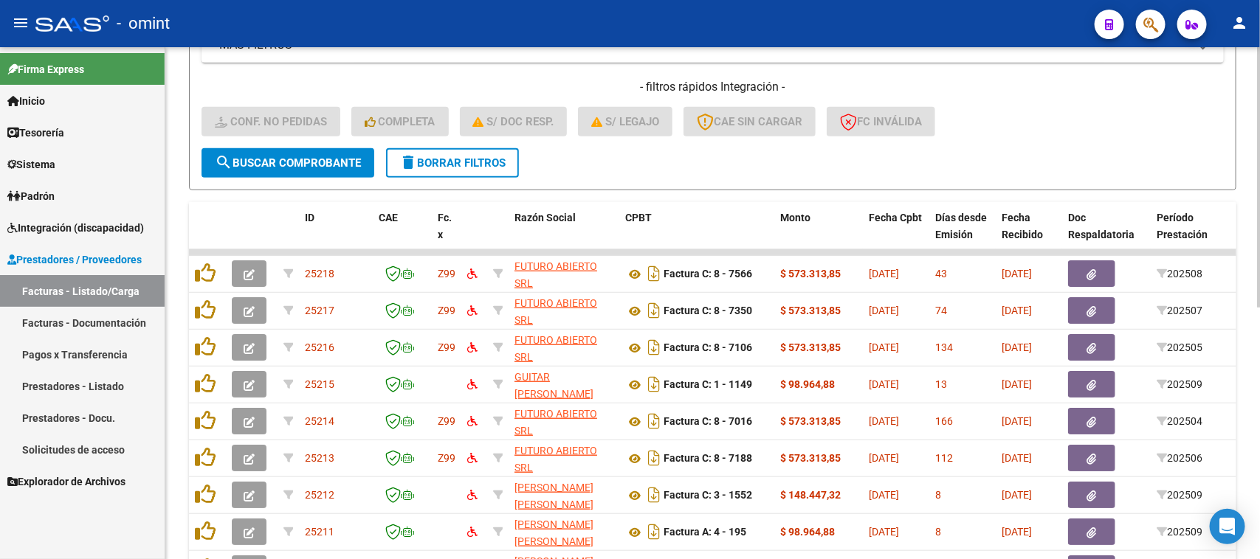
scroll to position [311, 0]
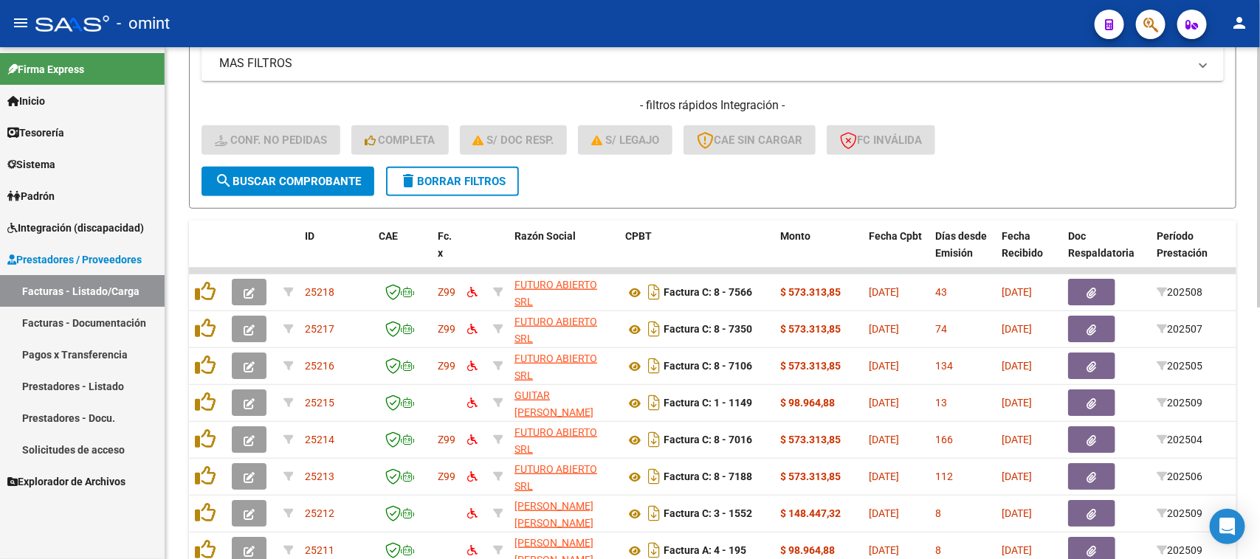
click at [491, 188] on button "delete Borrar Filtros" at bounding box center [452, 182] width 133 height 30
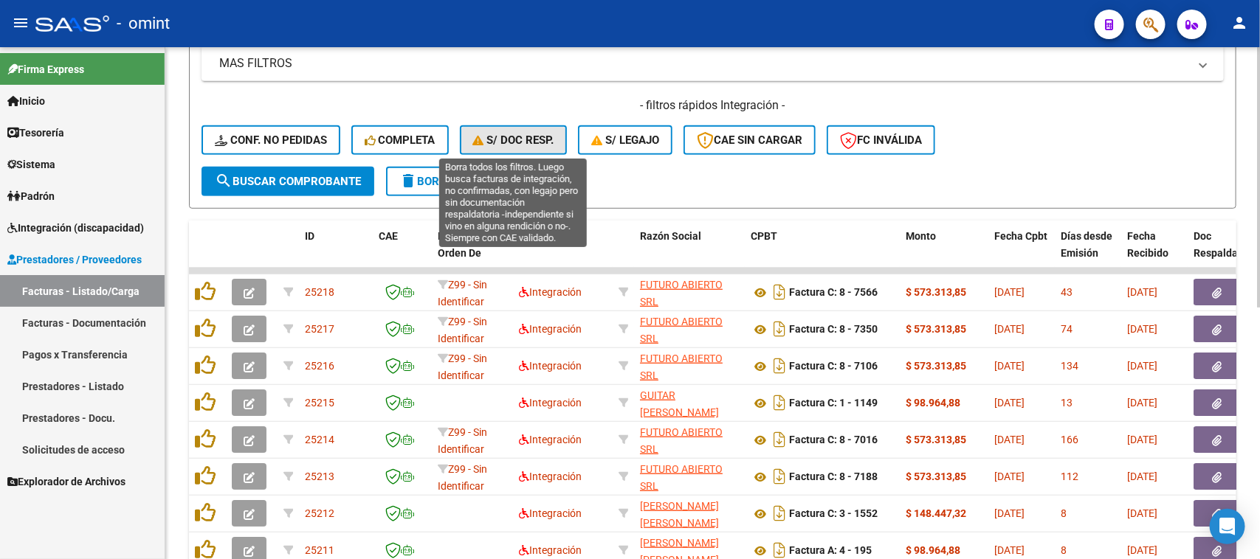
click at [521, 138] on span "S/ Doc Resp." at bounding box center [513, 140] width 81 height 13
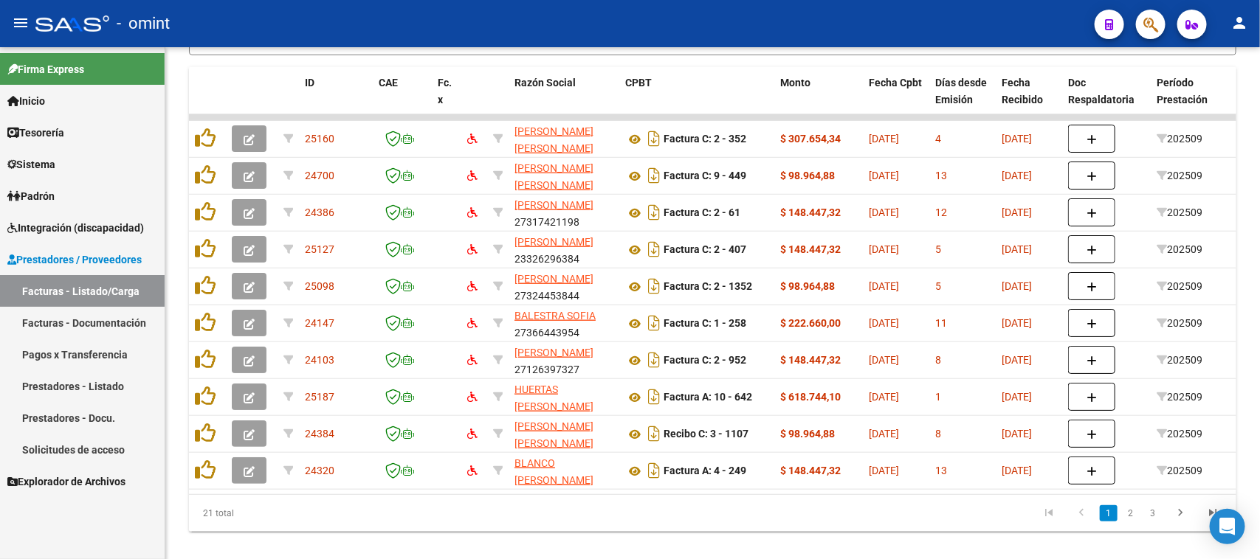
scroll to position [496, 0]
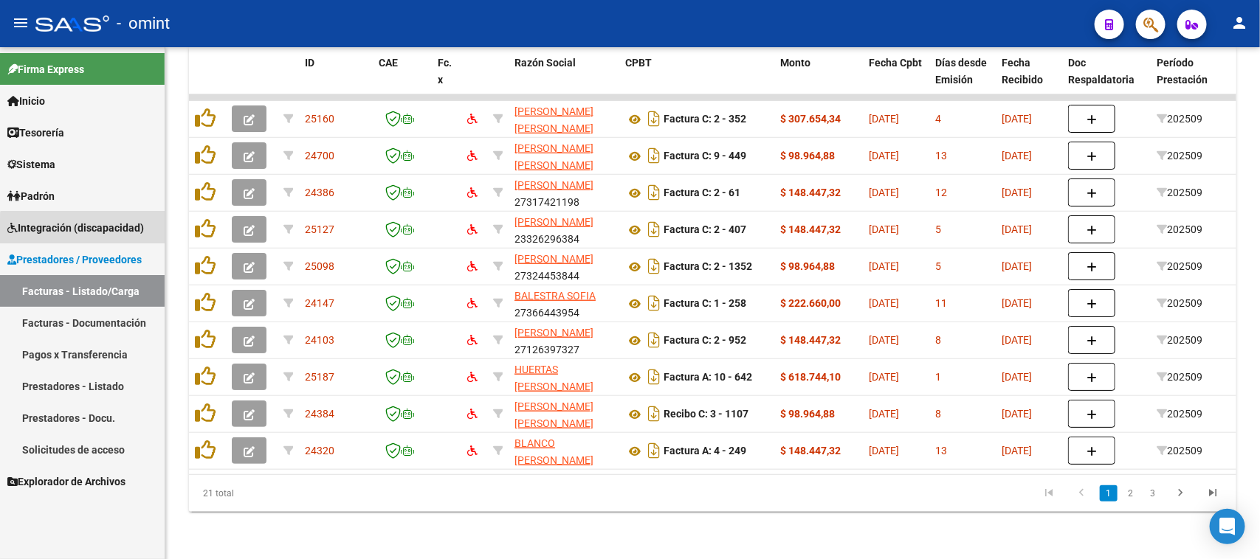
click at [102, 234] on span "Integración (discapacidad)" at bounding box center [75, 228] width 137 height 16
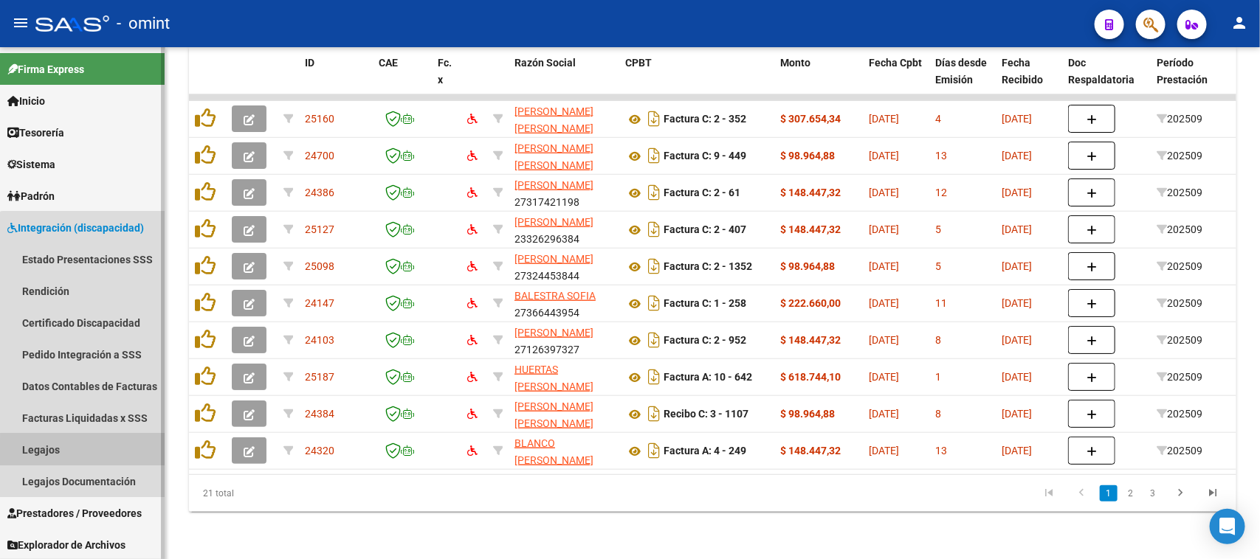
drag, startPoint x: 100, startPoint y: 455, endPoint x: 134, endPoint y: 458, distance: 33.4
click at [100, 455] on link "Legajos" at bounding box center [82, 450] width 165 height 32
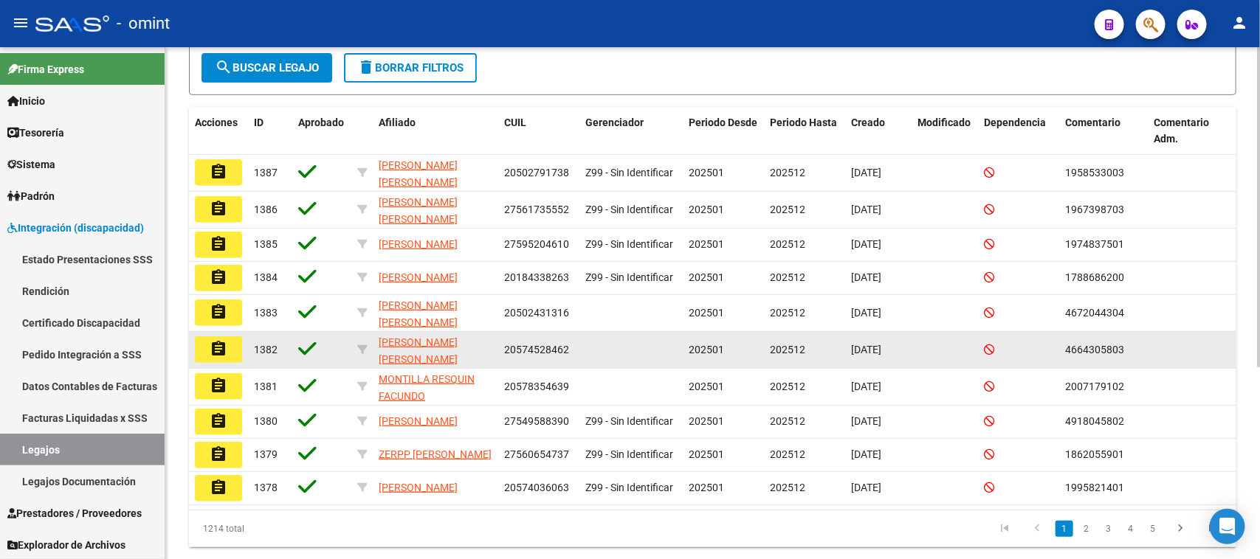
scroll to position [308, 0]
